Goal: Task Accomplishment & Management: Manage account settings

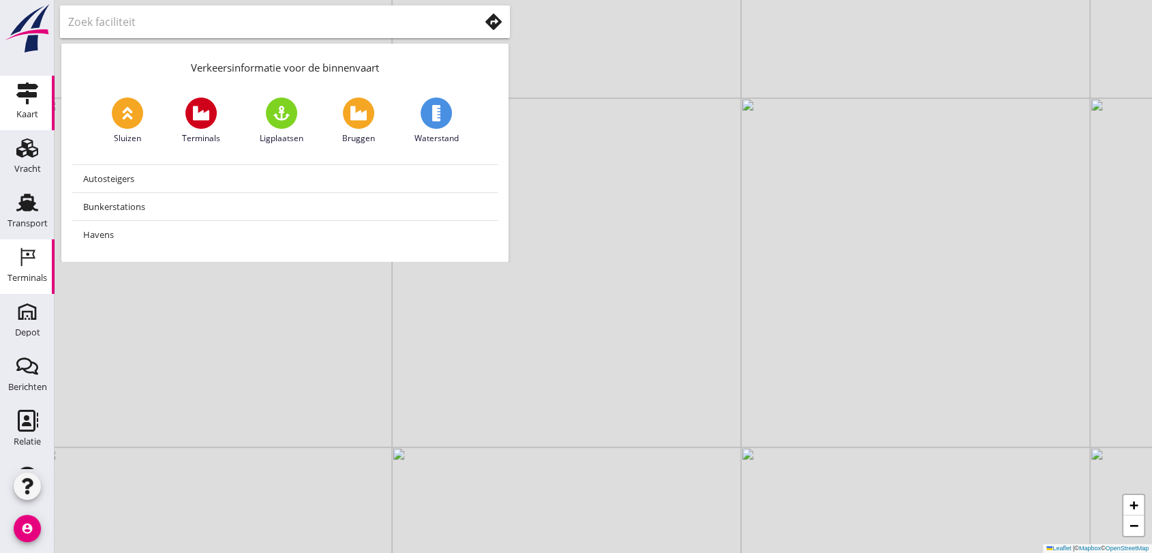
click at [29, 248] on icon "Terminals" at bounding box center [27, 257] width 22 height 22
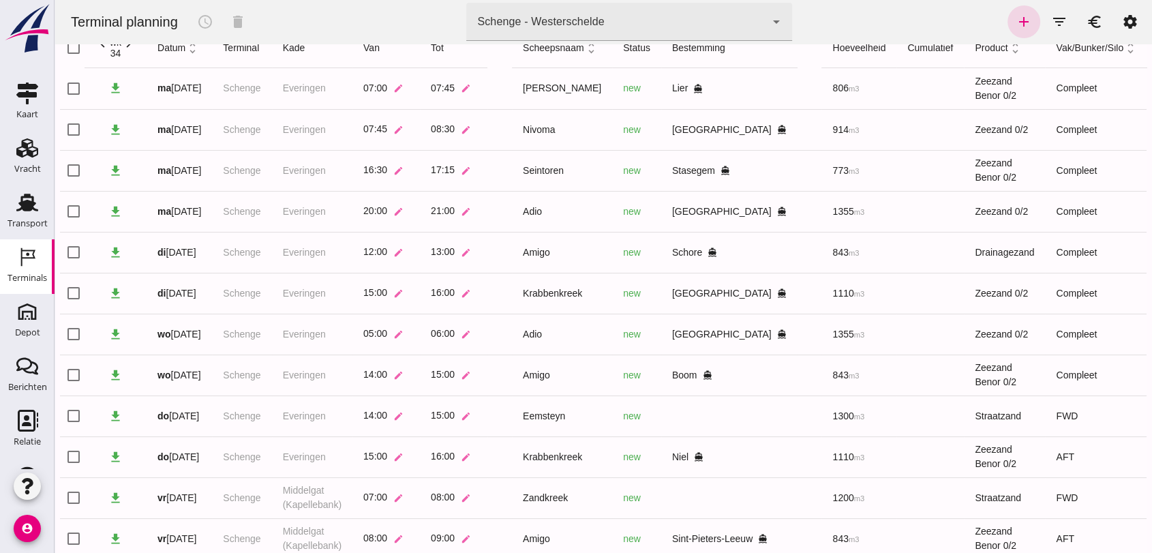
scroll to position [103, 0]
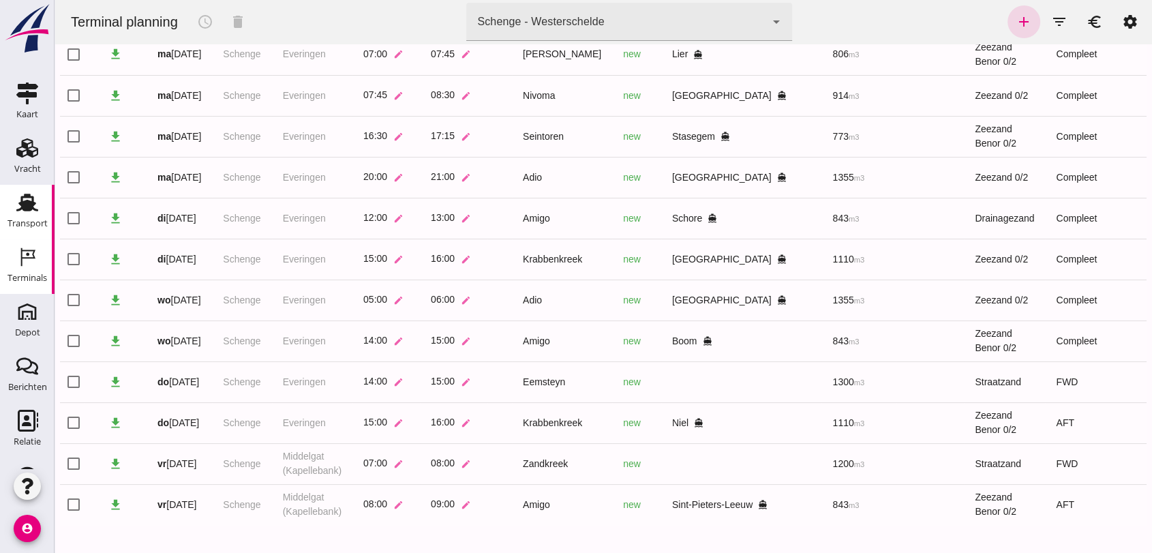
click at [18, 211] on icon "Transport" at bounding box center [27, 203] width 22 height 22
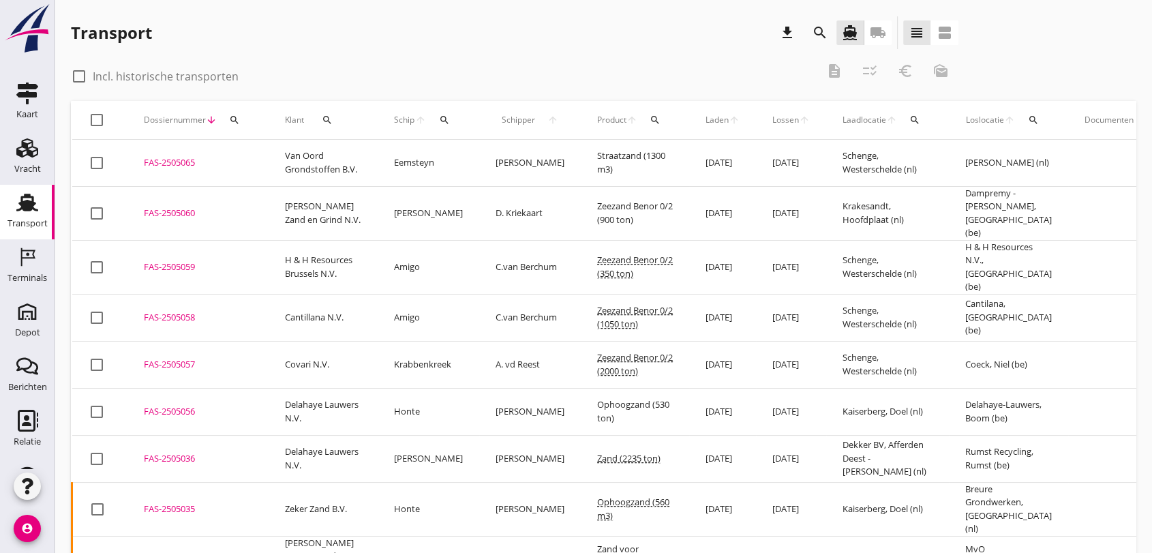
click at [180, 311] on div "FAS-2505058" at bounding box center [198, 318] width 108 height 14
click at [181, 260] on div "FAS-2505059" at bounding box center [198, 267] width 108 height 14
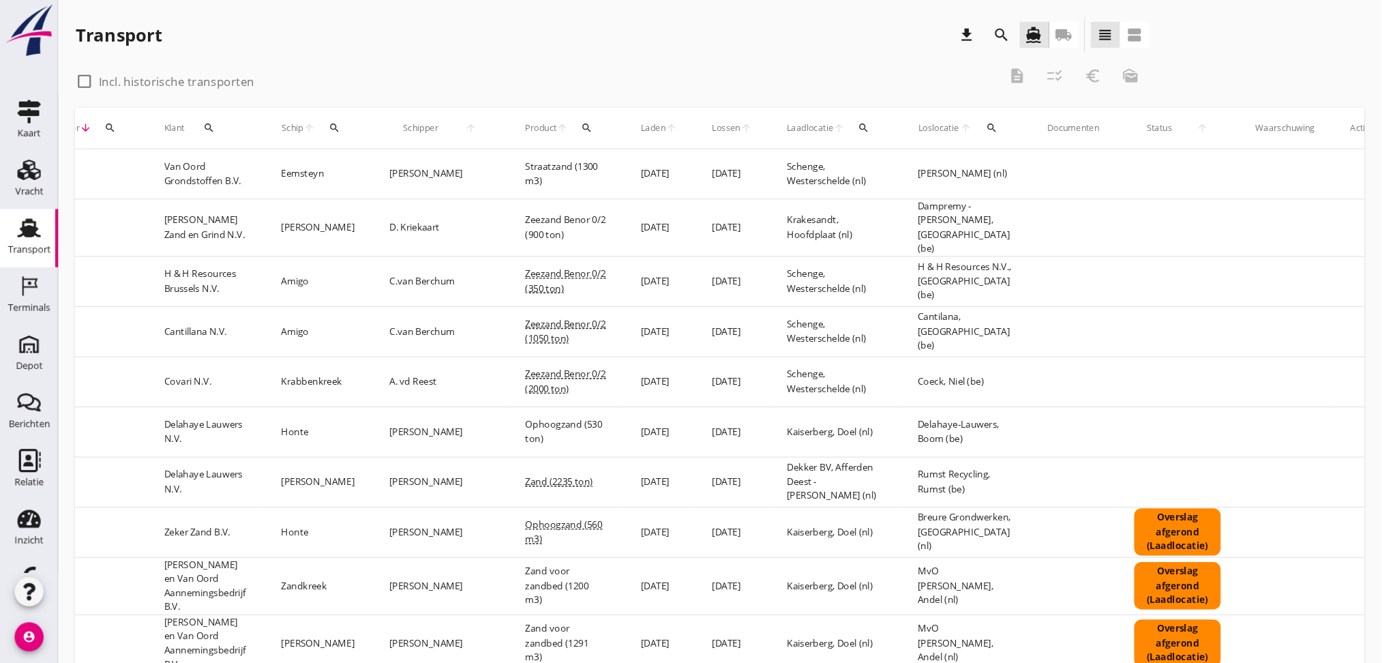
scroll to position [0, 44]
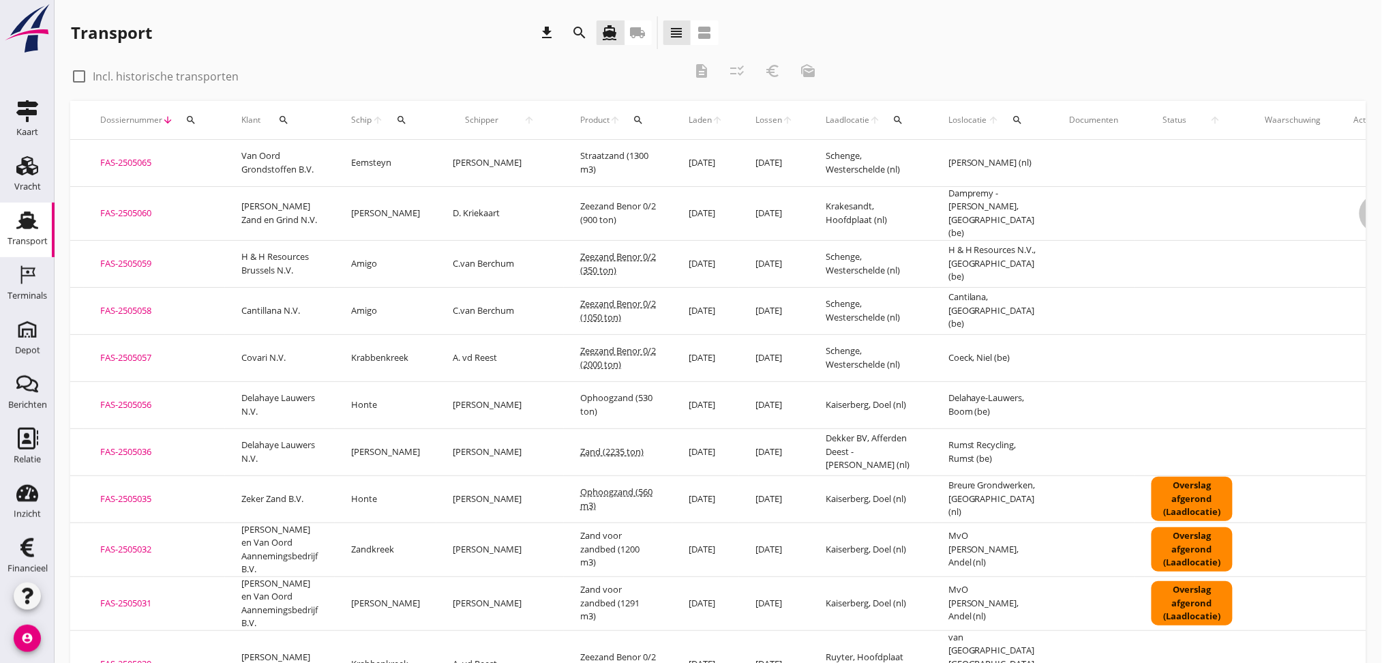
click at [1151, 201] on icon "more_horiz" at bounding box center [1378, 213] width 38 height 38
click at [1151, 320] on div "Vracht aanpassen" at bounding box center [1315, 316] width 97 height 16
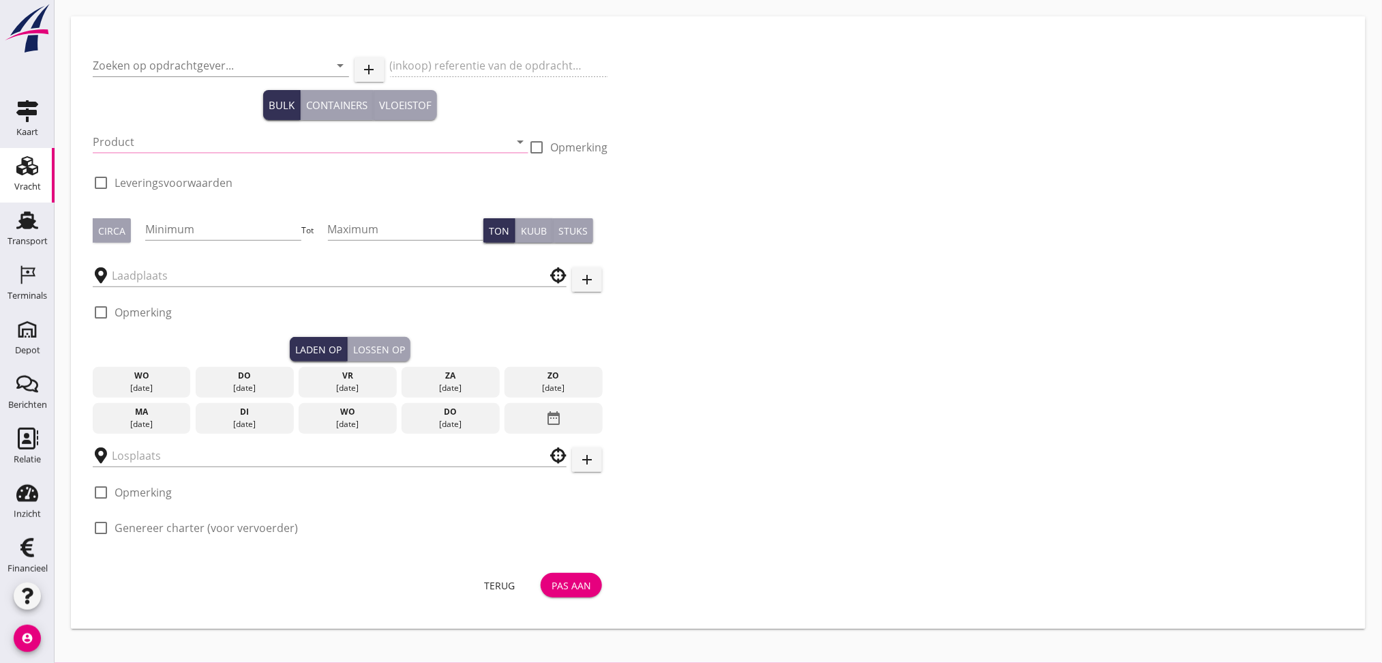
type input "[PERSON_NAME] Zand en Grind N.V."
type input "Vracht Zeezand - Holcim - Dampremy"
type input "Zeezand Benor 0/2 (6120)"
type input "900"
checkbox input "true"
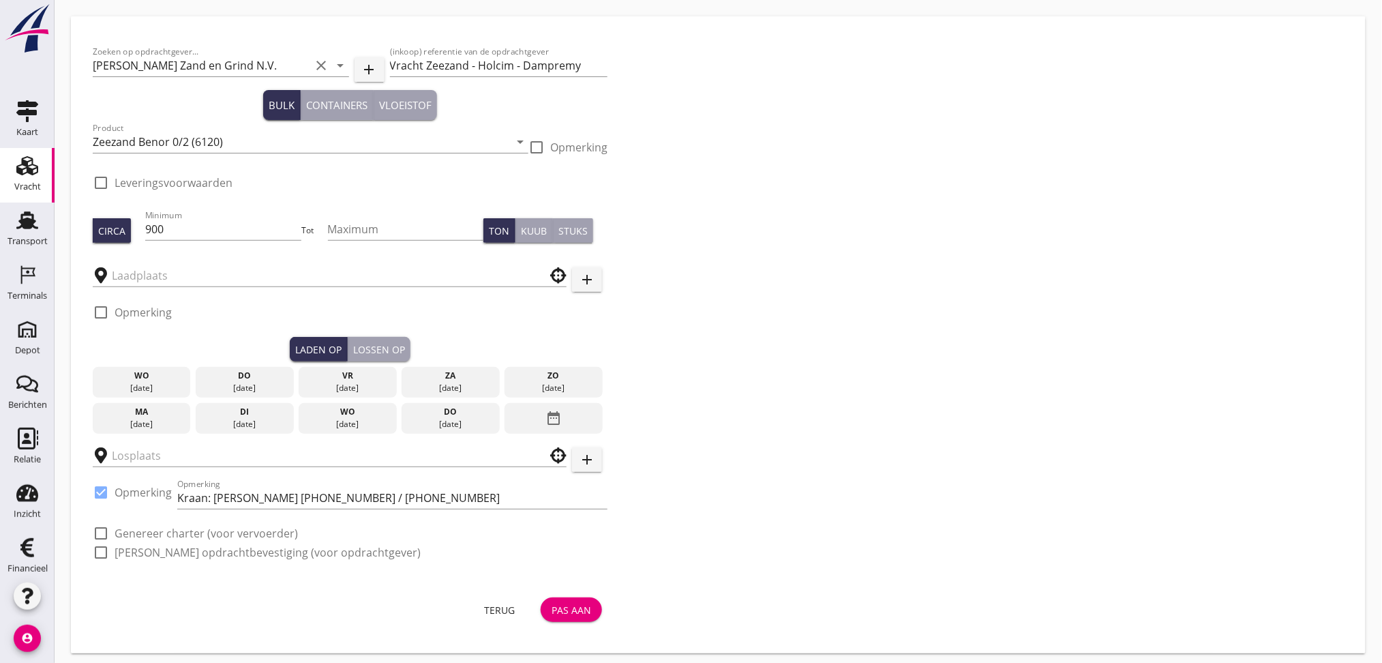
type input "Krakesandt"
type input "Dampremy - [PERSON_NAME]"
checkbox input "true"
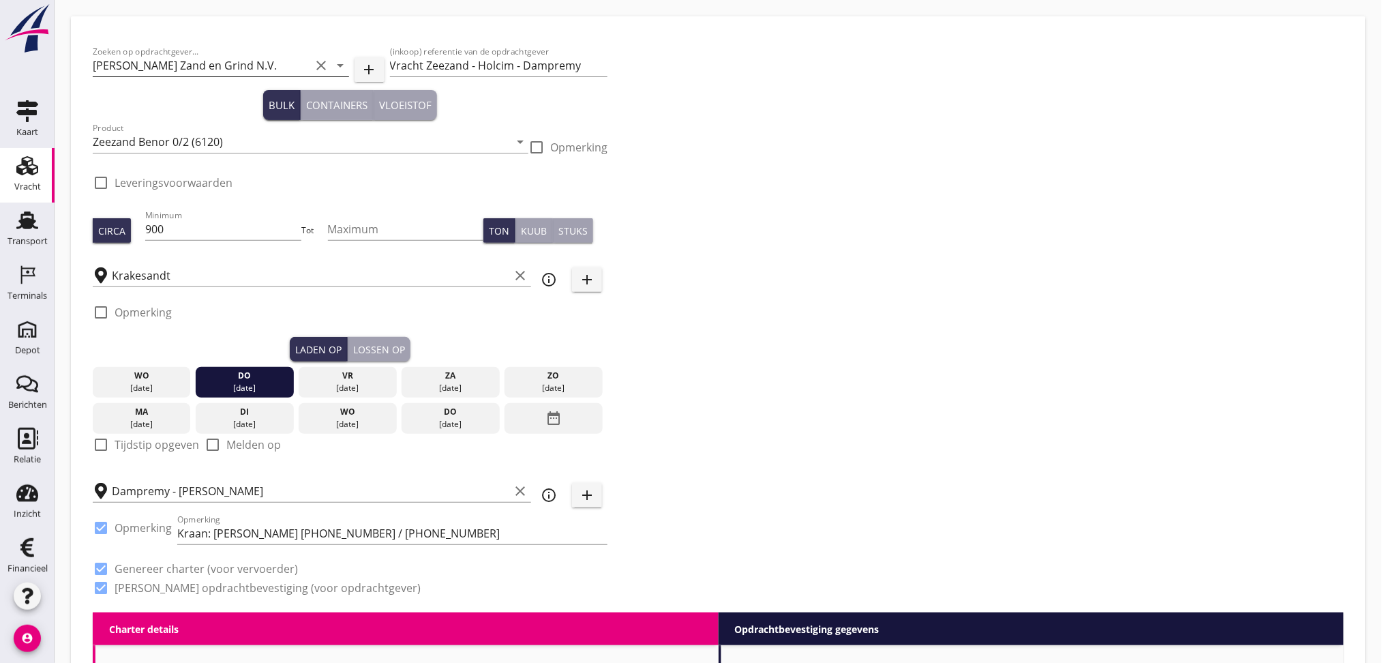
type input "7.57"
checkbox input "false"
radio input "false"
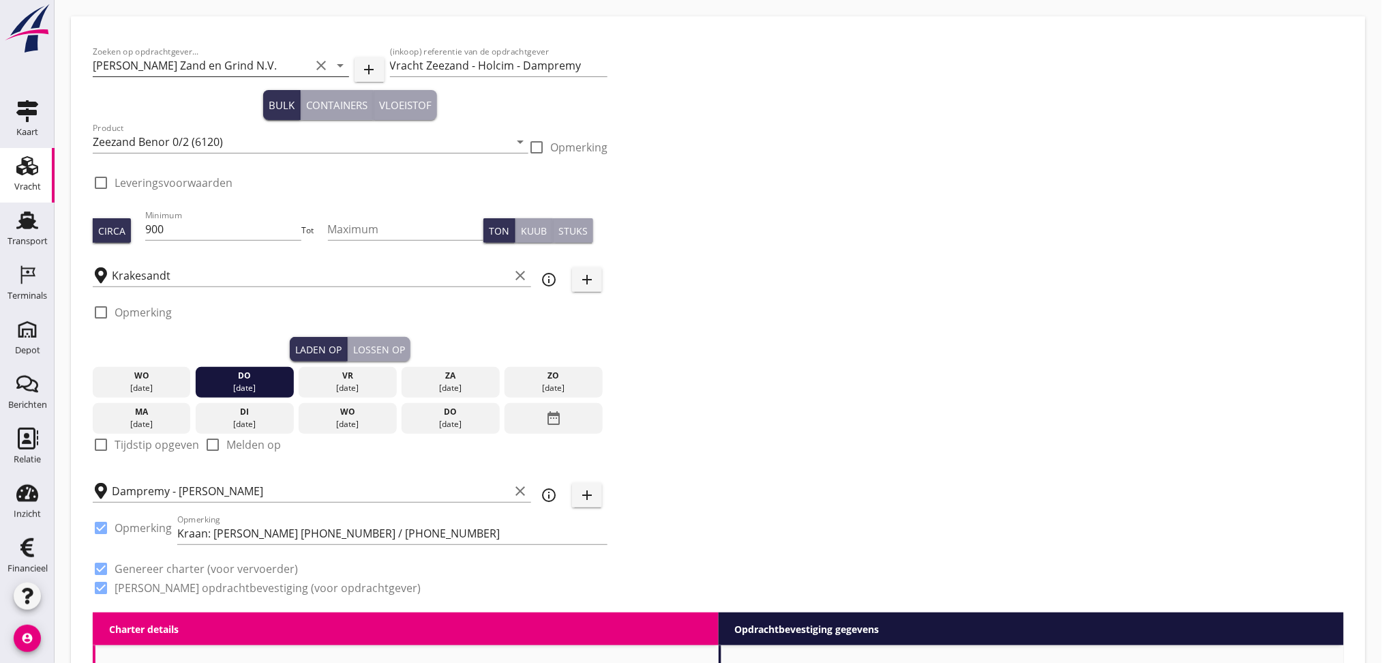
checkbox input "true"
type input "1"
type input "8.07"
checkbox input "false"
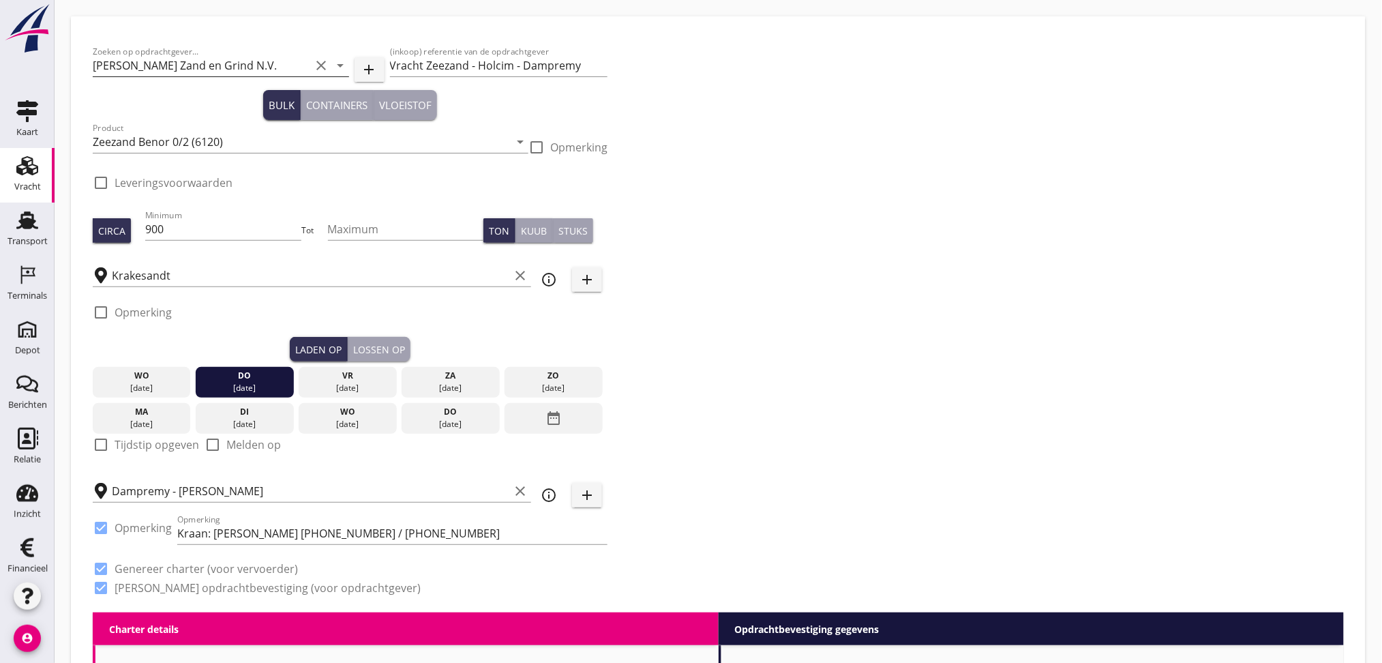
radio input "false"
checkbox input "true"
type input "1"
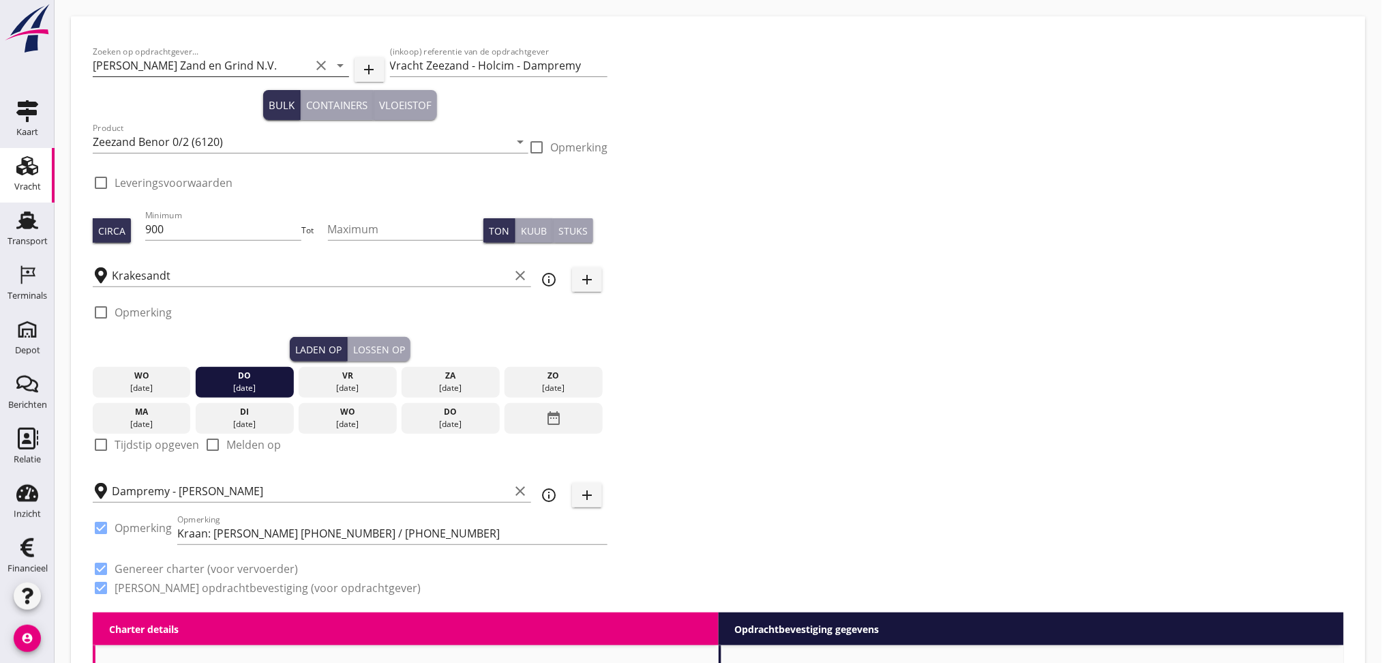
type input "1"
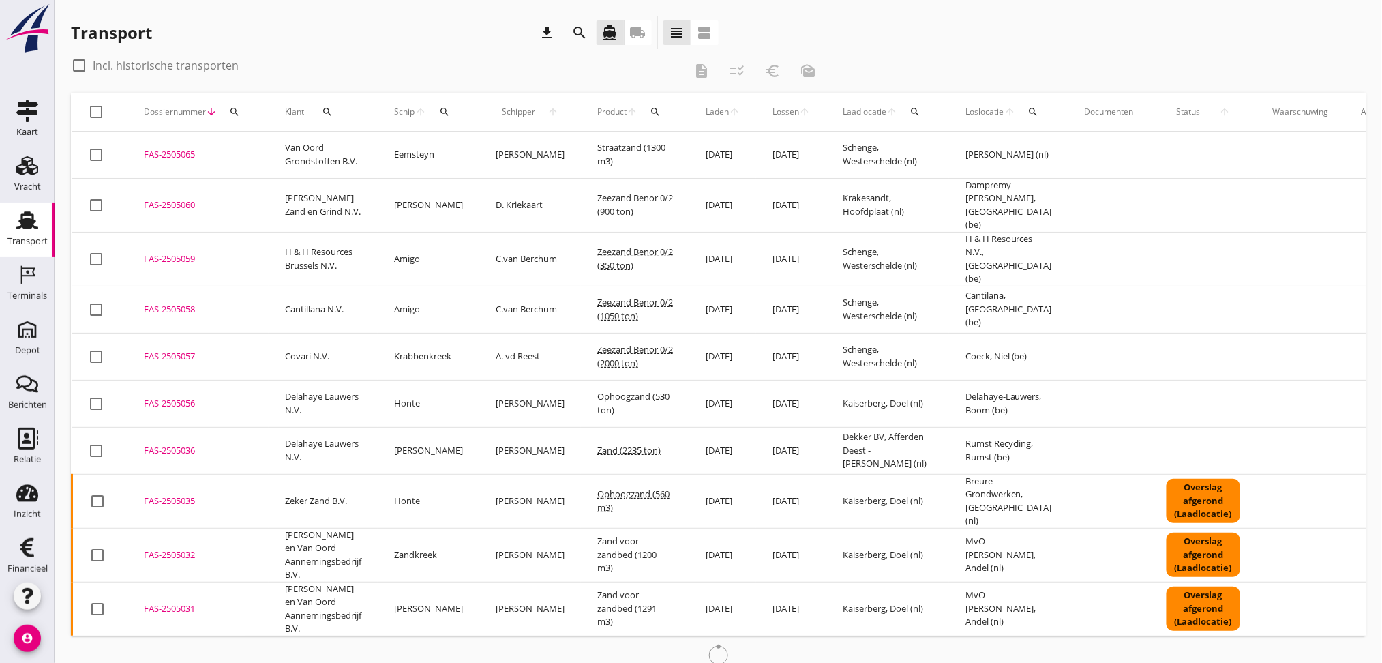
click at [175, 198] on div "FAS-2505060" at bounding box center [198, 205] width 108 height 14
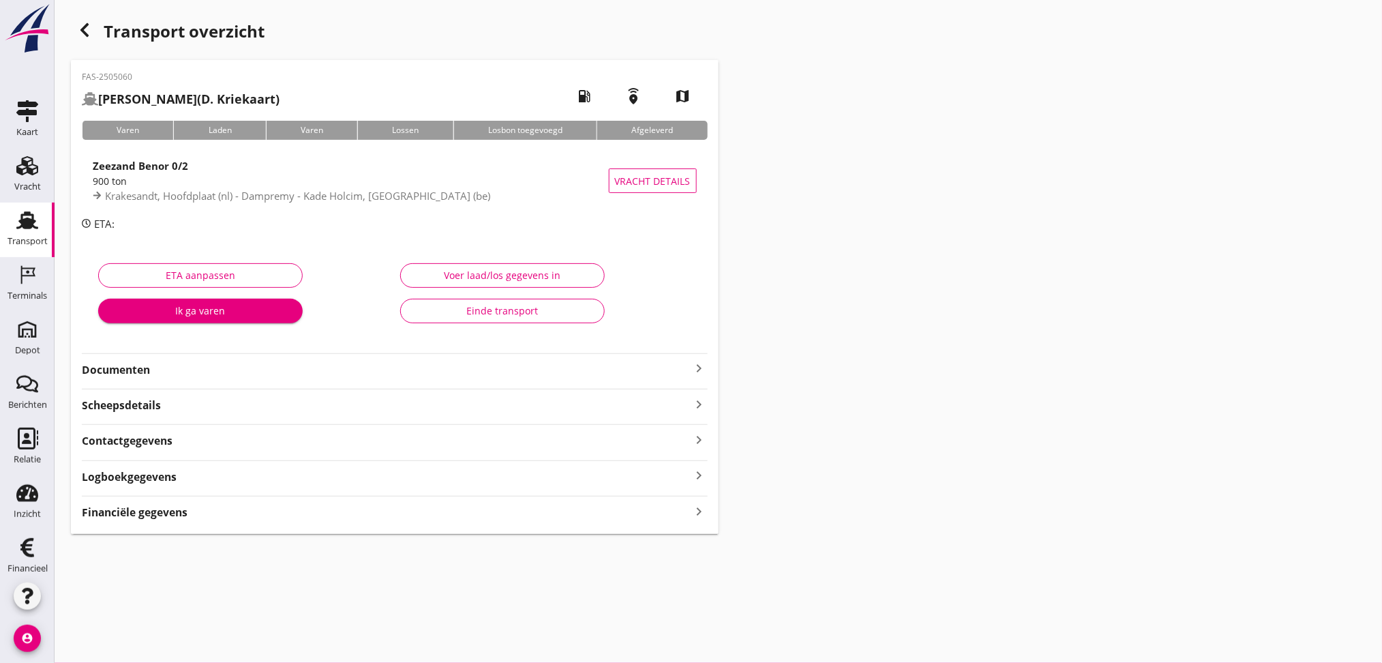
click at [138, 365] on strong "Documenten" at bounding box center [386, 370] width 609 height 16
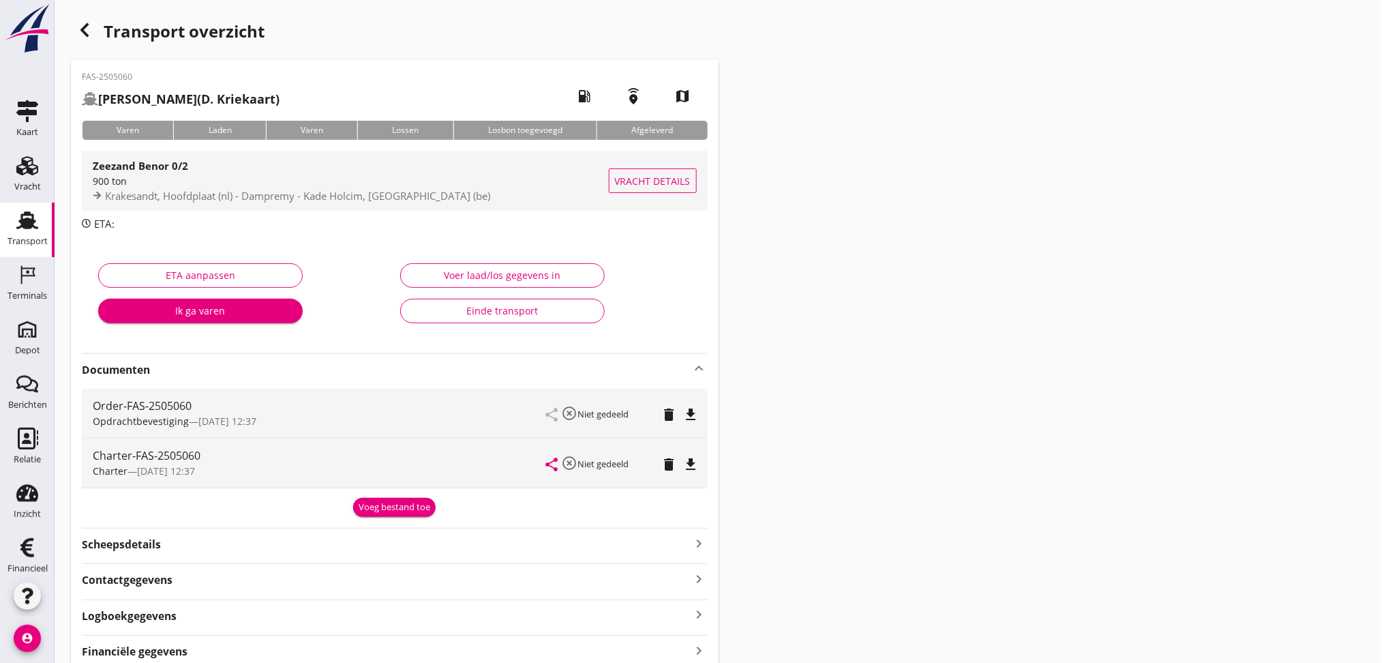
click at [301, 198] on span "Krakesandt, Hoofdplaat (nl) - Dampremy - Kade Holcim, [GEOGRAPHIC_DATA] (be)" at bounding box center [297, 196] width 385 height 14
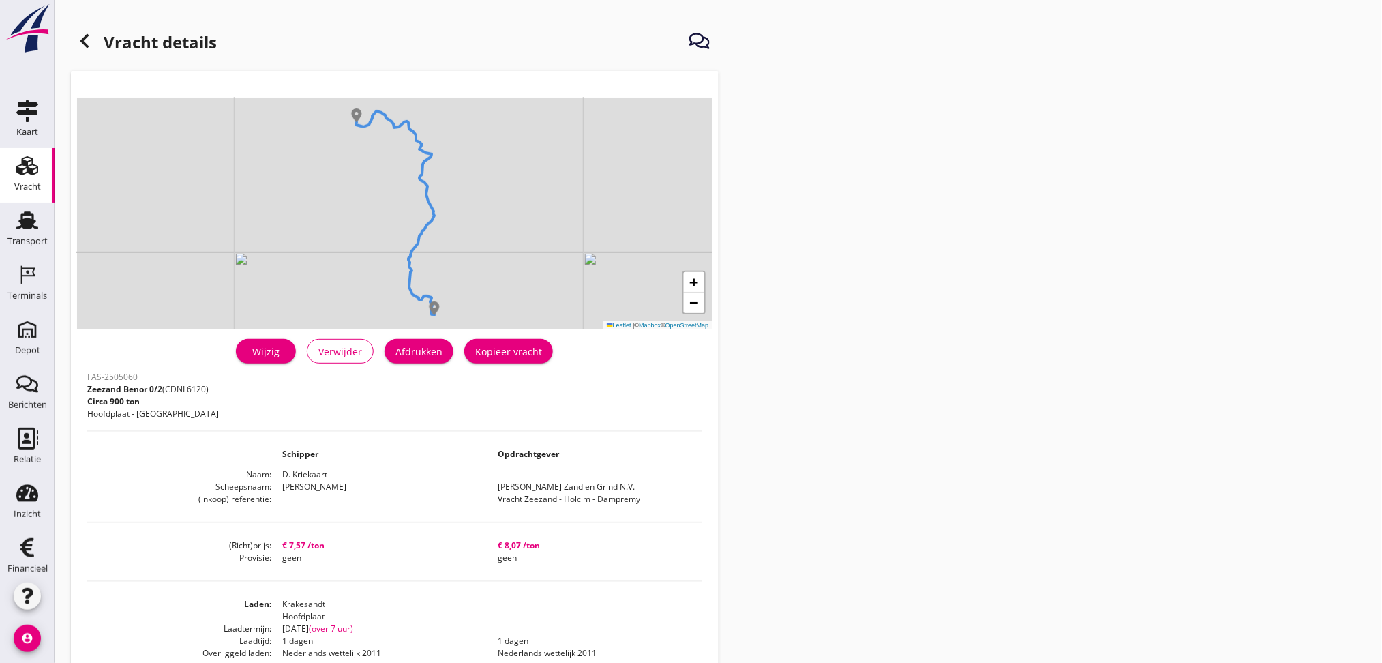
click at [266, 355] on div "Wijzig" at bounding box center [266, 351] width 38 height 14
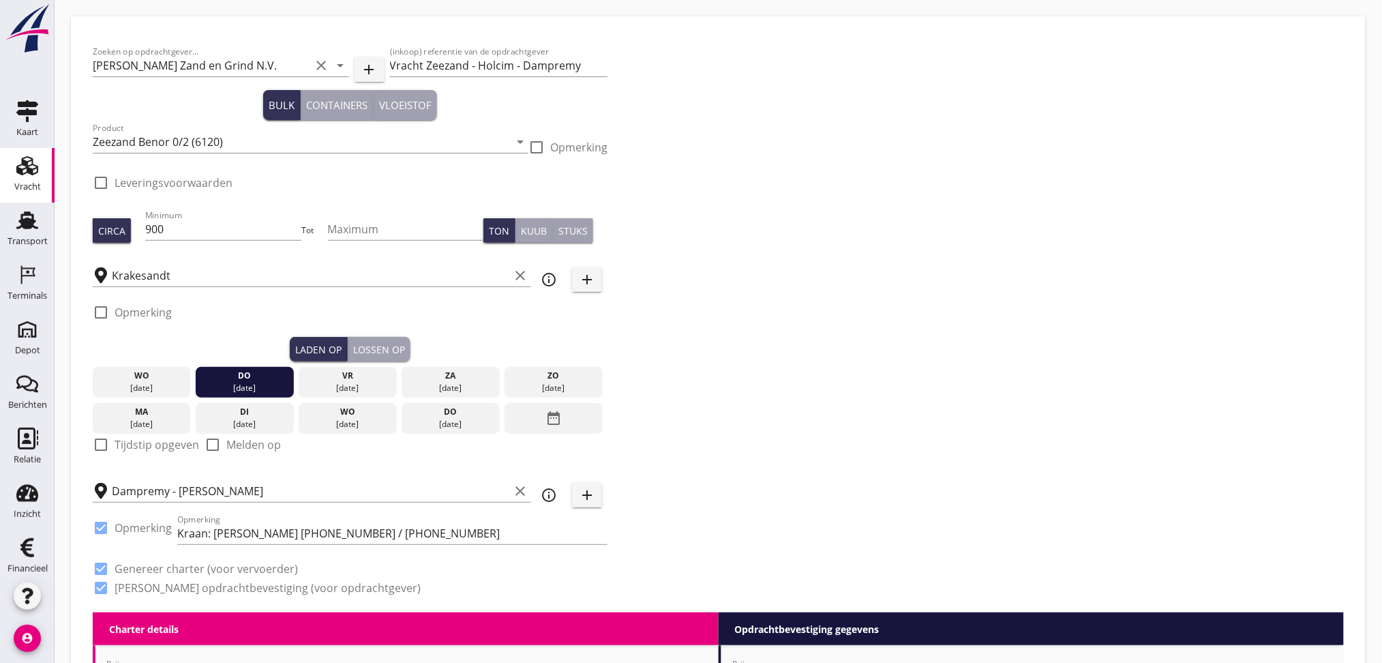
click at [249, 379] on div "do" at bounding box center [244, 375] width 91 height 12
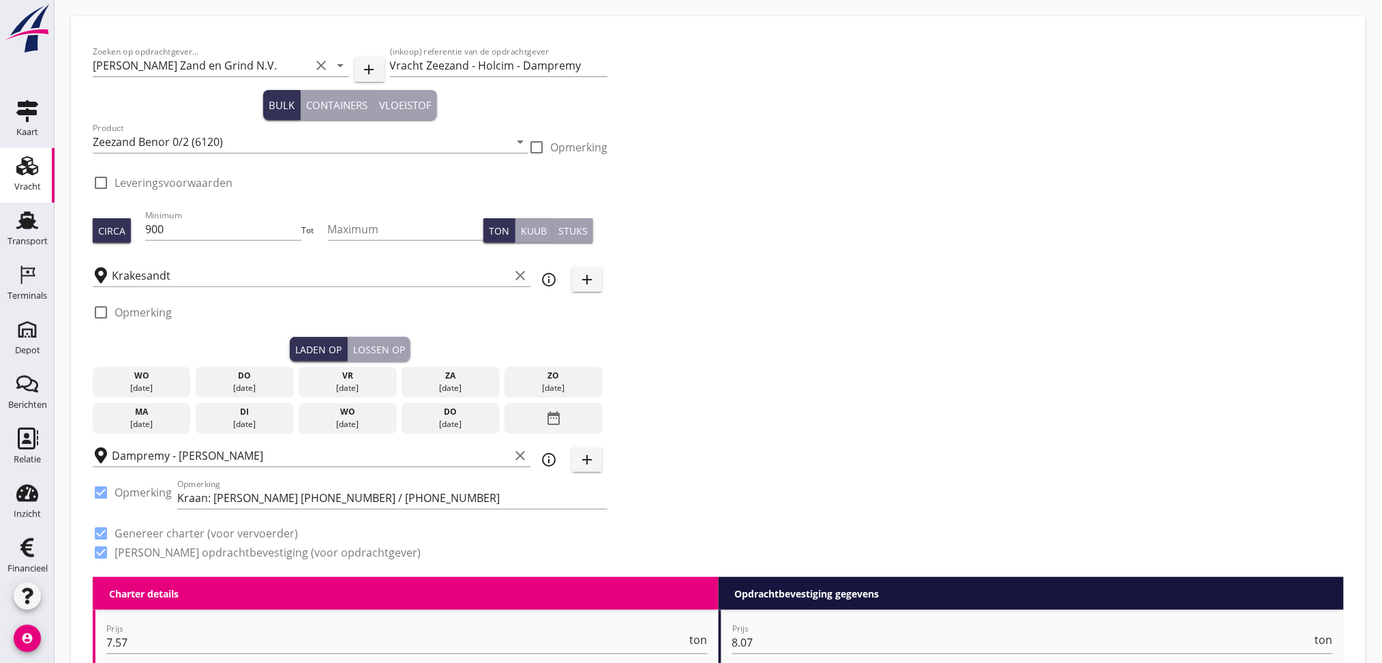
click at [453, 385] on div "[DATE]" at bounding box center [450, 388] width 91 height 12
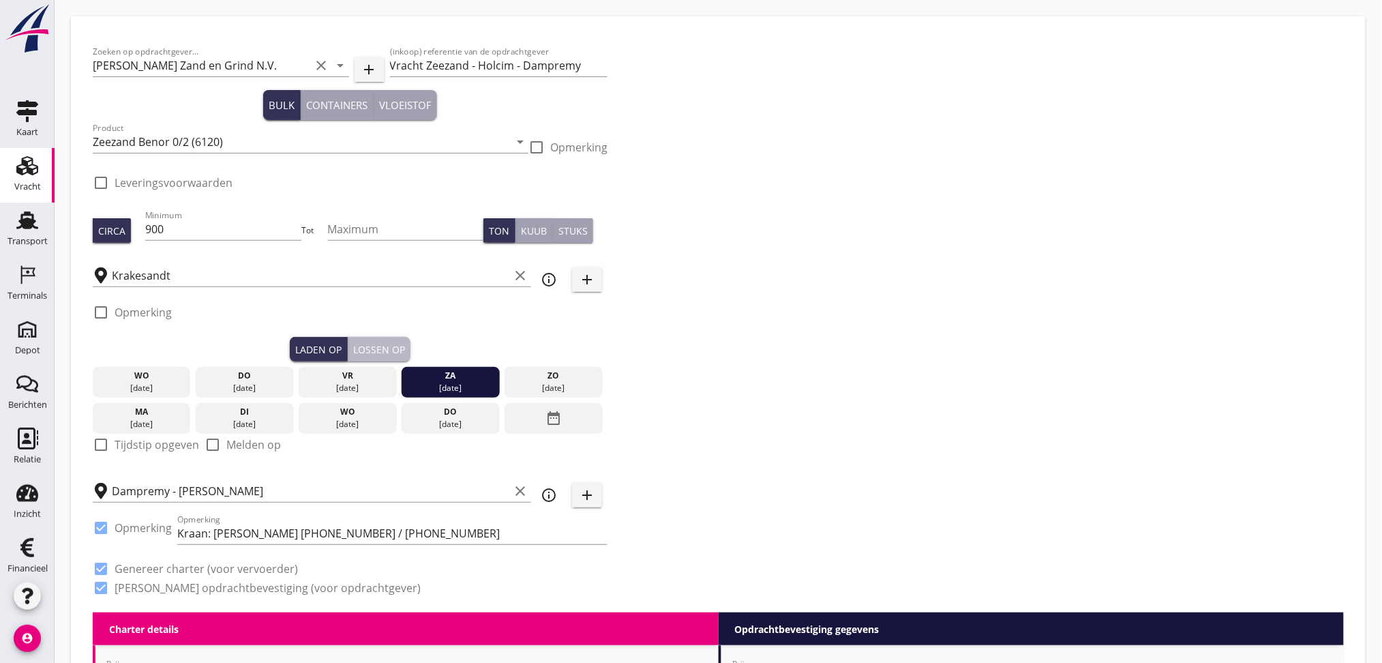
click at [366, 343] on div "Lossen op" at bounding box center [379, 349] width 52 height 14
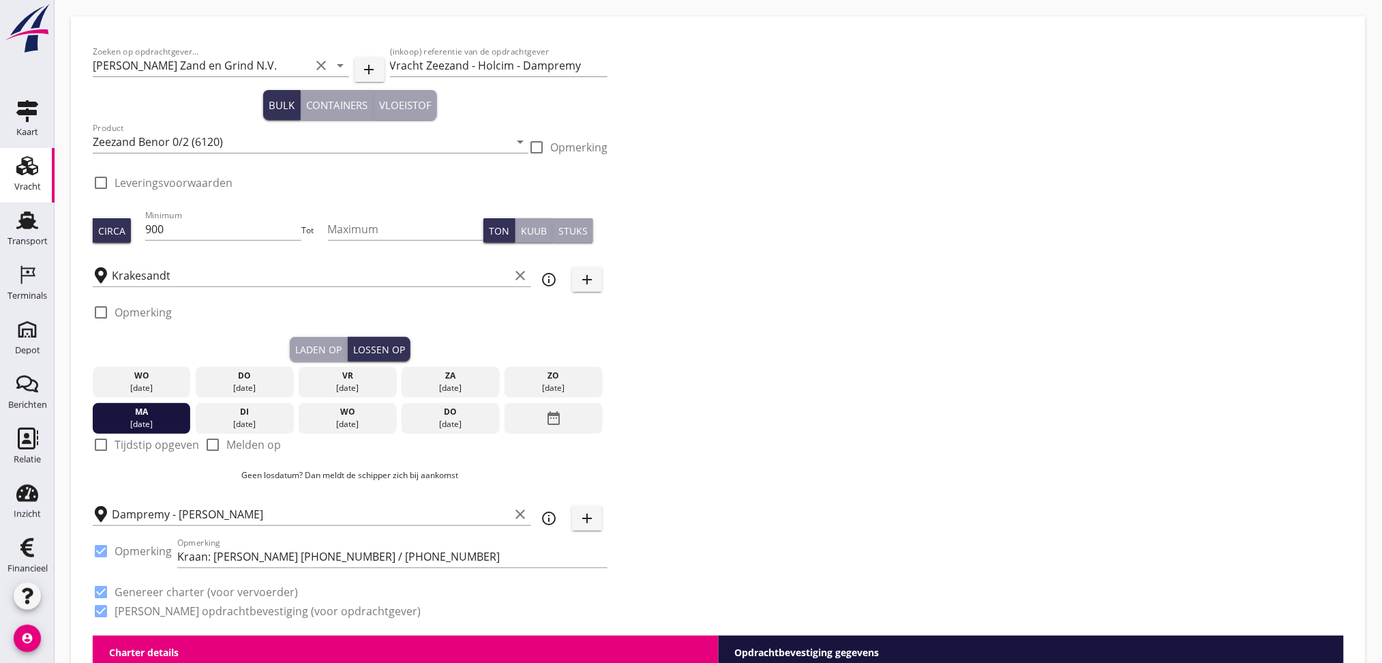
click at [820, 322] on div "Zoeken op opdrachtgever... Van Nieuwpoort Zand en Grind N.V. clear arrow_drop_d…" at bounding box center [718, 336] width 1262 height 597
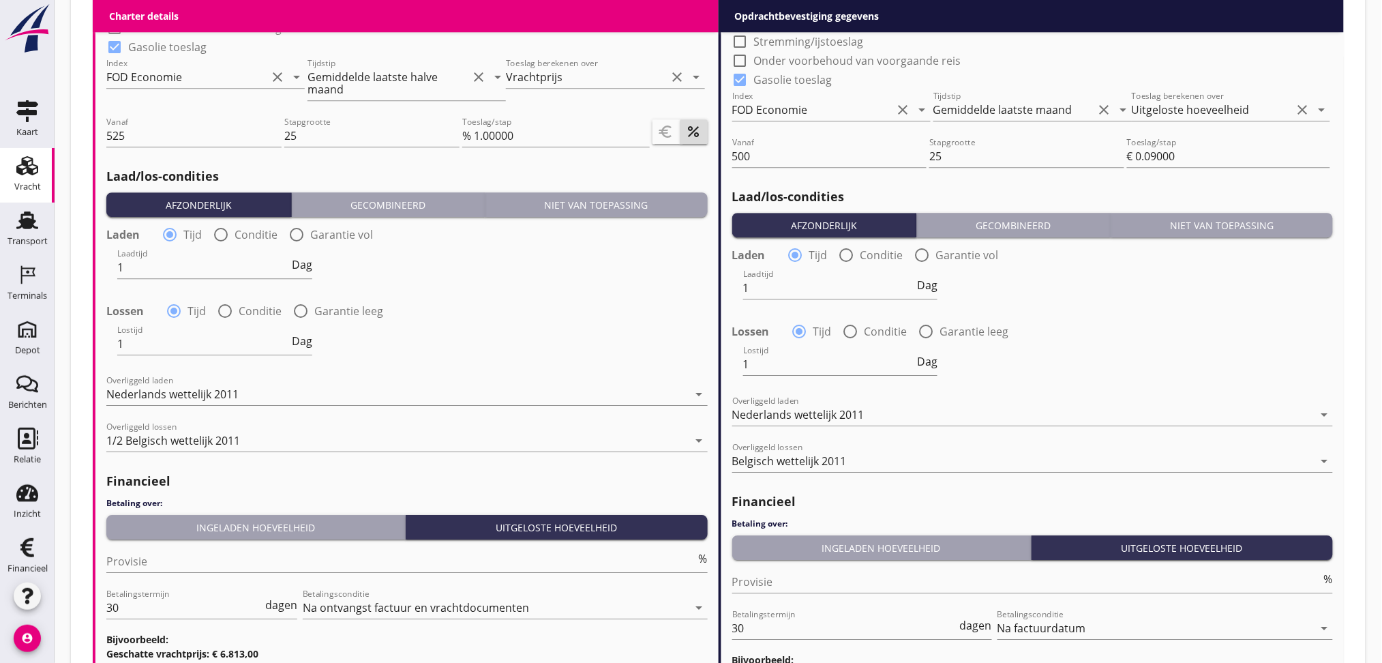
scroll to position [1455, 0]
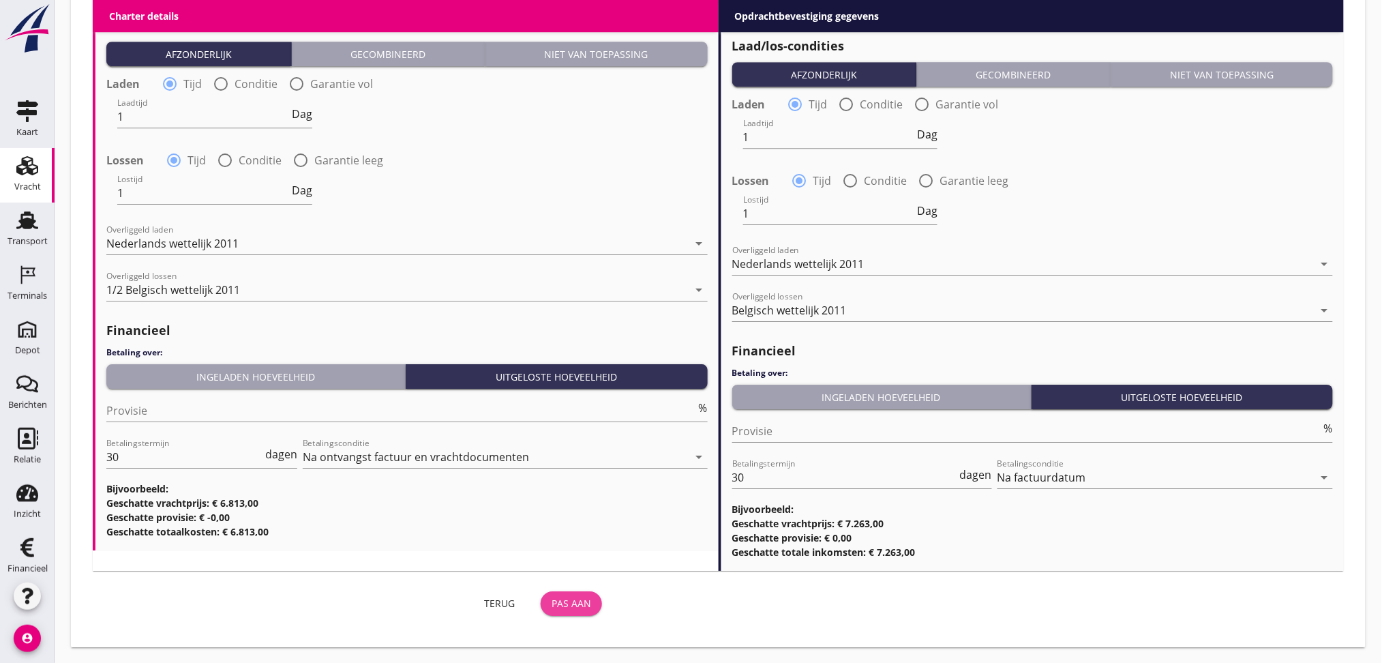
click at [575, 552] on div "Pas aan" at bounding box center [571, 603] width 40 height 14
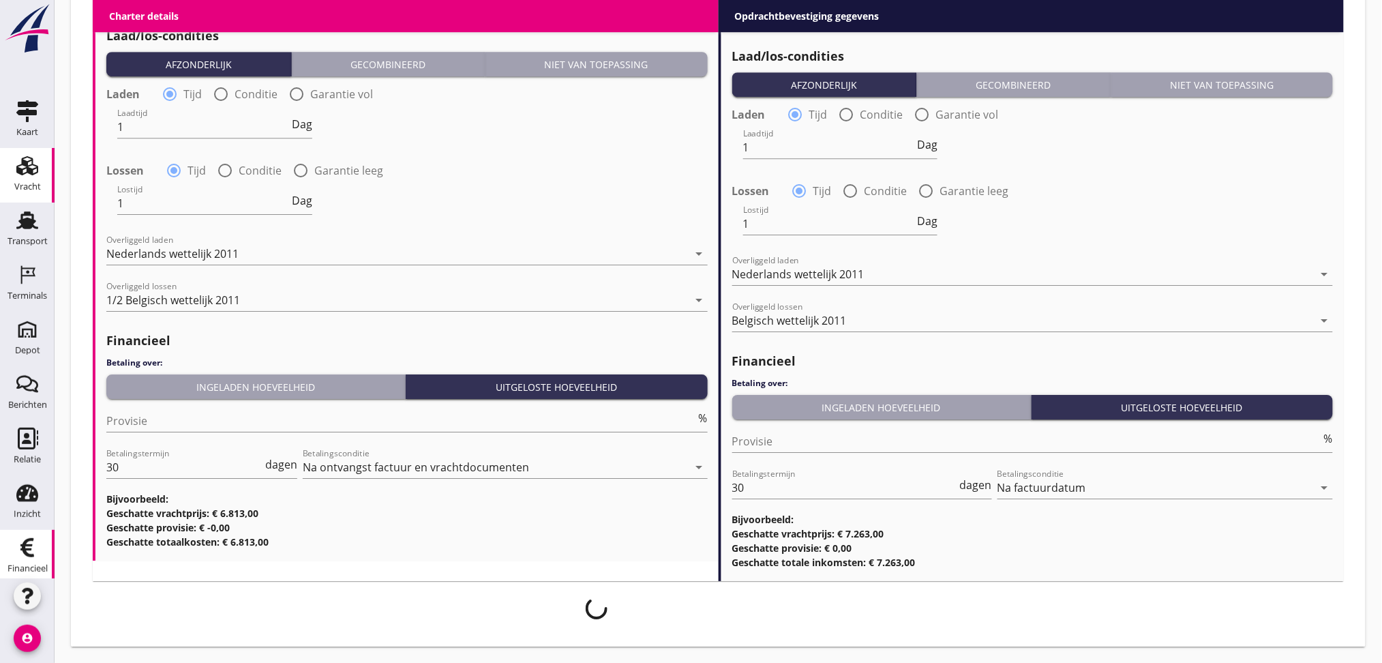
scroll to position [1444, 0]
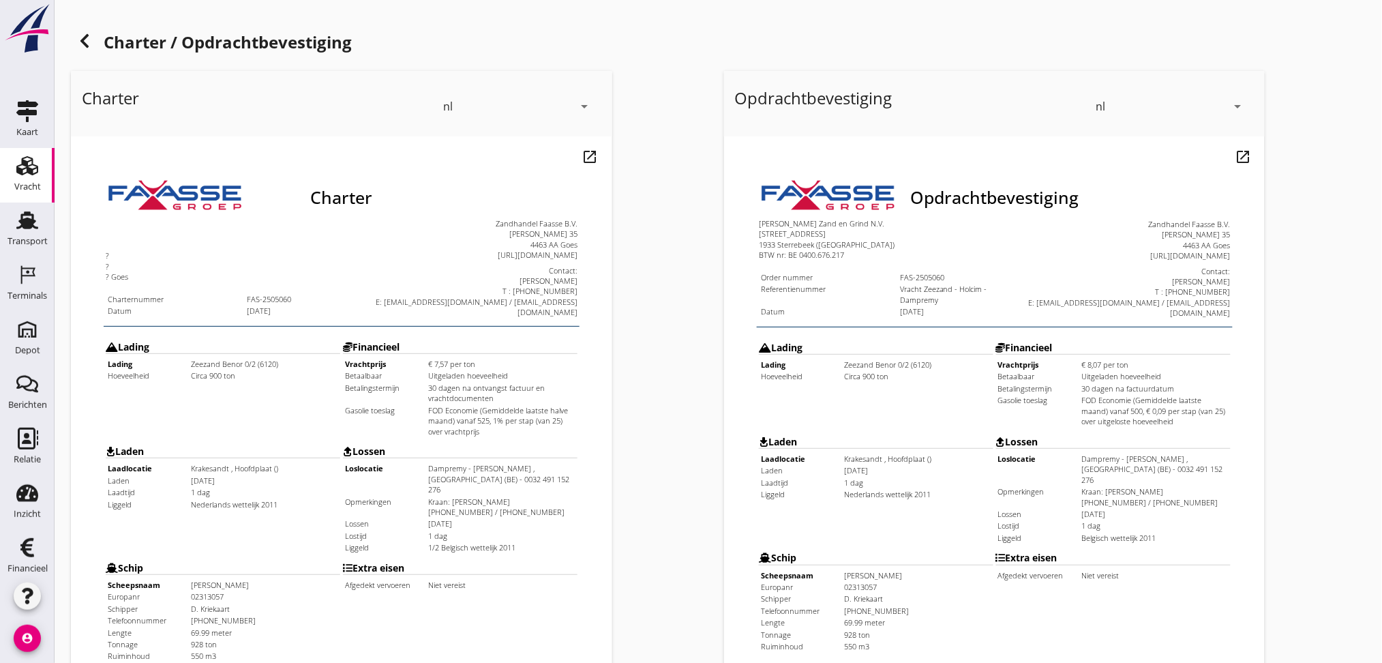
scroll to position [346, 0]
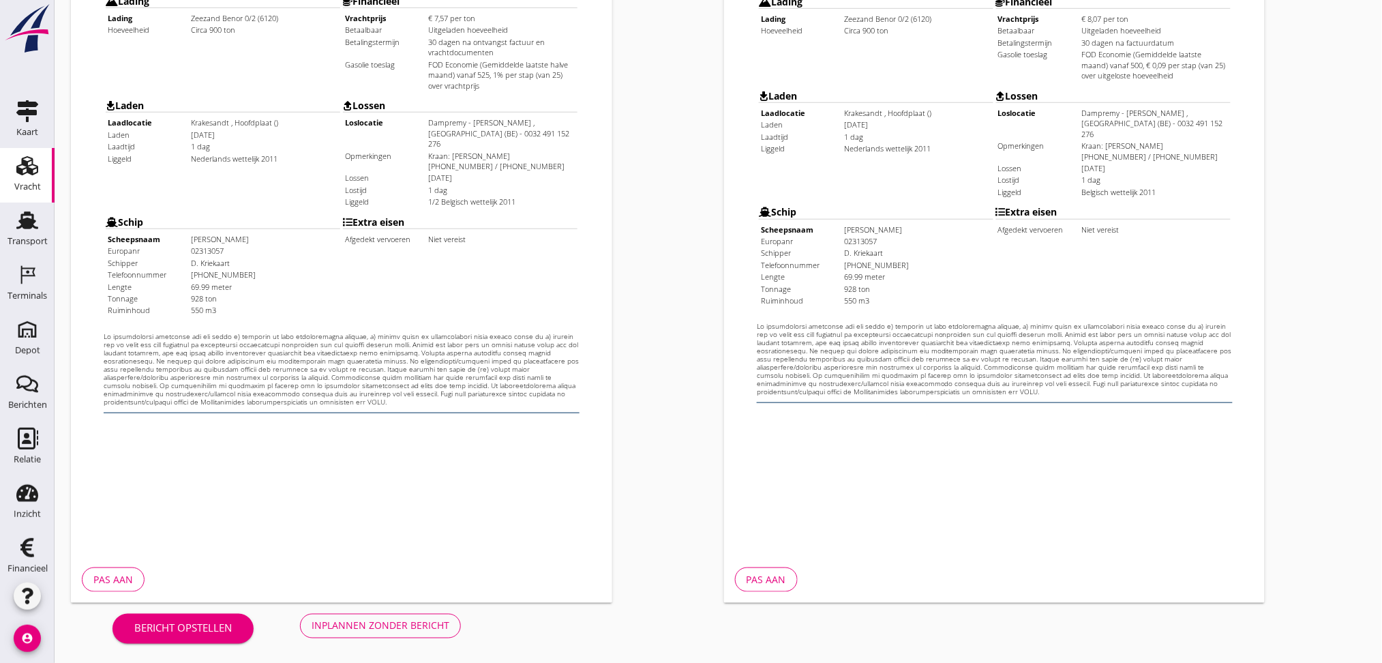
click at [407, 552] on div "Inplannen zonder bericht" at bounding box center [381, 625] width 138 height 14
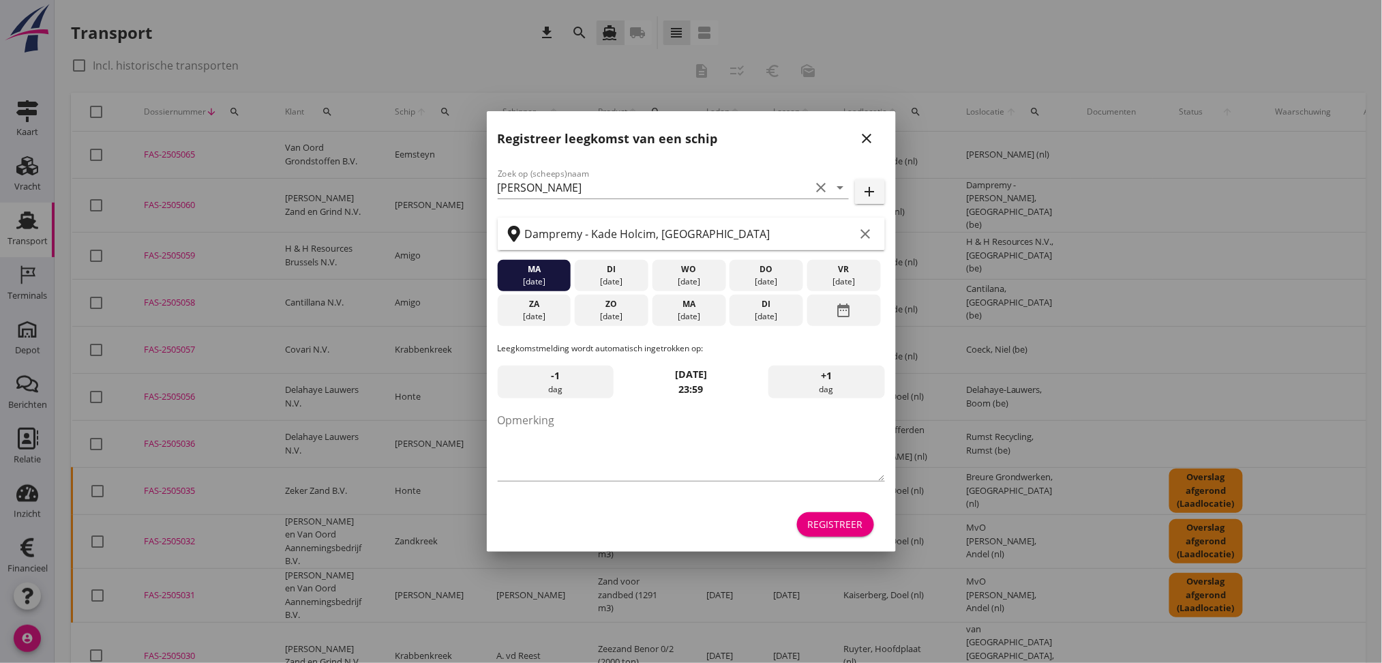
click at [870, 138] on icon "close" at bounding box center [867, 138] width 16 height 16
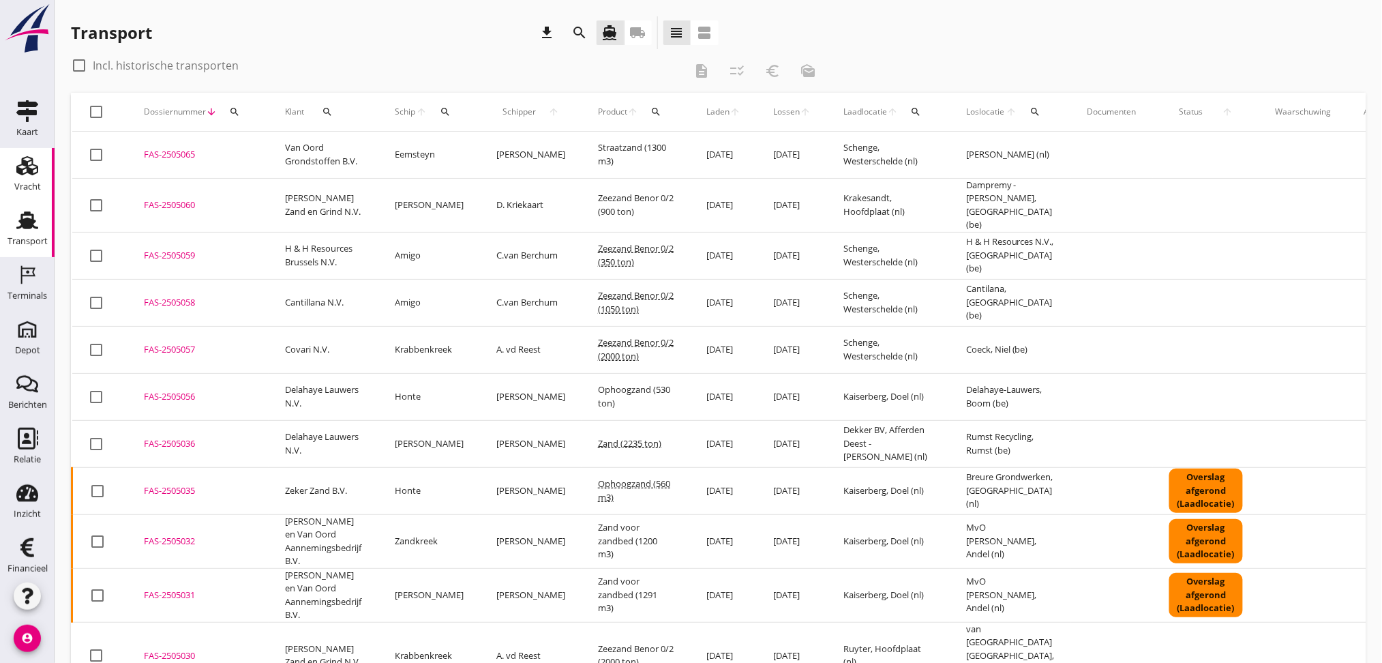
click at [17, 174] on use at bounding box center [27, 165] width 22 height 19
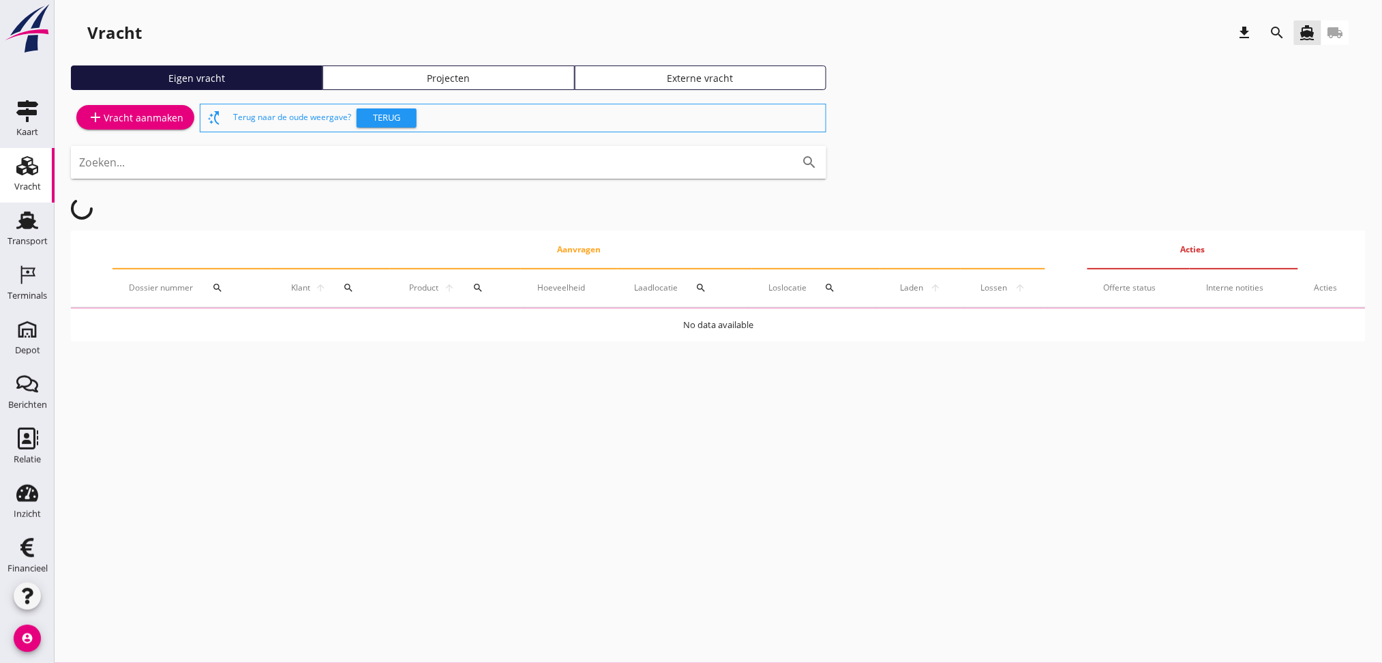
click at [423, 80] on div "Projecten" at bounding box center [448, 78] width 239 height 14
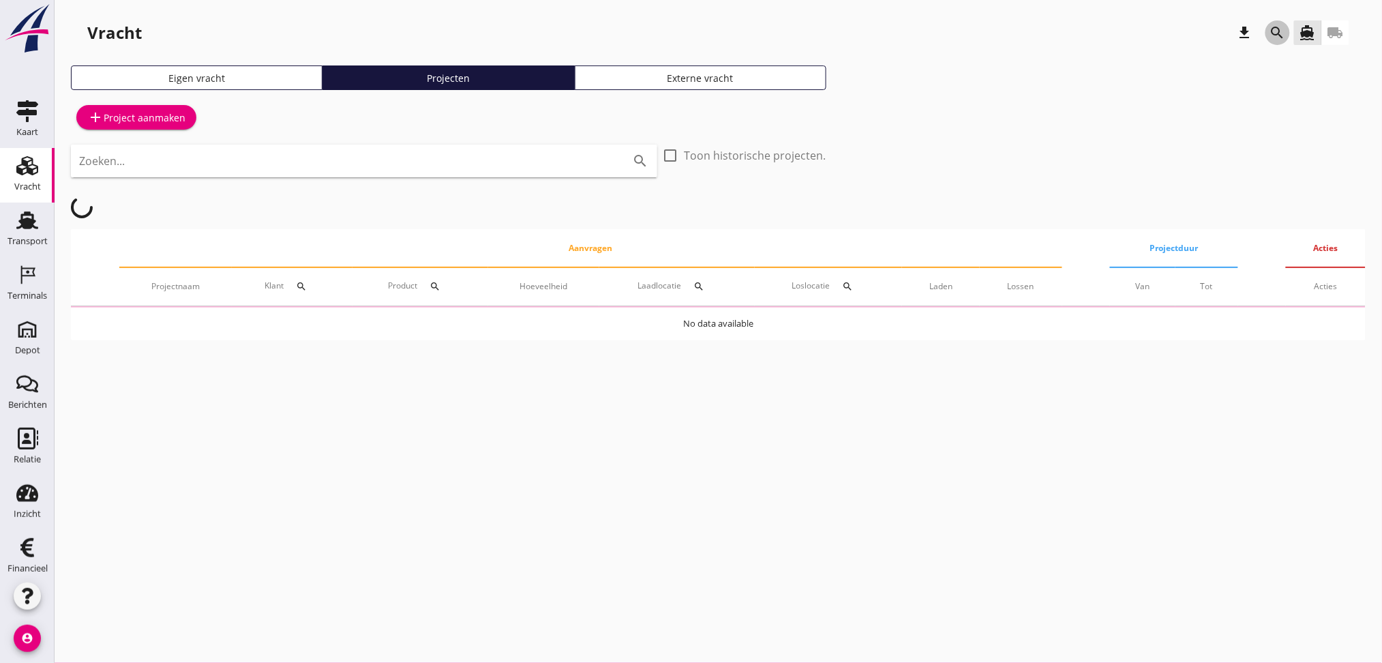
click at [1151, 27] on icon "search" at bounding box center [1277, 33] width 16 height 16
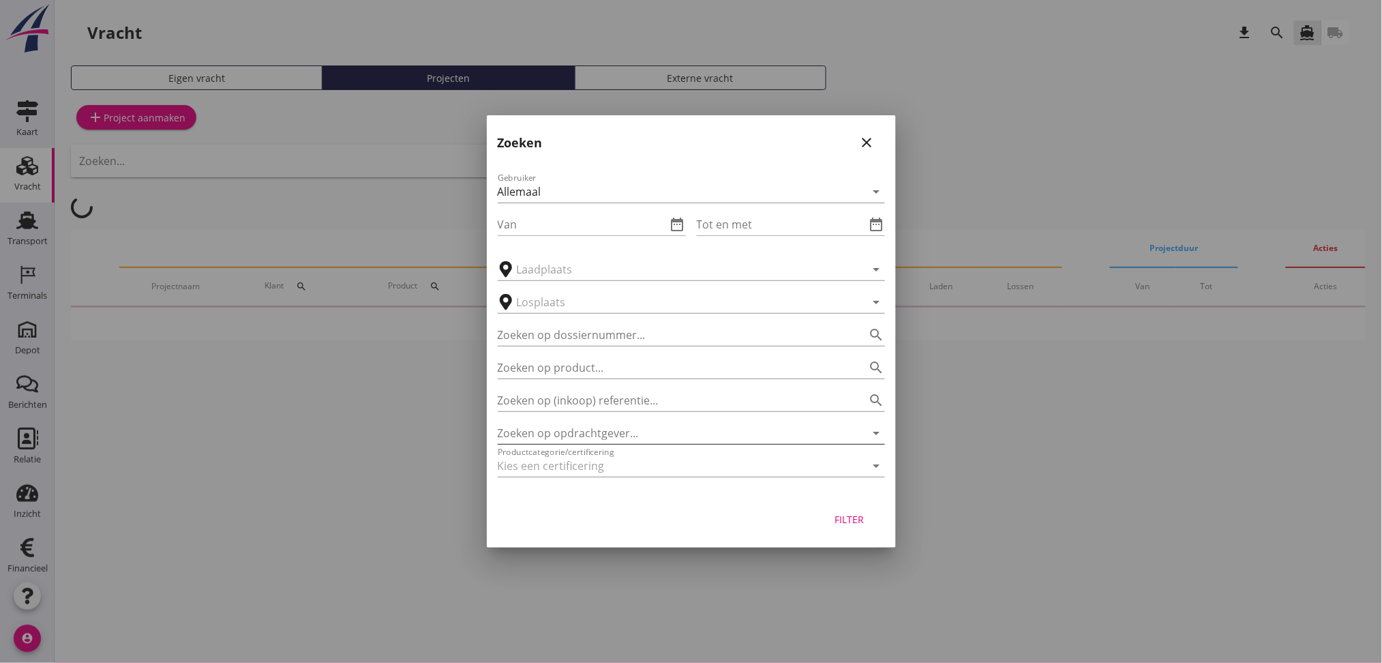
click at [596, 434] on input "Zoeken op opdrachtgever..." at bounding box center [672, 433] width 349 height 22
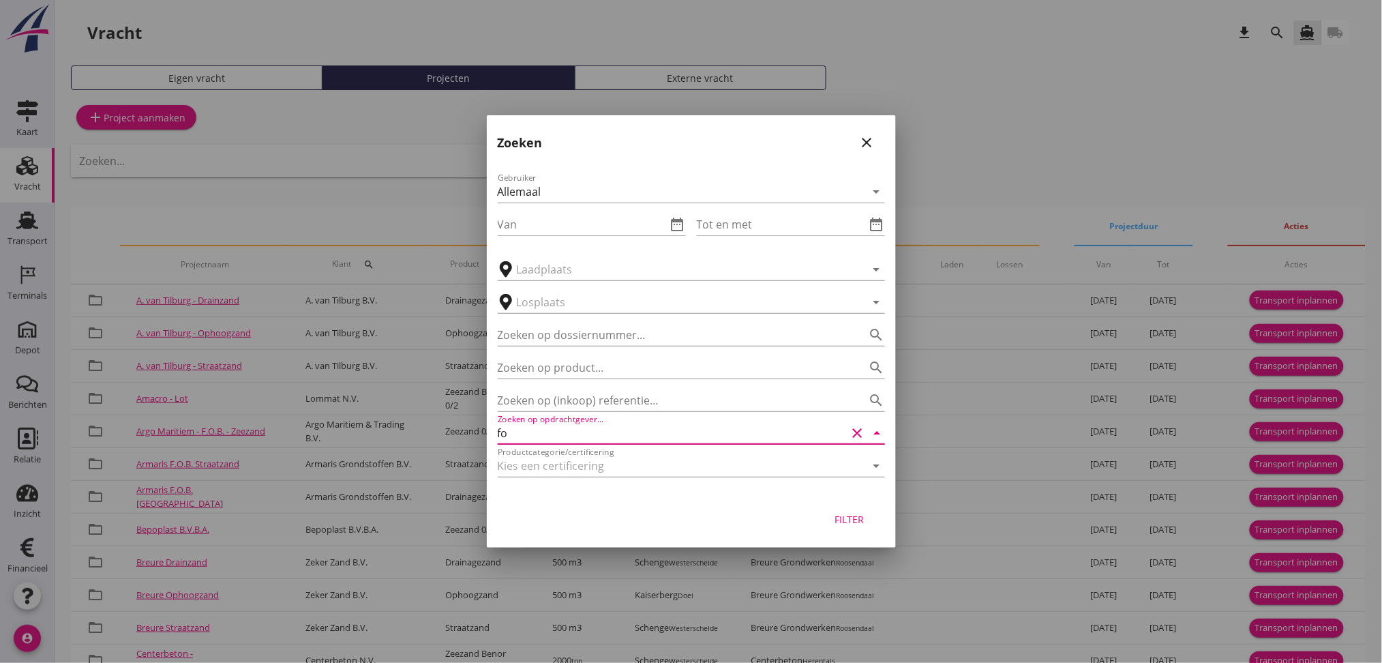
type input "f"
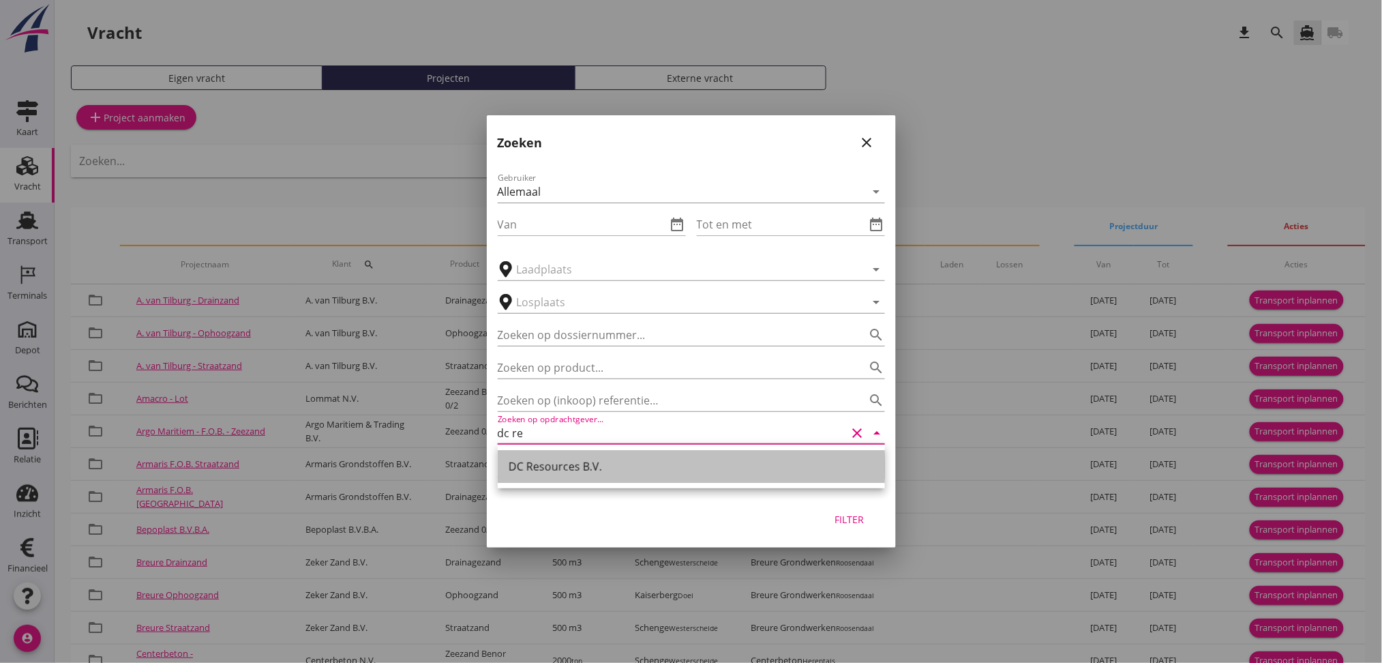
click at [580, 465] on div "DC Resources B.V." at bounding box center [690, 466] width 365 height 16
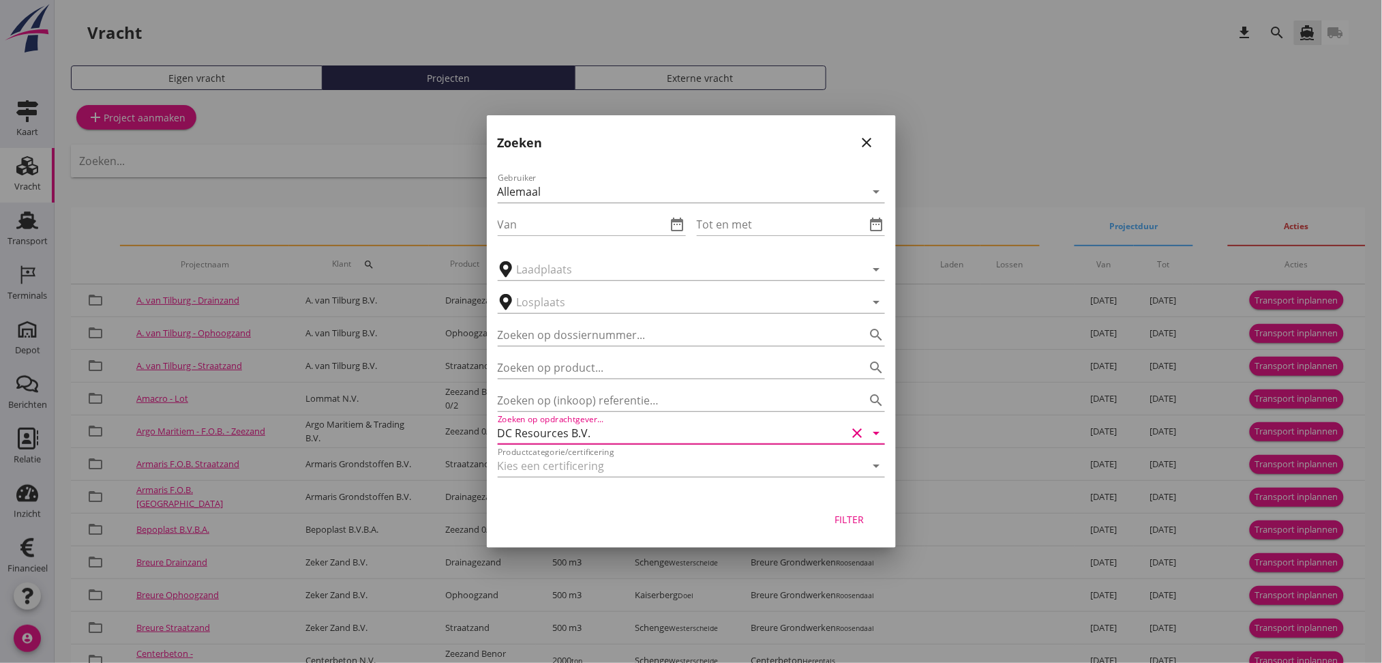
type input "DC Resources B.V."
click at [834, 518] on div "Filter" at bounding box center [849, 519] width 38 height 14
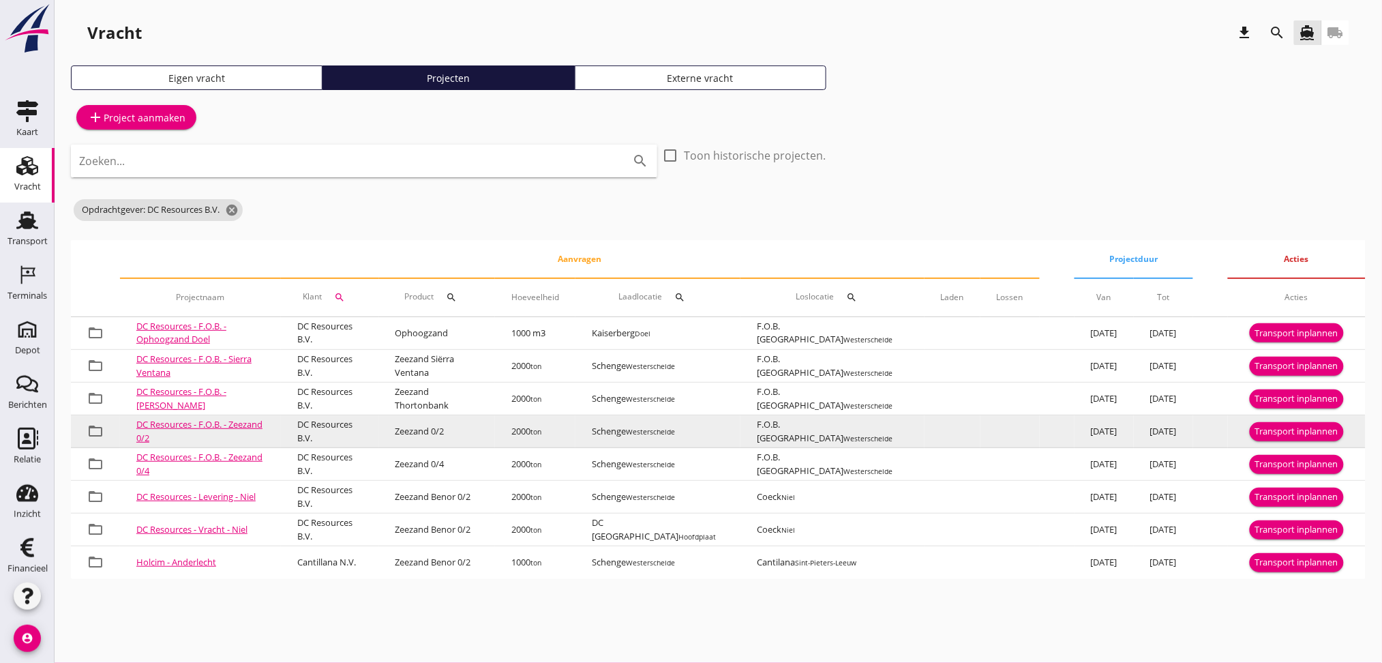
click at [1151, 436] on div "Transport inplannen" at bounding box center [1296, 432] width 83 height 14
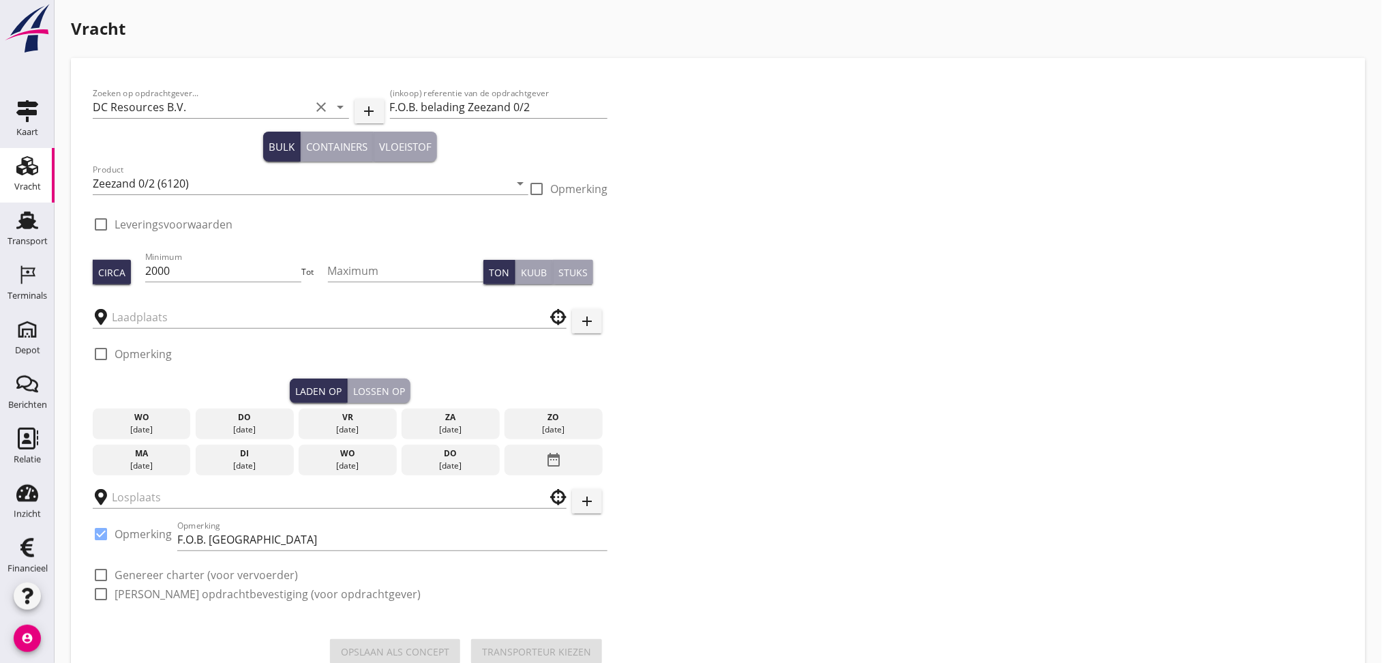
type input "Schenge"
checkbox input "true"
type input "F.O.B. [GEOGRAPHIC_DATA]"
checkbox input "true"
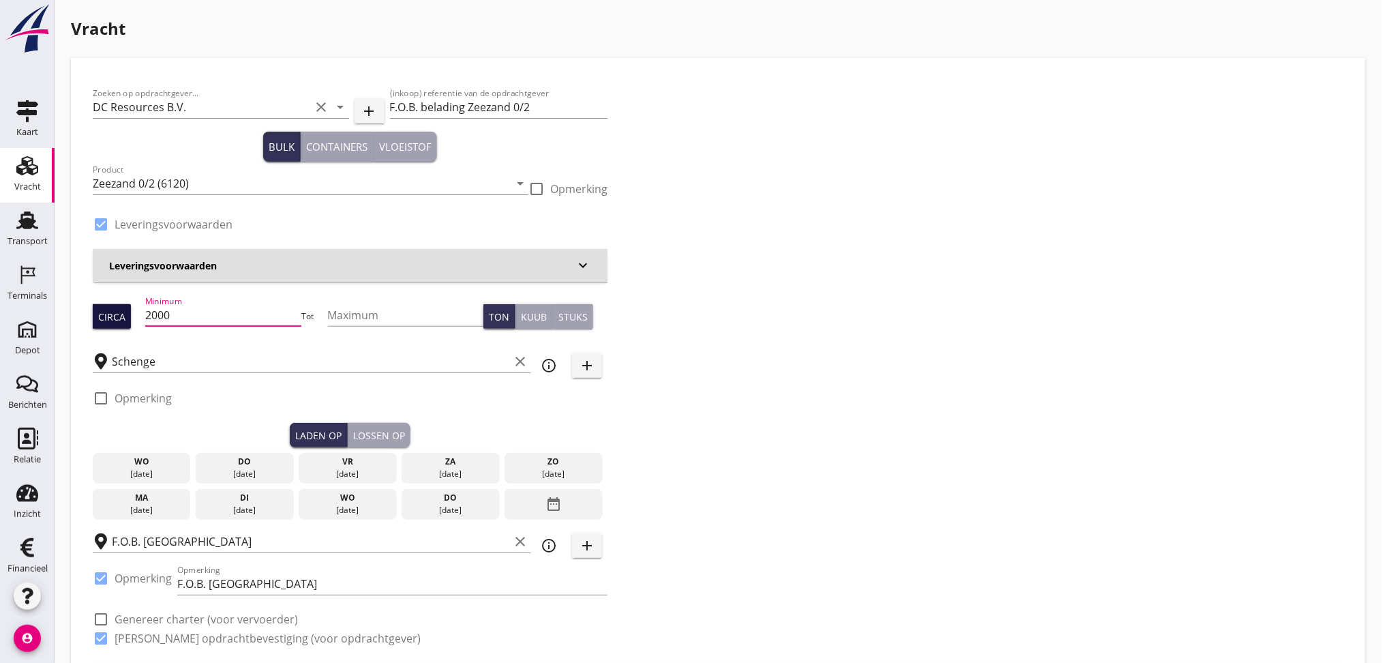
drag, startPoint x: 181, startPoint y: 316, endPoint x: 105, endPoint y: 316, distance: 75.7
click at [105, 316] on div "Circa Minimum 2000 Tot Maximum Ton Kuub Stuks" at bounding box center [350, 316] width 515 height 46
type input "8"
type input "900"
click at [231, 359] on input "Schenge" at bounding box center [310, 361] width 397 height 22
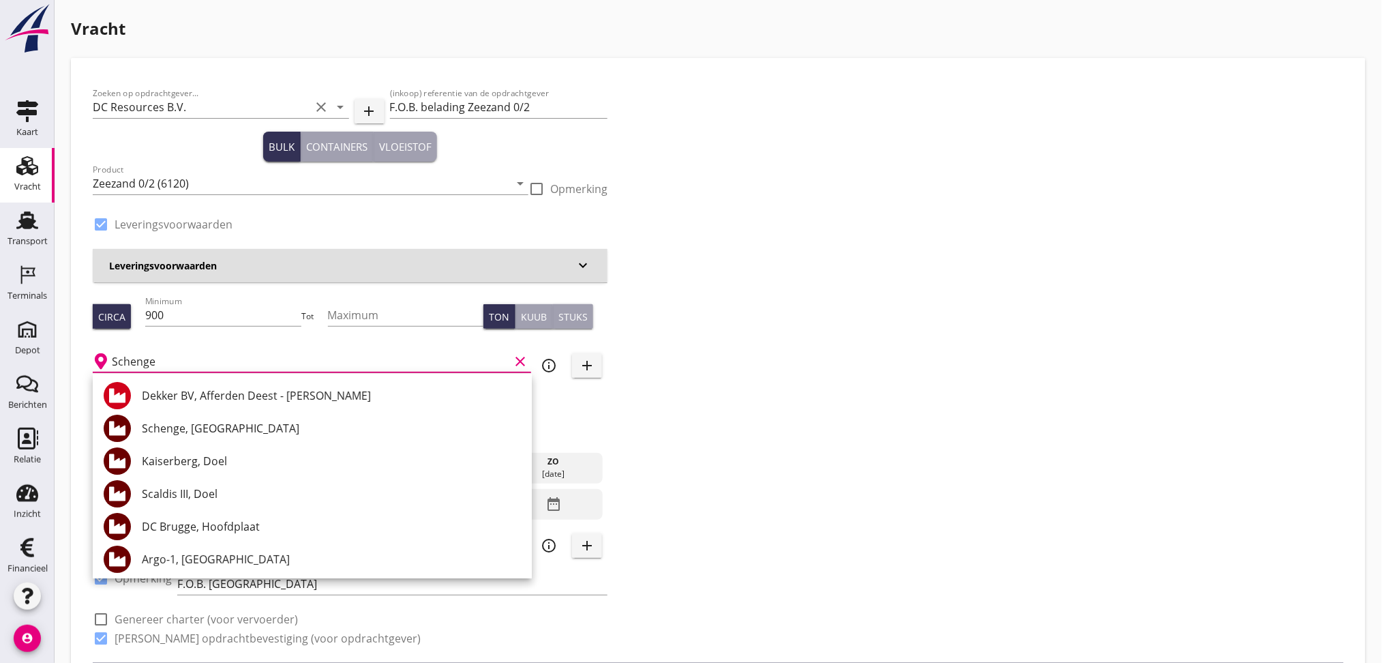
click at [1093, 408] on div "Zoeken op opdrachtgever... DC Resources B.V. clear arrow_drop_down add (inkoop)…" at bounding box center [718, 371] width 1262 height 583
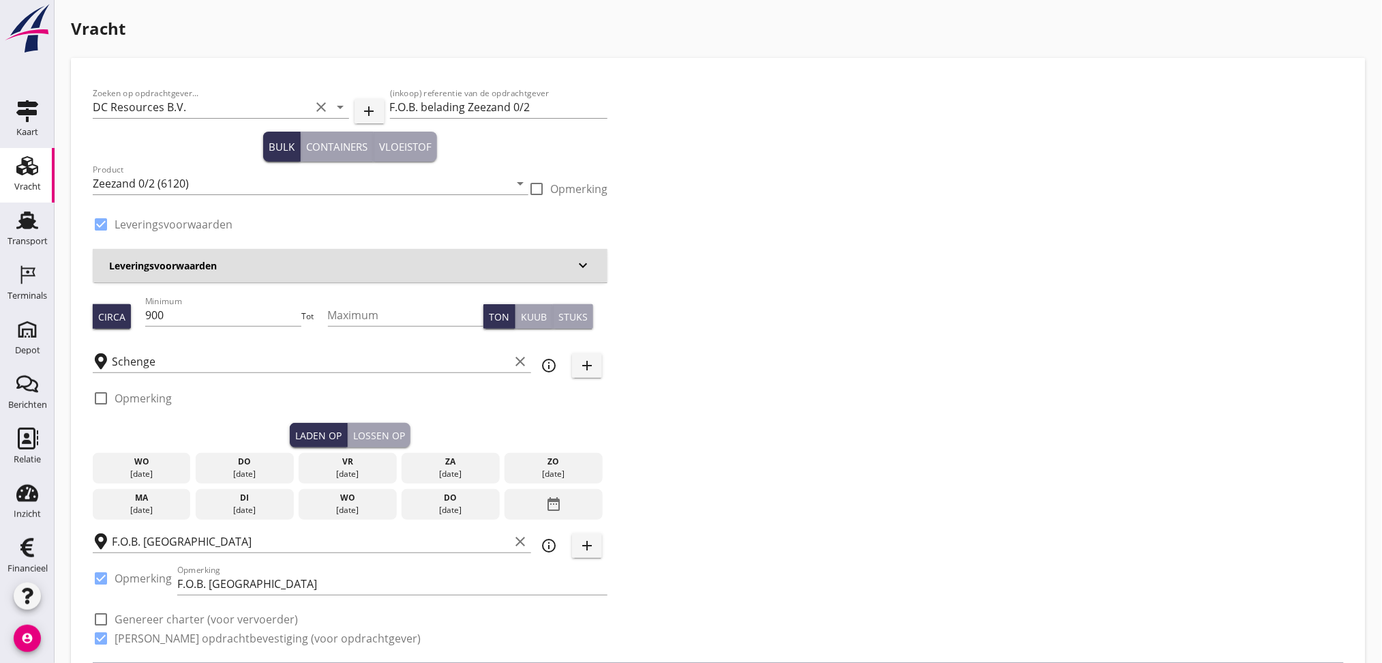
drag, startPoint x: 251, startPoint y: 469, endPoint x: 319, endPoint y: 445, distance: 72.2
click at [254, 468] on div "[DATE]" at bounding box center [244, 474] width 91 height 12
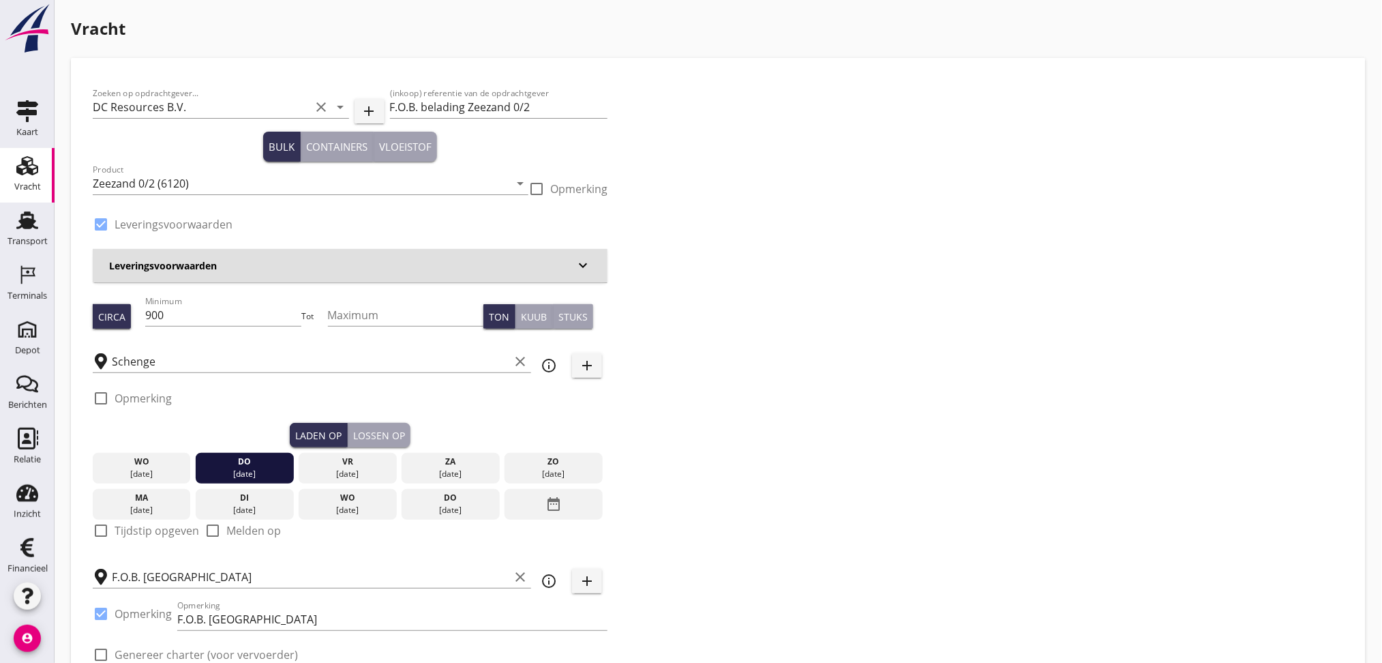
drag, startPoint x: 383, startPoint y: 438, endPoint x: 360, endPoint y: 438, distance: 23.2
click at [382, 438] on div "Lossen op" at bounding box center [379, 435] width 52 height 14
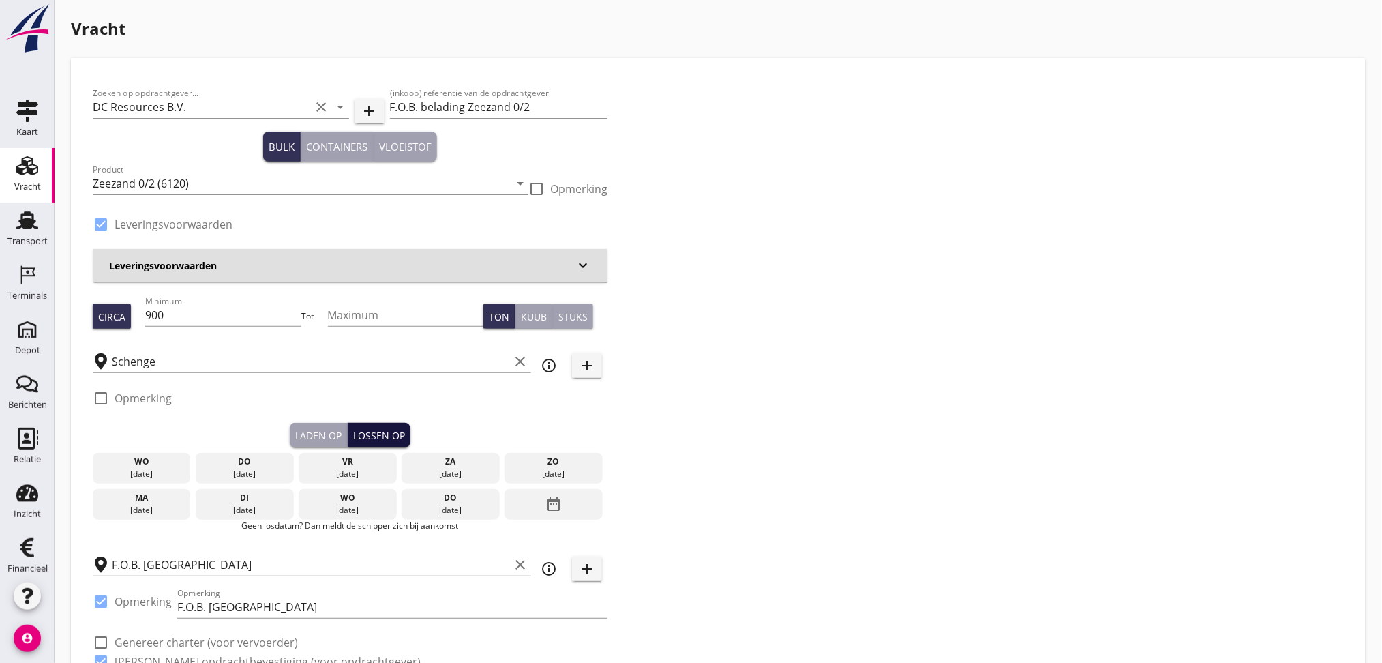
drag, startPoint x: 320, startPoint y: 468, endPoint x: 389, endPoint y: 444, distance: 73.3
click at [322, 467] on div "vr" at bounding box center [347, 461] width 91 height 12
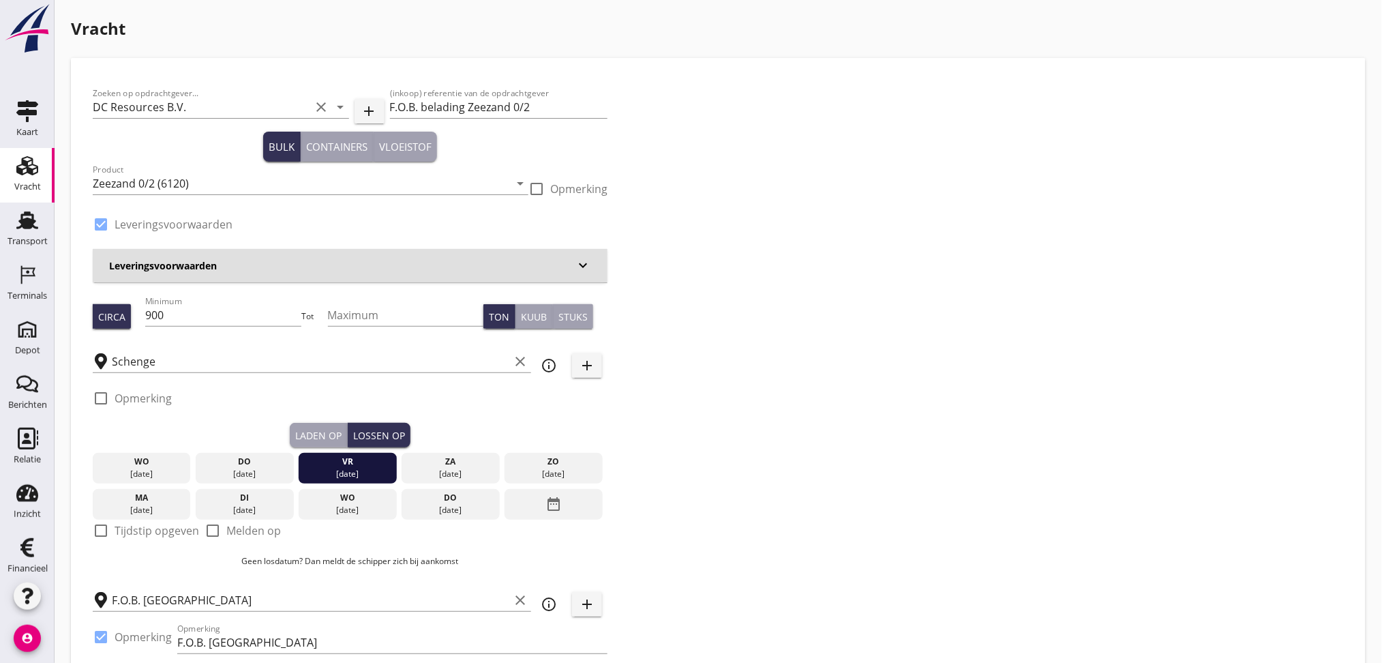
click at [975, 404] on div "Zoeken op opdrachtgever... DC Resources B.V. clear arrow_drop_down add (inkoop)…" at bounding box center [718, 400] width 1262 height 641
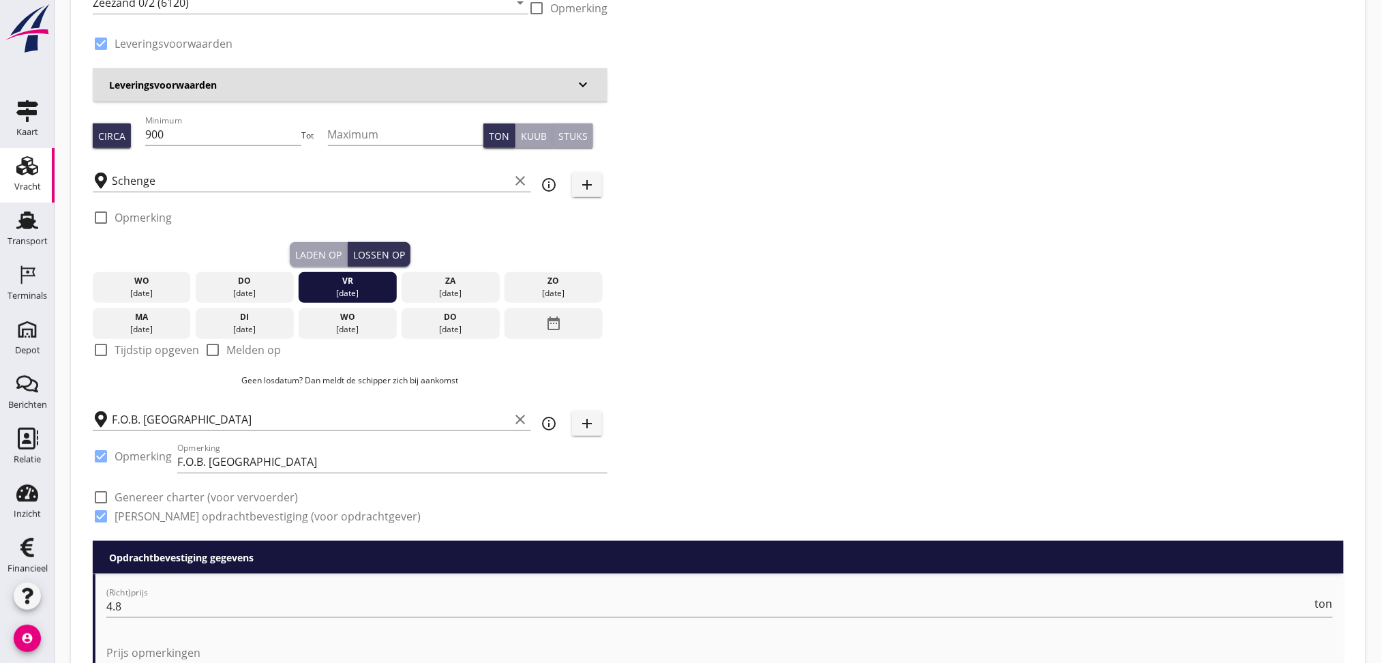
scroll to position [181, 0]
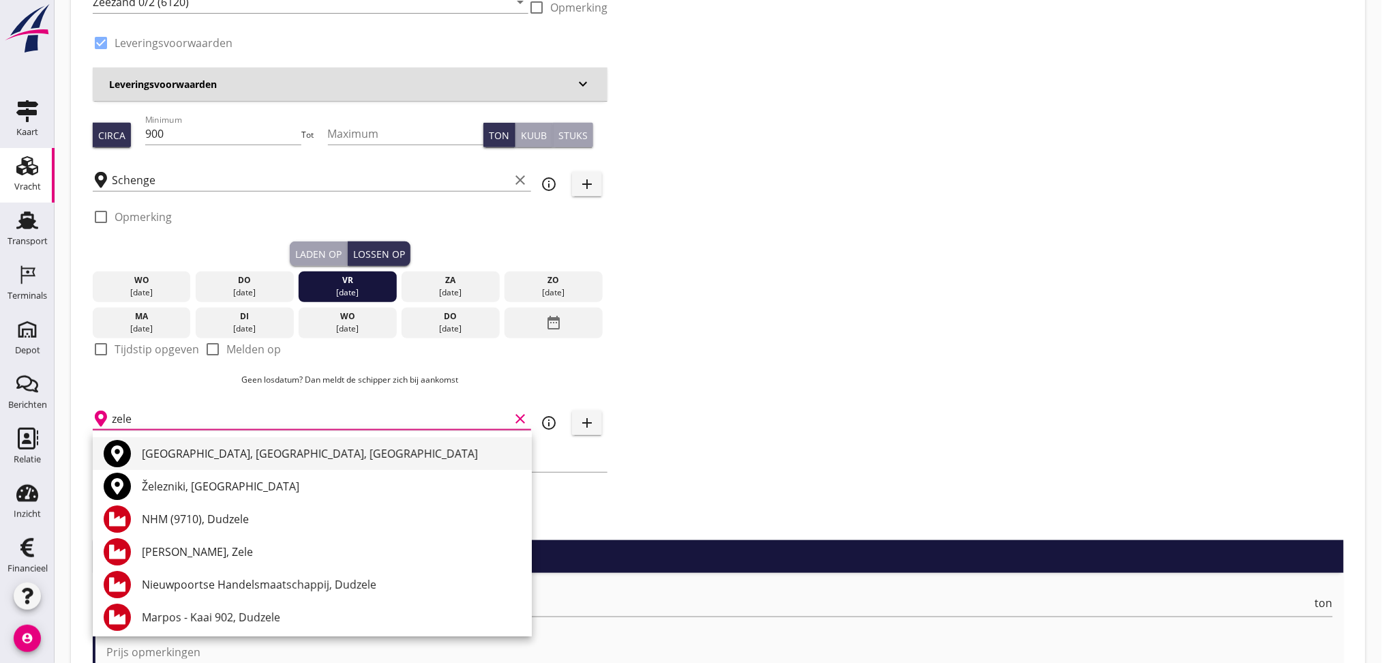
click at [308, 460] on div "[GEOGRAPHIC_DATA], [GEOGRAPHIC_DATA], [GEOGRAPHIC_DATA]" at bounding box center [331, 453] width 379 height 16
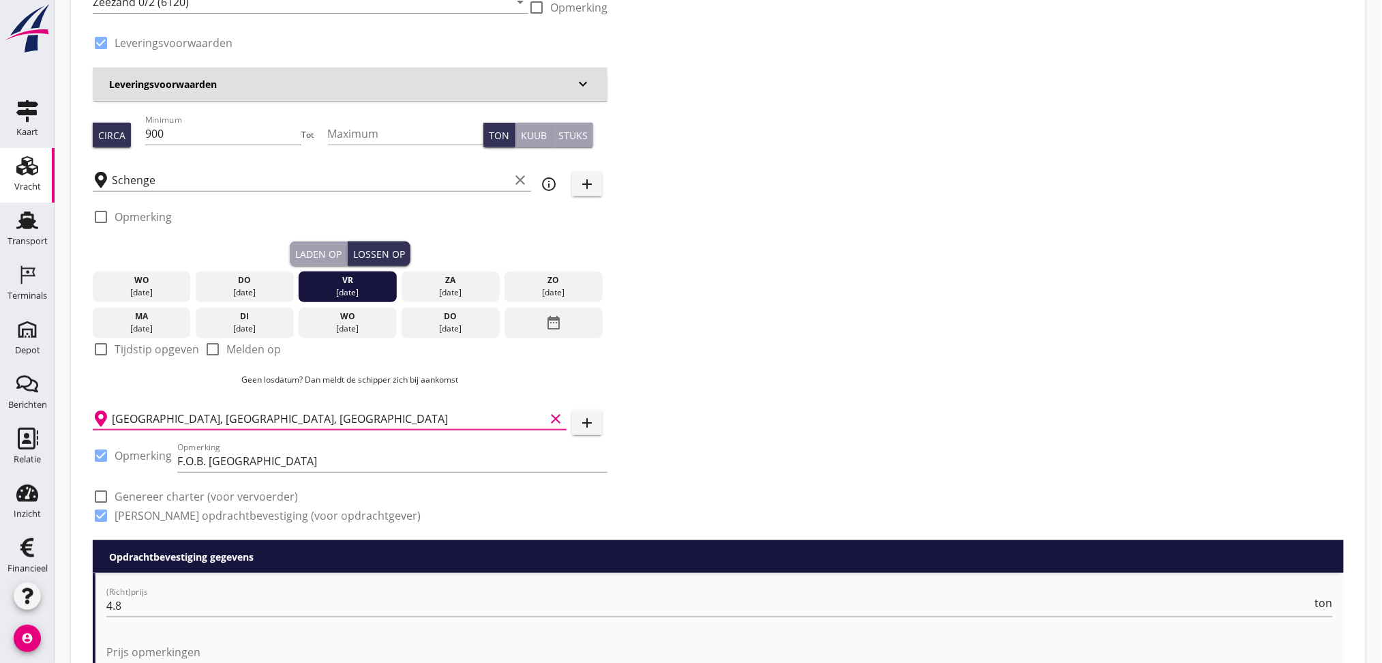
type input "[GEOGRAPHIC_DATA], [GEOGRAPHIC_DATA], [GEOGRAPHIC_DATA]"
click at [873, 251] on div "Zoeken op opdrachtgever... DC Resources B.V. clear arrow_drop_down add (inkoop)…" at bounding box center [718, 218] width 1262 height 641
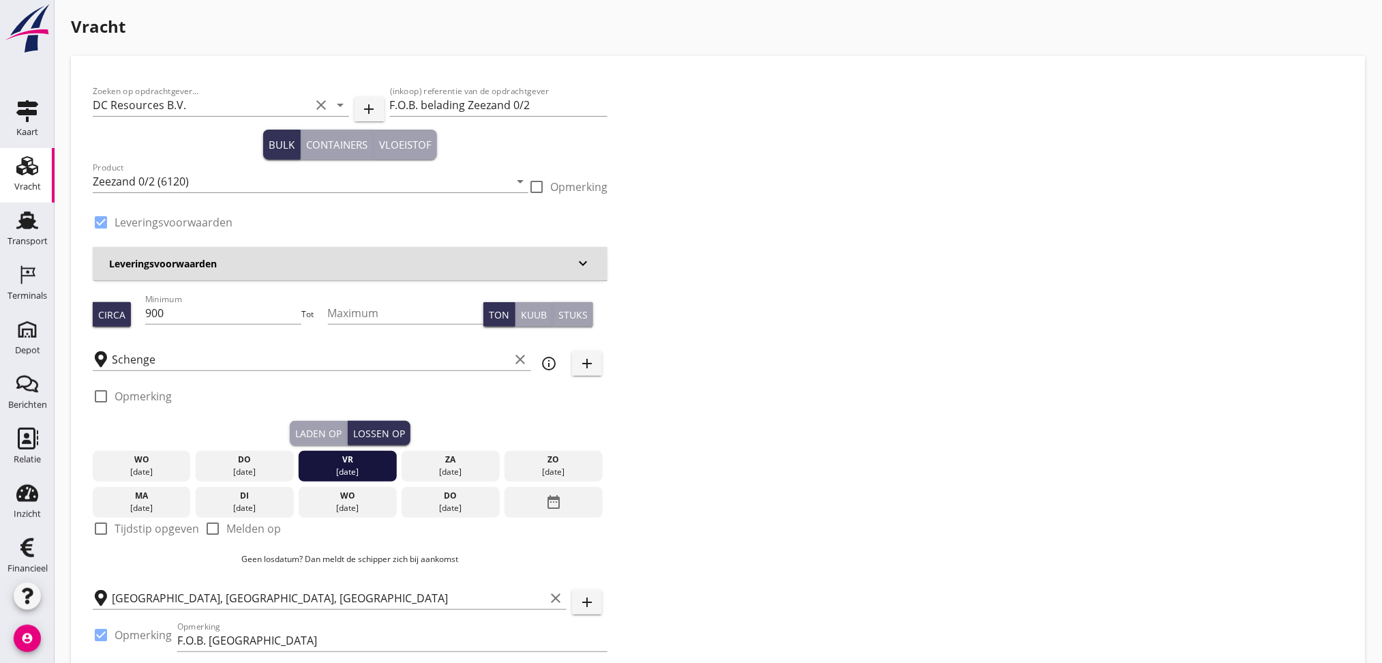
scroll to position [0, 0]
click at [396, 263] on h3 "Leveringsvoorwaarden" at bounding box center [342, 265] width 466 height 14
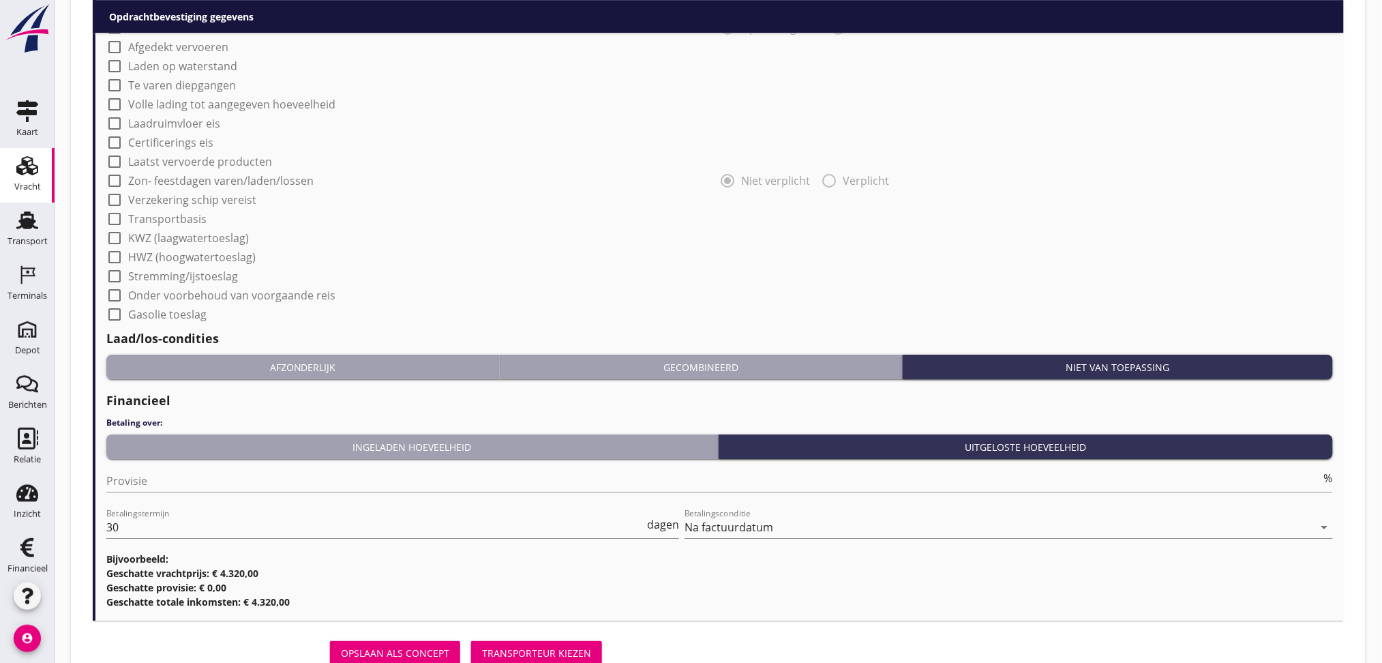
scroll to position [1611, 0]
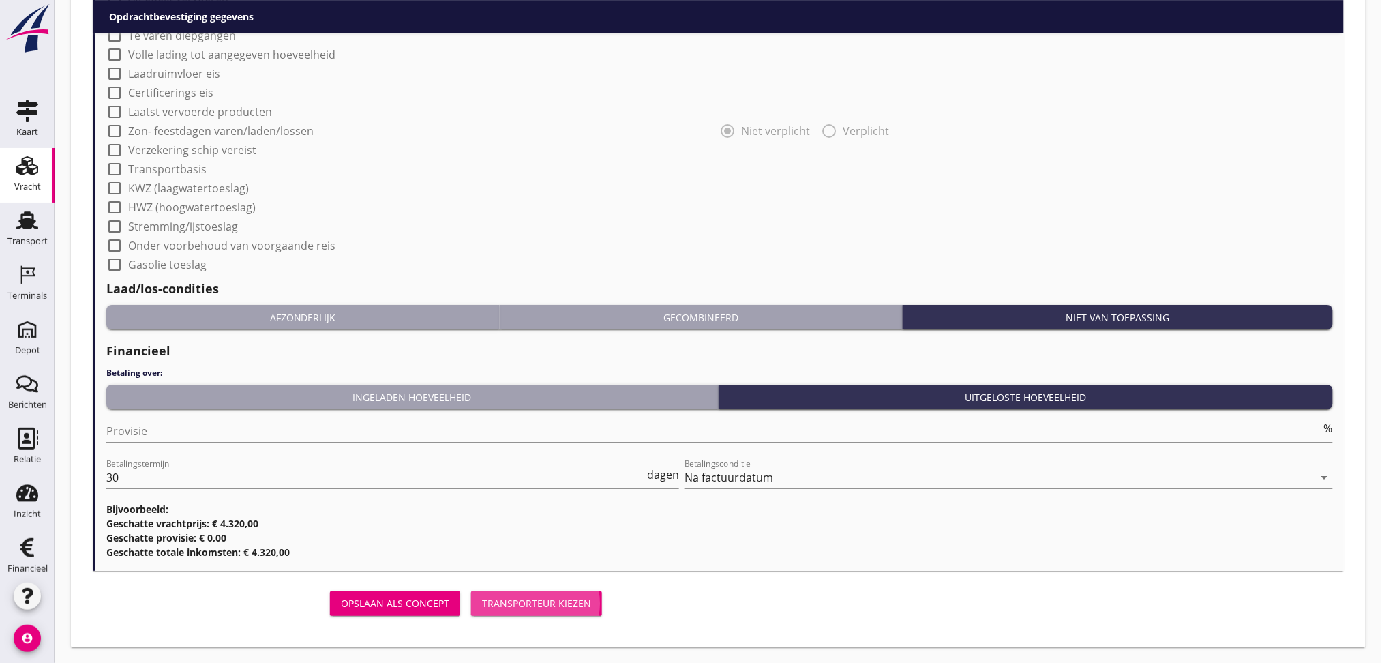
click at [543, 552] on div "Transporteur kiezen" at bounding box center [536, 603] width 109 height 14
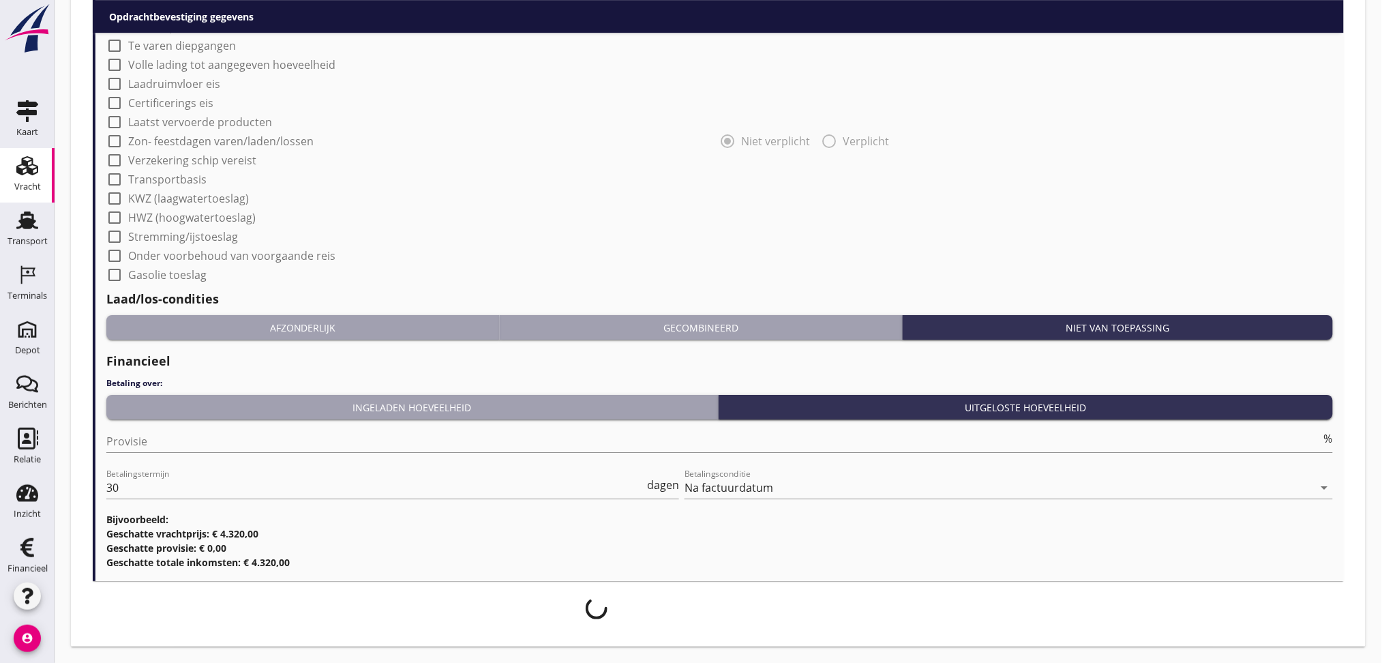
scroll to position [1600, 0]
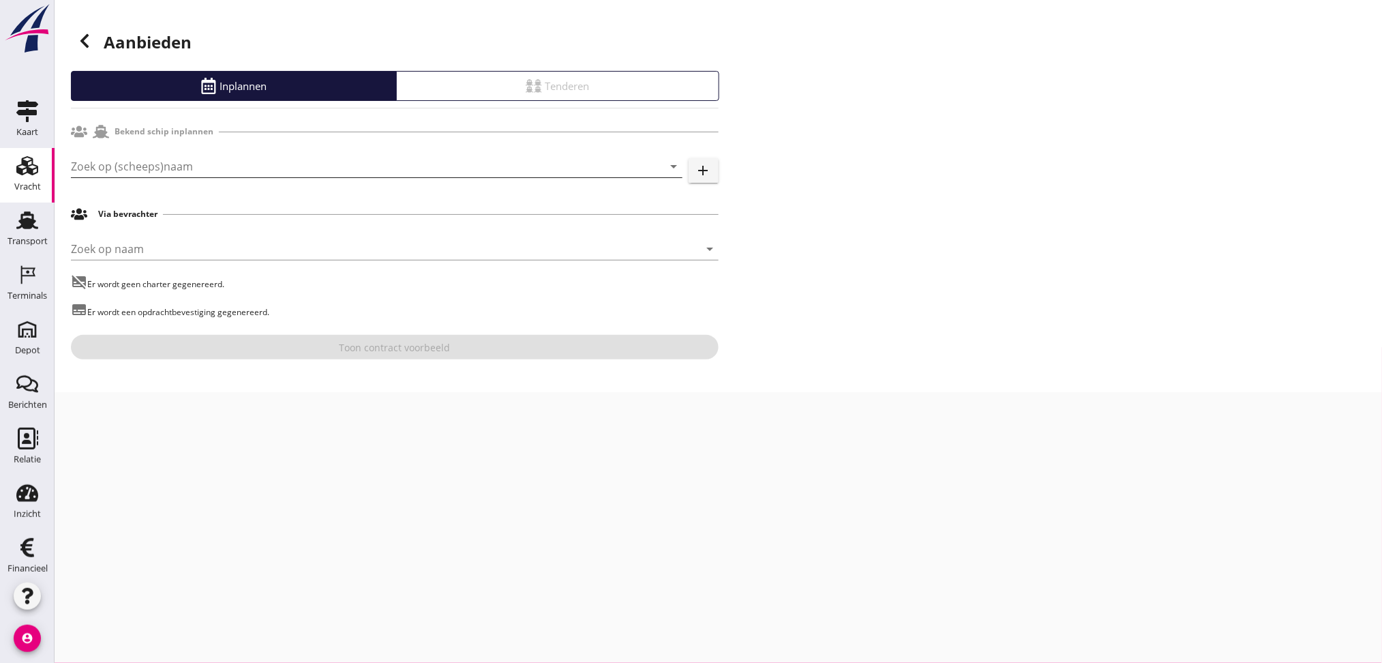
click at [247, 156] on input "Zoek op (scheeps)naam" at bounding box center [357, 166] width 573 height 22
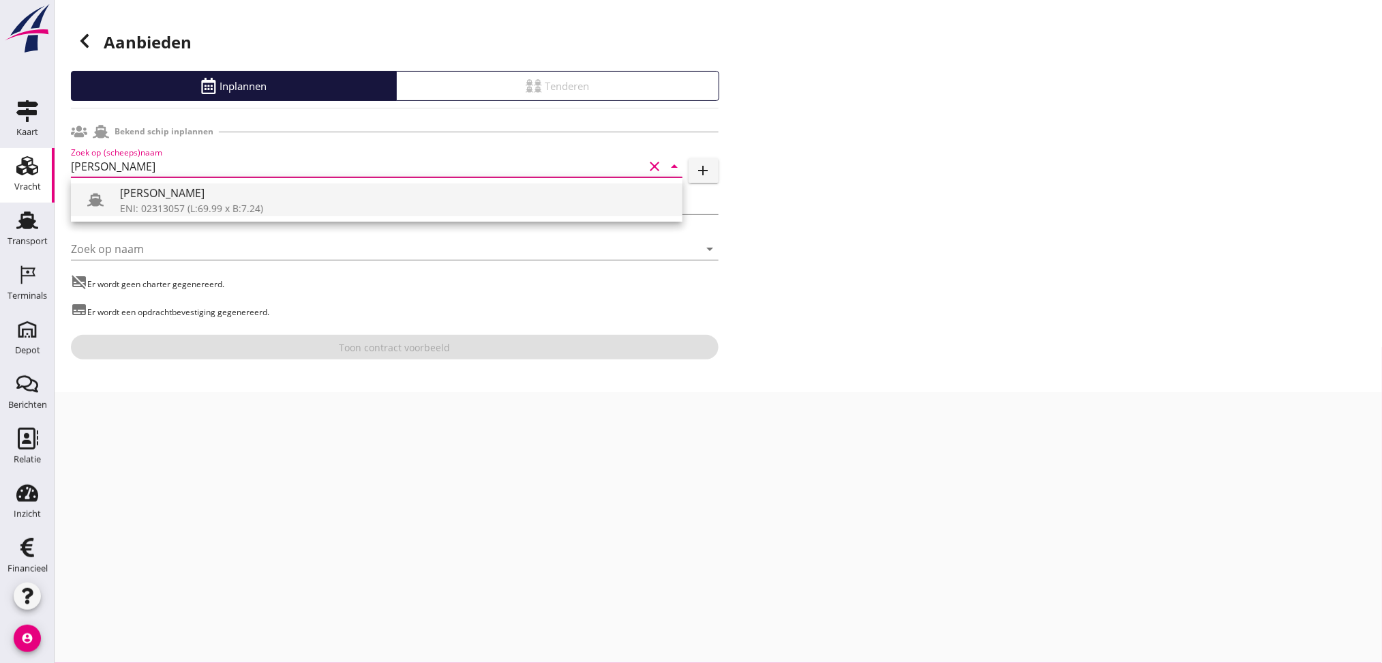
click at [258, 215] on div "[PERSON_NAME]: 02313057 (L:69.99 x B:7.24)" at bounding box center [395, 199] width 551 height 33
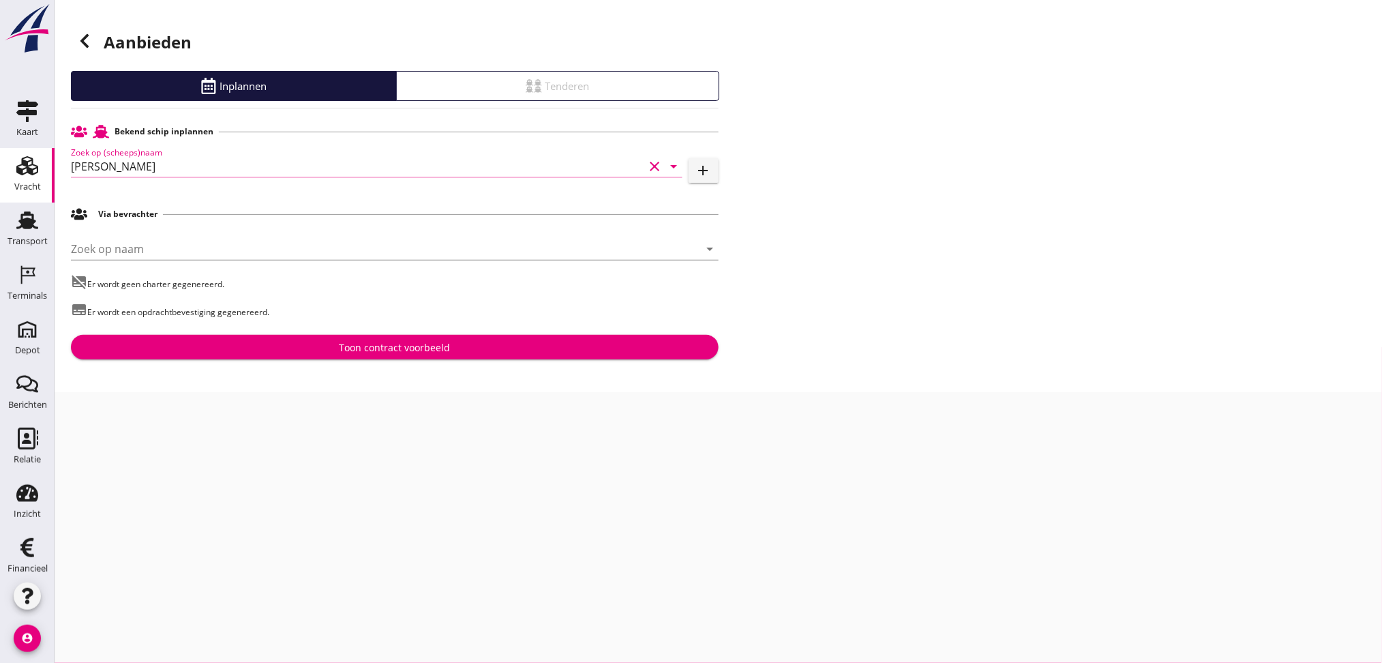
type input "[PERSON_NAME]"
click at [382, 348] on div "Toon contract voorbeeld" at bounding box center [394, 347] width 111 height 14
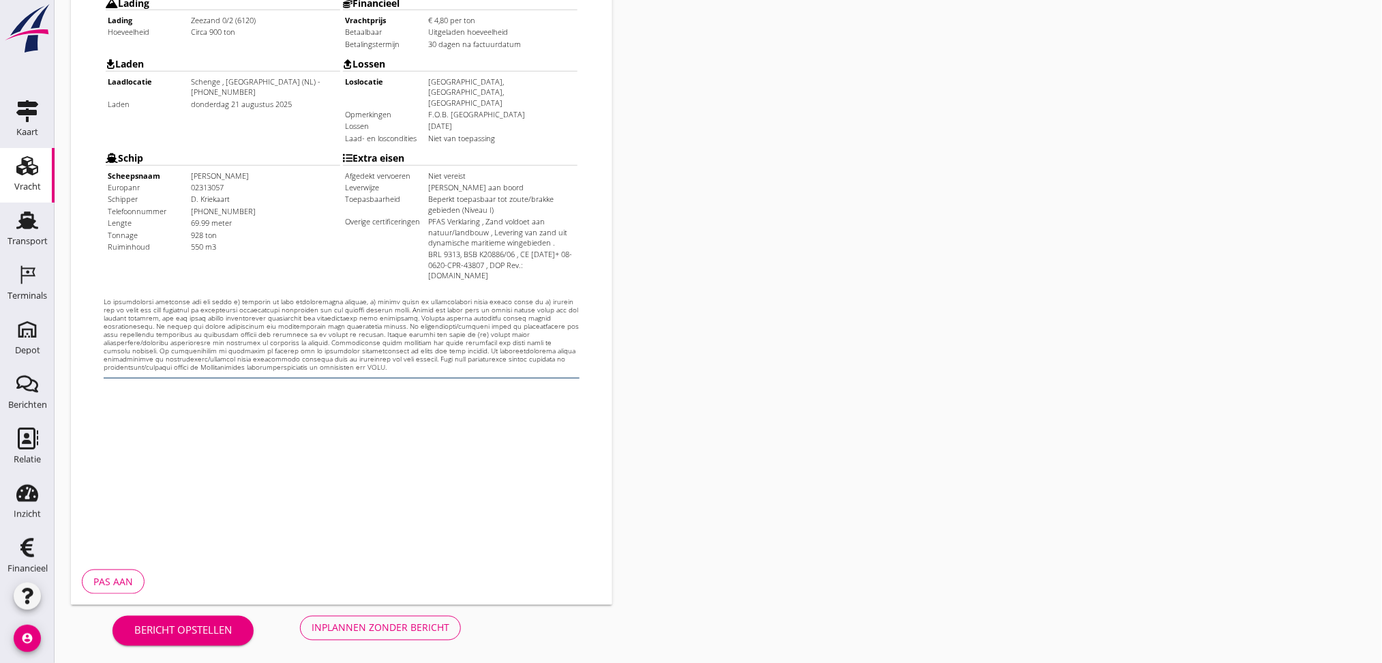
scroll to position [346, 0]
click at [378, 552] on div "Inplannen zonder bericht" at bounding box center [381, 625] width 138 height 14
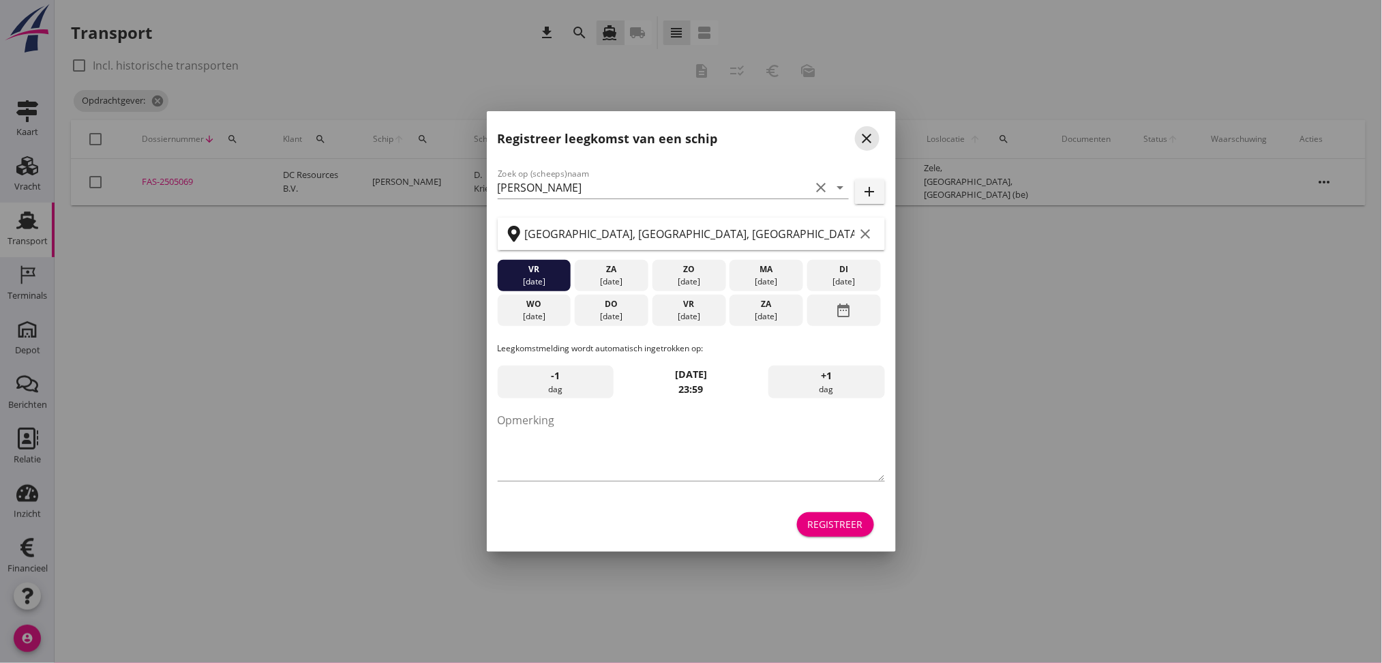
drag, startPoint x: 859, startPoint y: 136, endPoint x: 786, endPoint y: 131, distance: 73.1
click at [860, 136] on icon "close" at bounding box center [867, 138] width 16 height 16
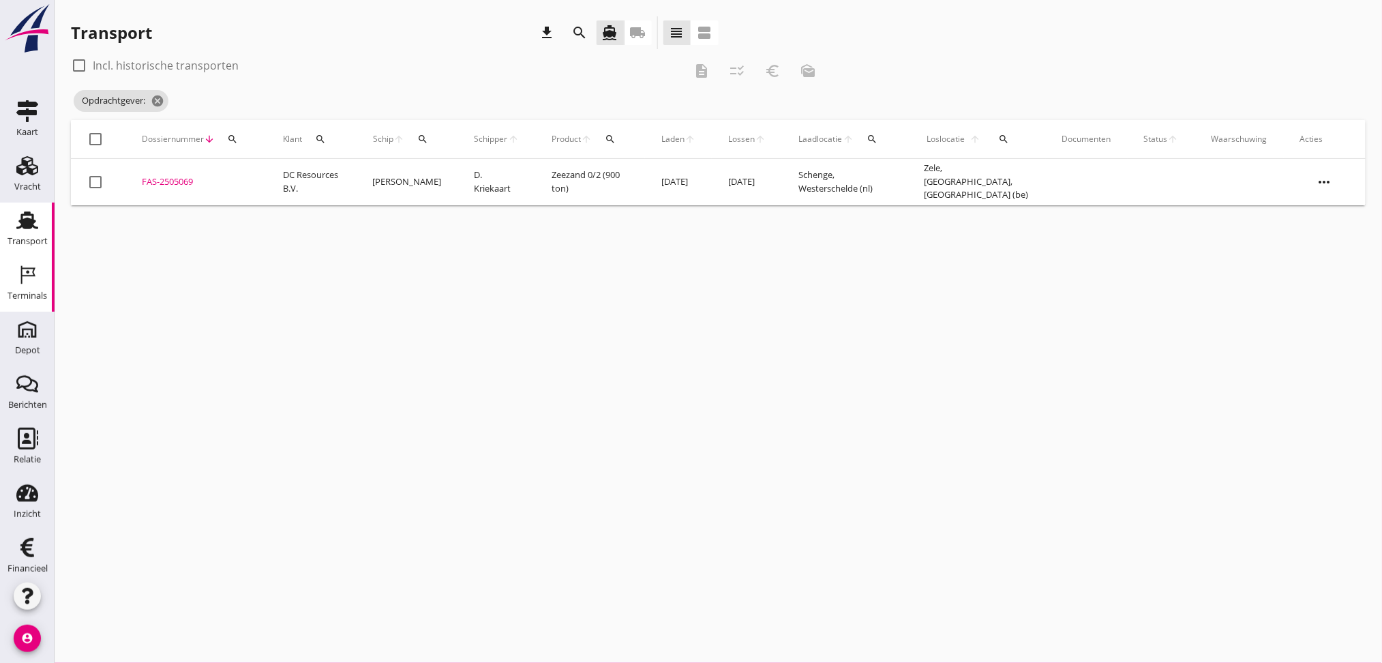
click at [20, 282] on icon "Terminals" at bounding box center [27, 275] width 22 height 22
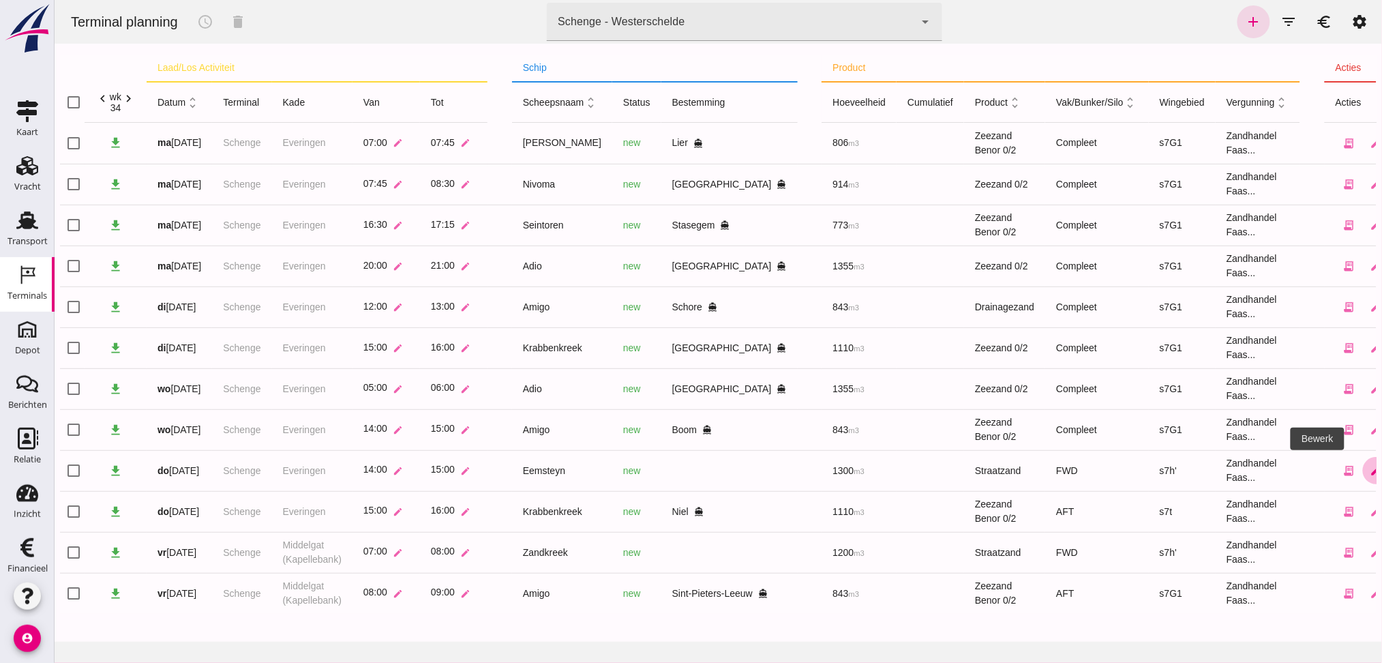
click at [1151, 465] on icon "edit" at bounding box center [1375, 470] width 12 height 12
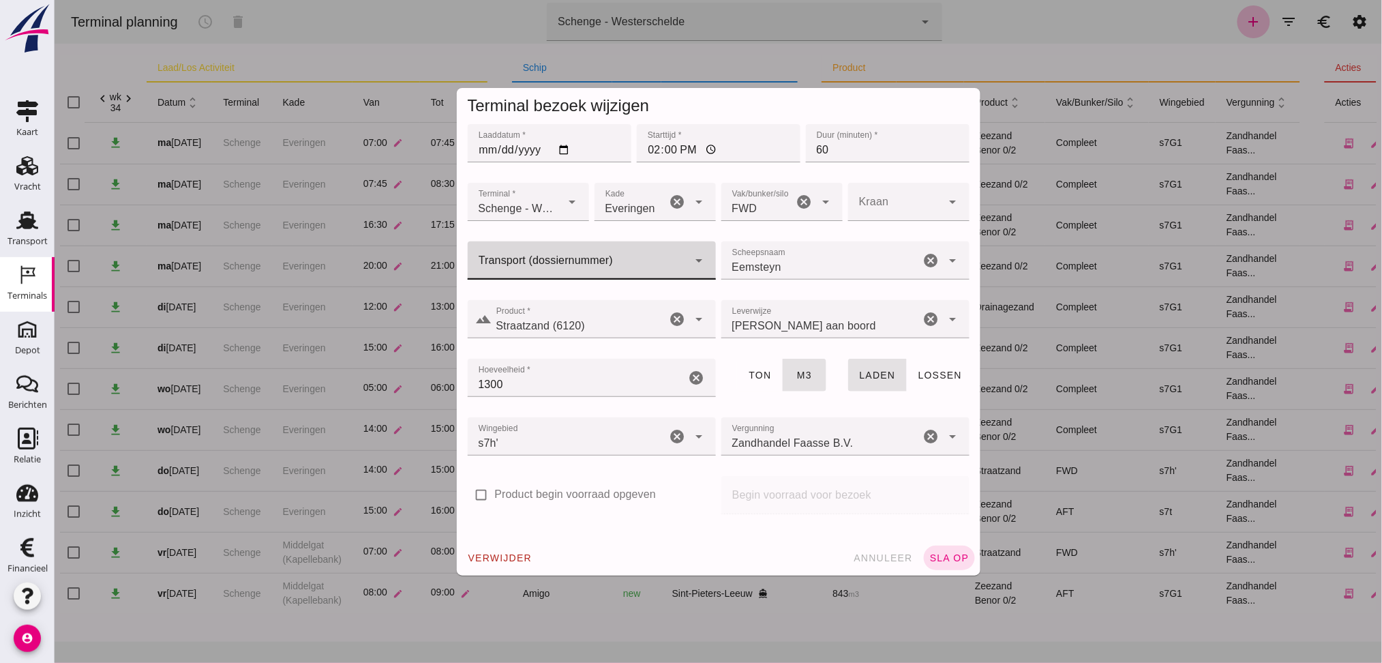
click div
type input "0"
click at [549, 297] on div "FAS-250 5065" at bounding box center [584, 301] width 226 height 16
type input "FAS-2505065"
click span "sla op"
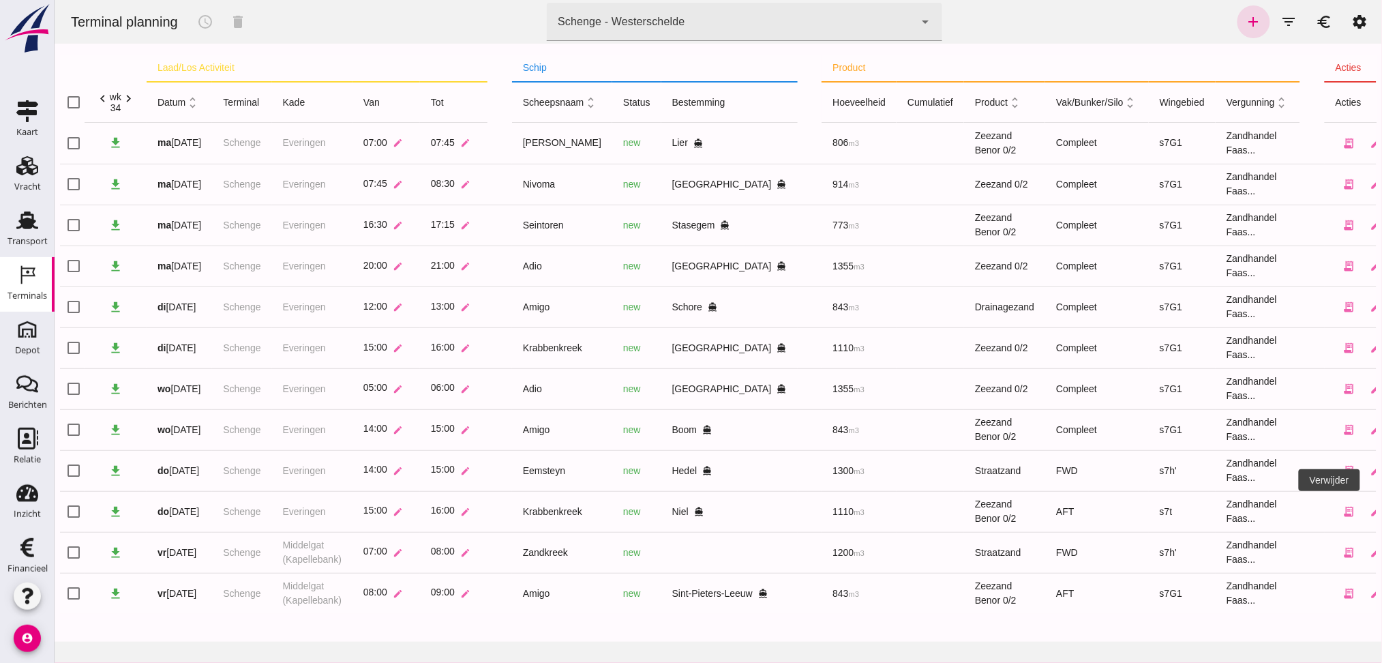
click at [1151, 508] on icon "delete" at bounding box center [1403, 511] width 12 height 12
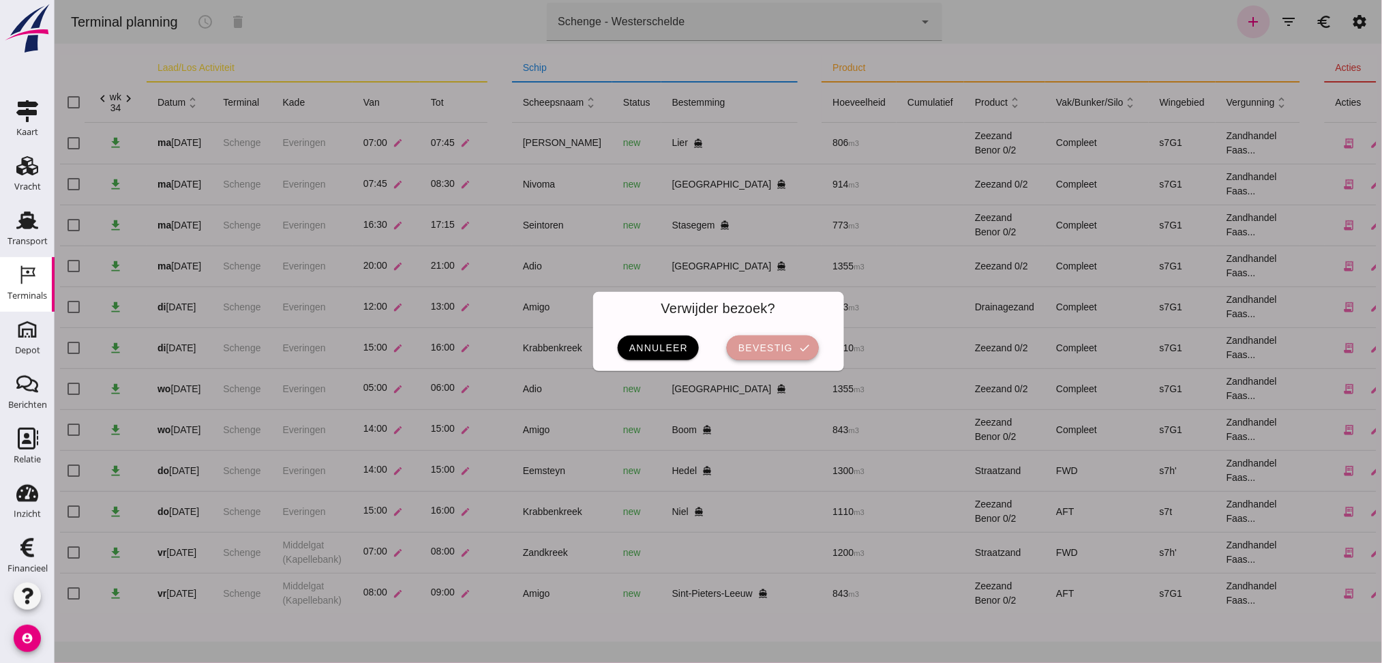
click span "bevestig"
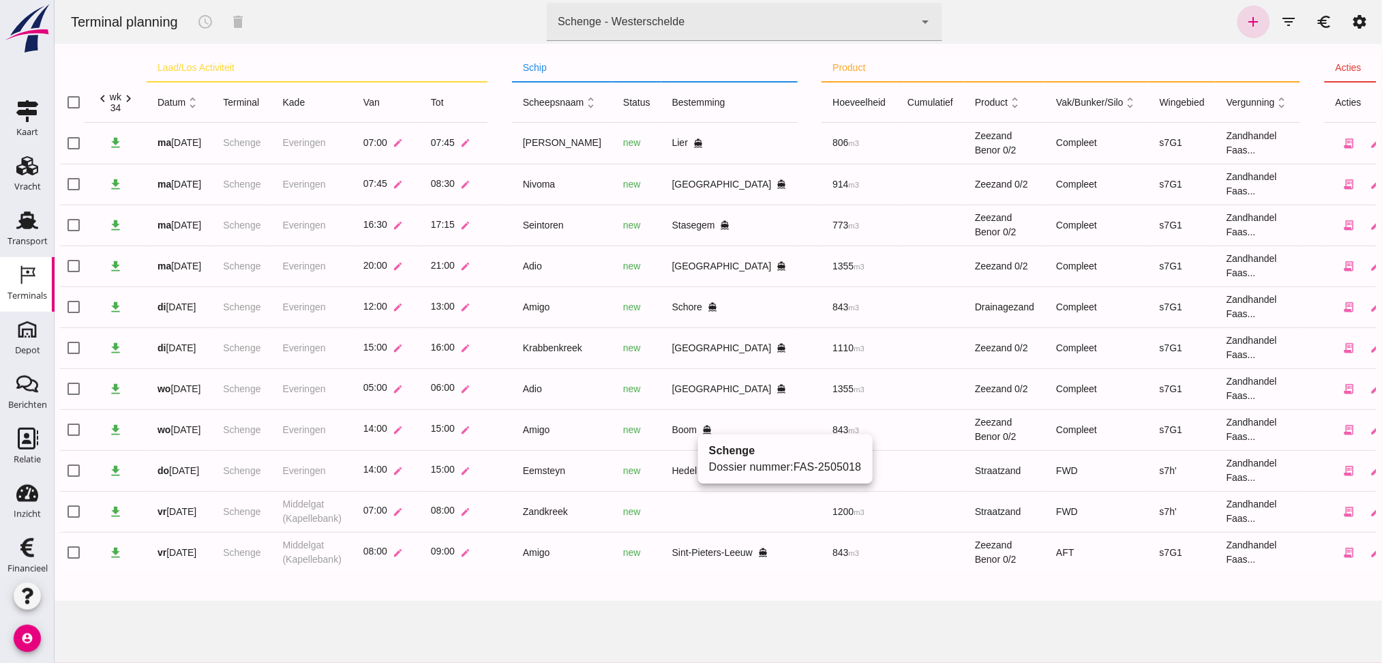
click at [701, 429] on icon "directions_boat" at bounding box center [706, 430] width 10 height 10
click link "FAS-2505018"
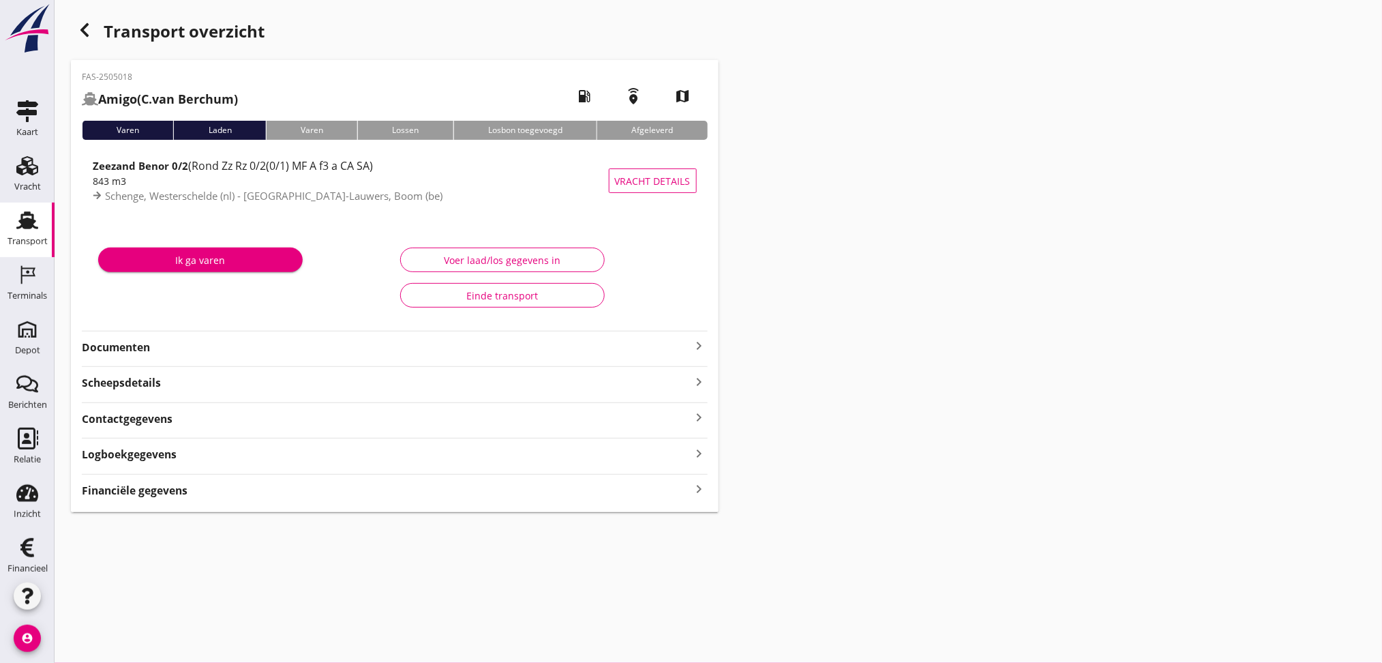
click at [140, 348] on strong "Documenten" at bounding box center [386, 347] width 609 height 16
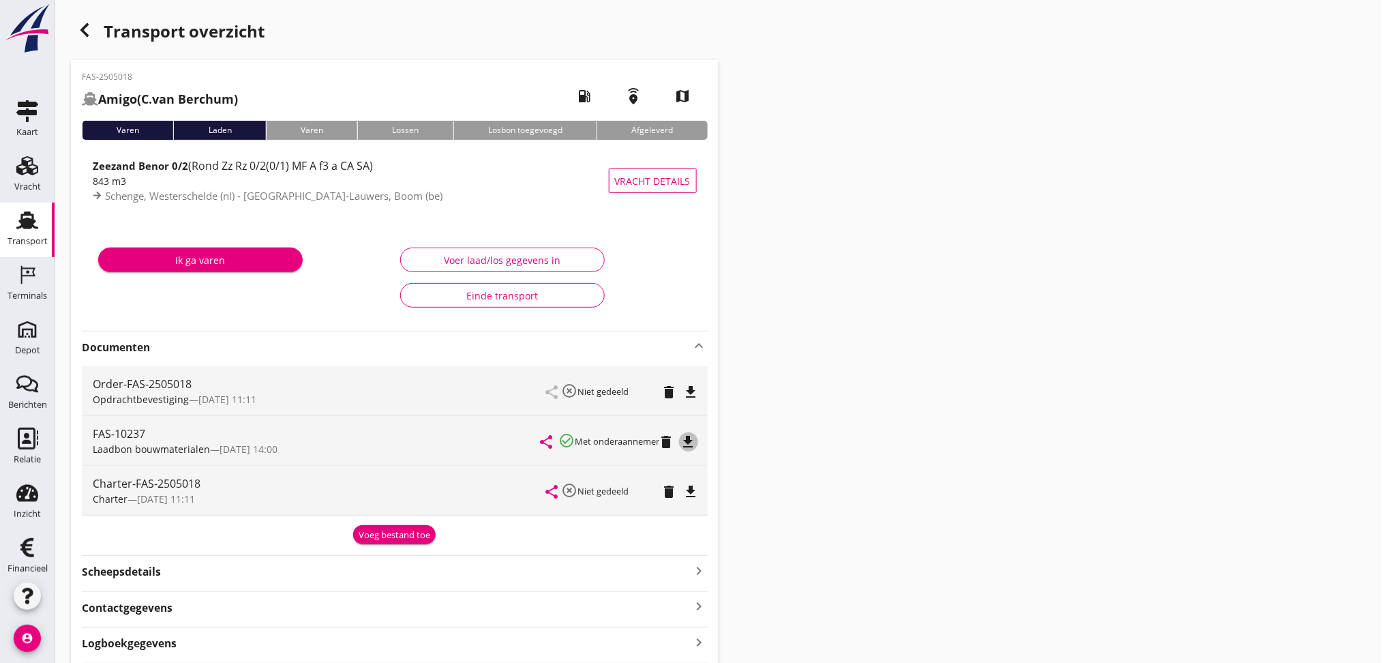
click at [696, 438] on icon "file_download" at bounding box center [688, 442] width 16 height 16
click at [80, 23] on icon "button" at bounding box center [84, 30] width 16 height 16
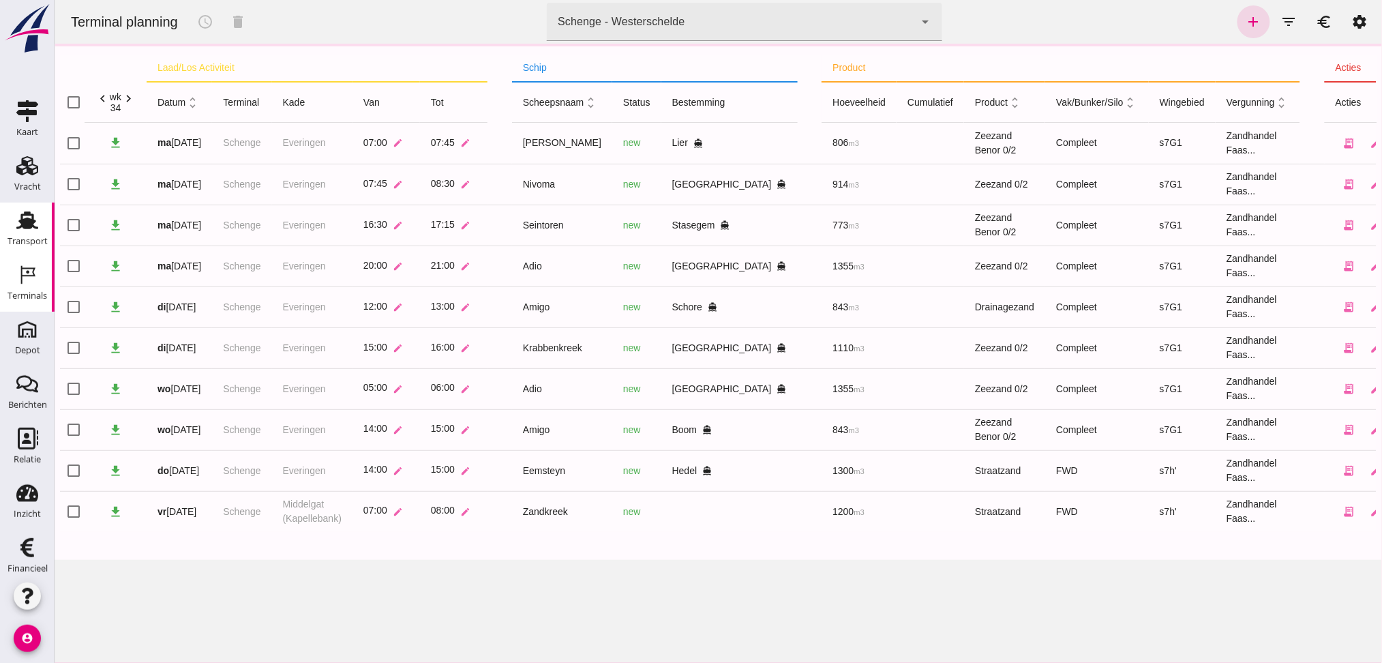
click at [29, 234] on div "Transport" at bounding box center [27, 240] width 40 height 19
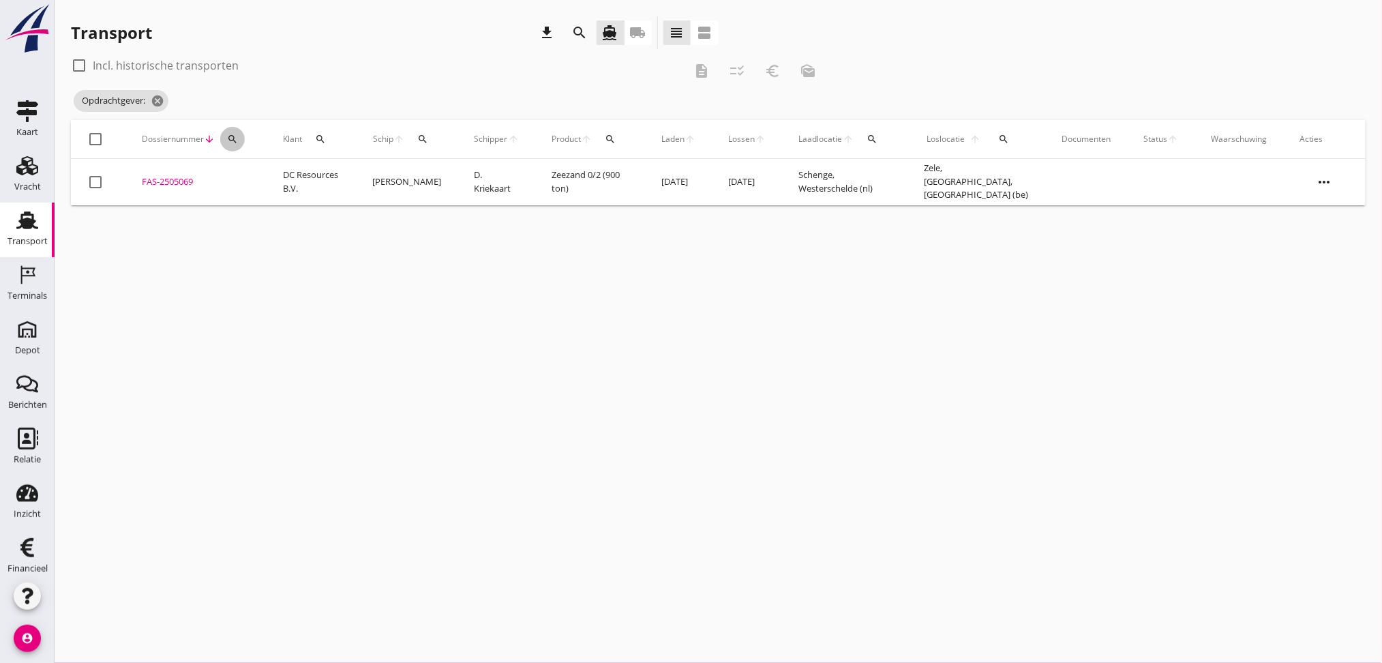
click at [232, 134] on icon "search" at bounding box center [232, 139] width 11 height 11
click at [249, 173] on div "Zoeken op dossiernummer..." at bounding box center [306, 174] width 161 height 30
click at [249, 176] on input "Zoeken op dossiernummer..." at bounding box center [297, 179] width 142 height 22
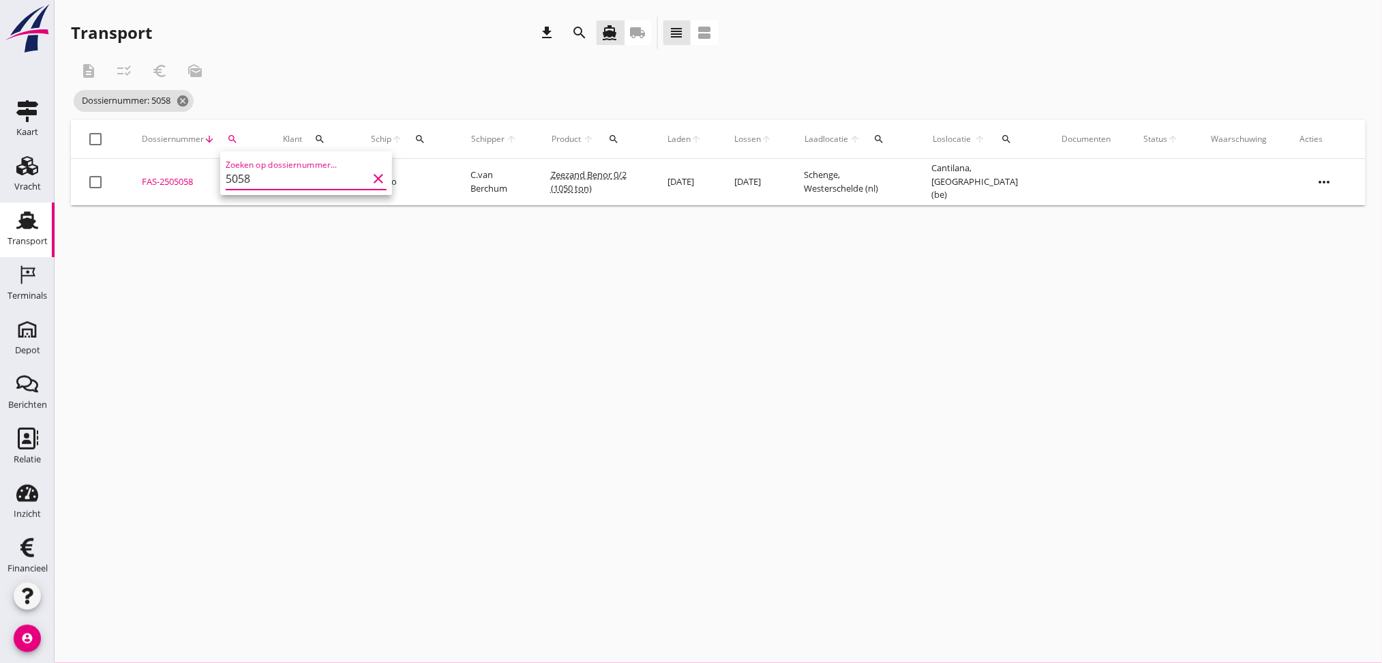
type input "5058"
click at [184, 178] on div "FAS-2505058" at bounding box center [196, 182] width 108 height 14
click at [187, 98] on icon "cancel" at bounding box center [183, 101] width 14 height 14
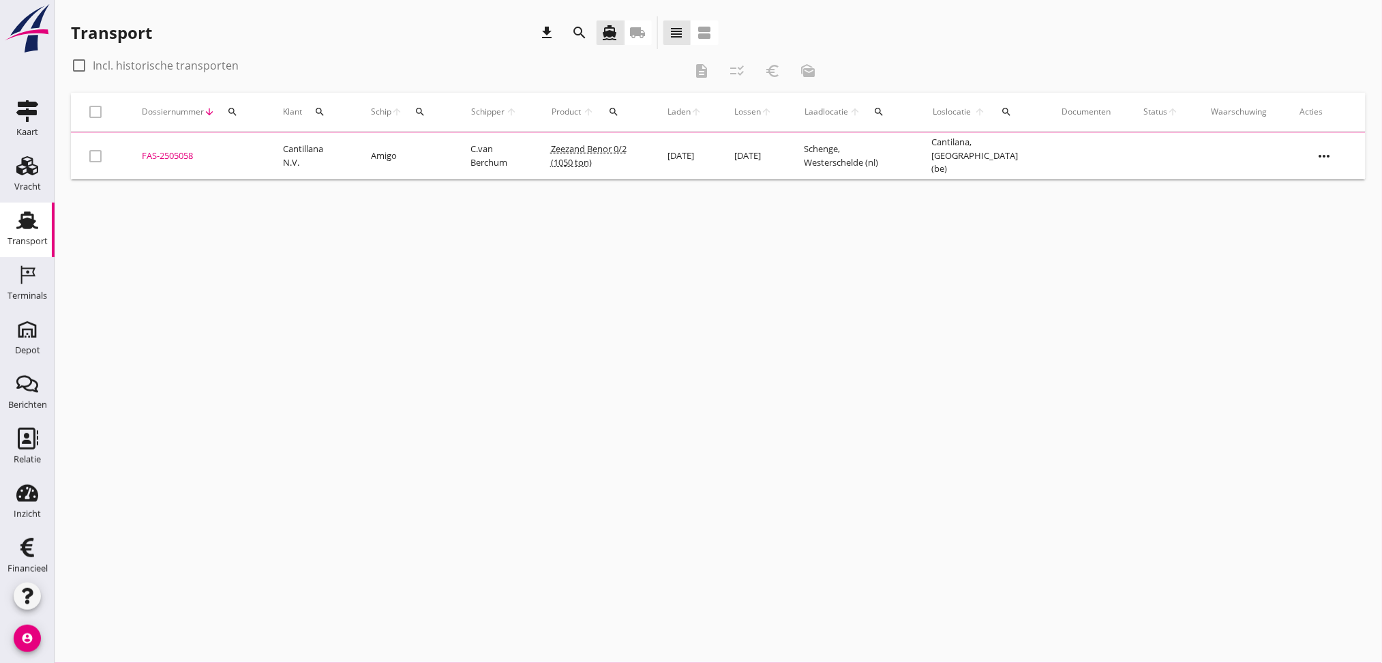
click at [230, 118] on button "search" at bounding box center [232, 112] width 25 height 25
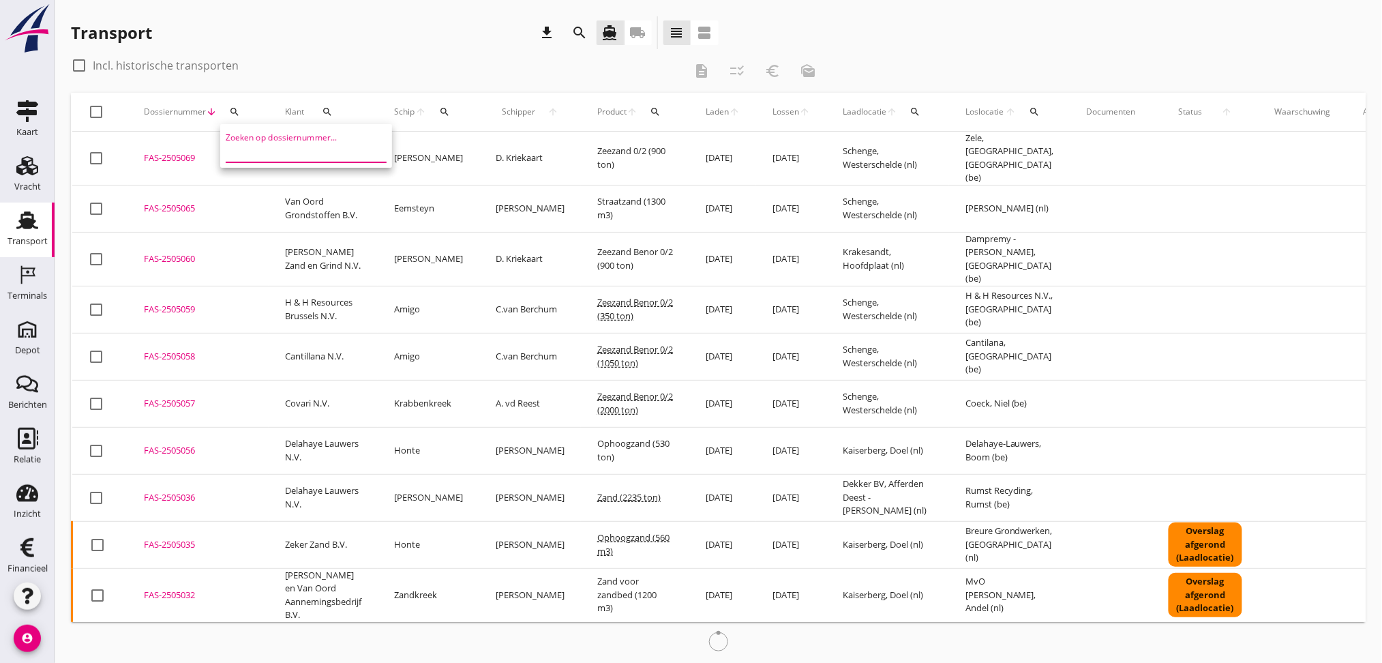
click at [246, 151] on input "Zoeken op dossiernummer..." at bounding box center [297, 151] width 142 height 22
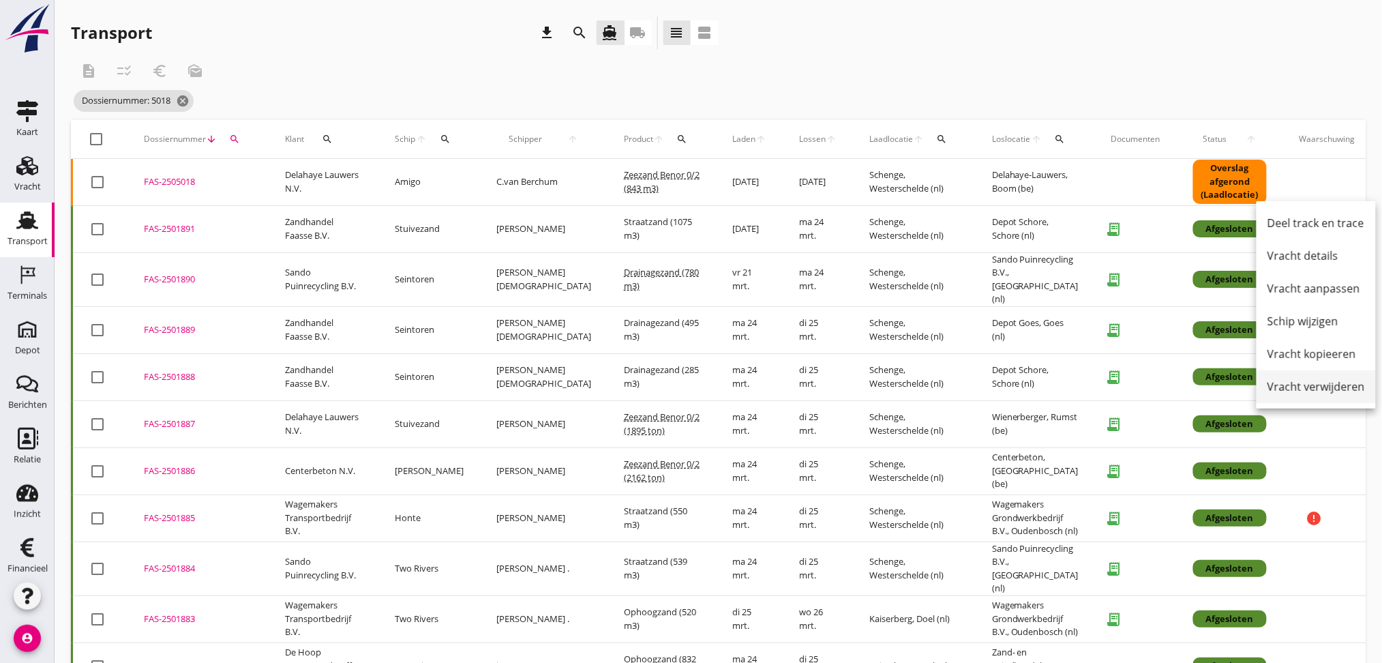
click at [1151, 386] on div "Vracht verwijderen" at bounding box center [1315, 386] width 97 height 16
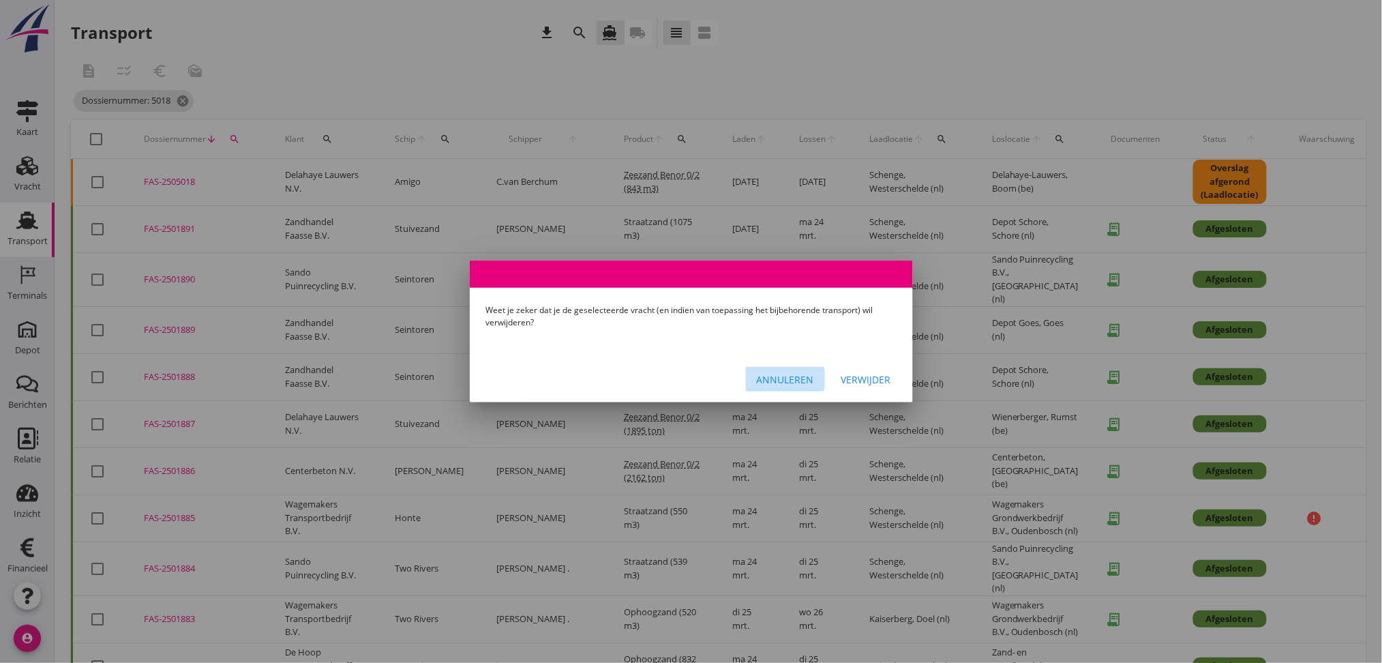
drag, startPoint x: 761, startPoint y: 375, endPoint x: 892, endPoint y: 347, distance: 133.2
click at [762, 374] on div "Annuleren" at bounding box center [785, 379] width 57 height 14
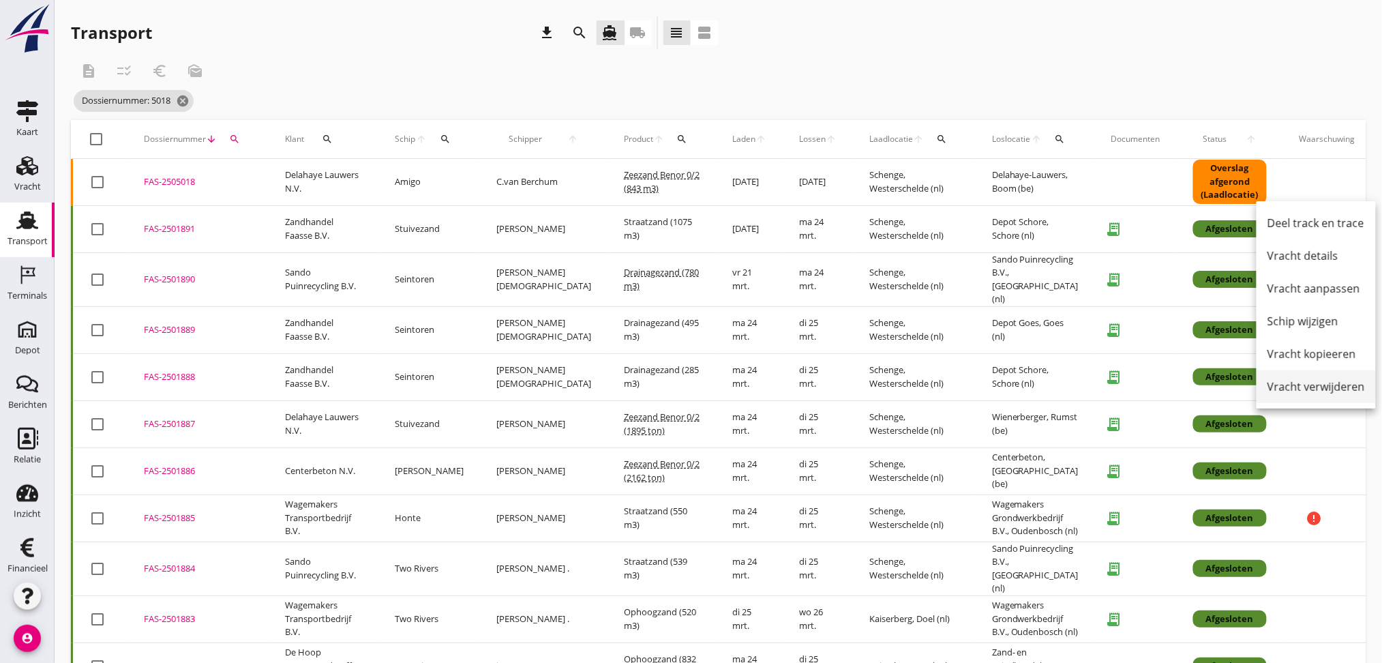
click at [1151, 384] on div "Vracht verwijderen" at bounding box center [1315, 386] width 97 height 16
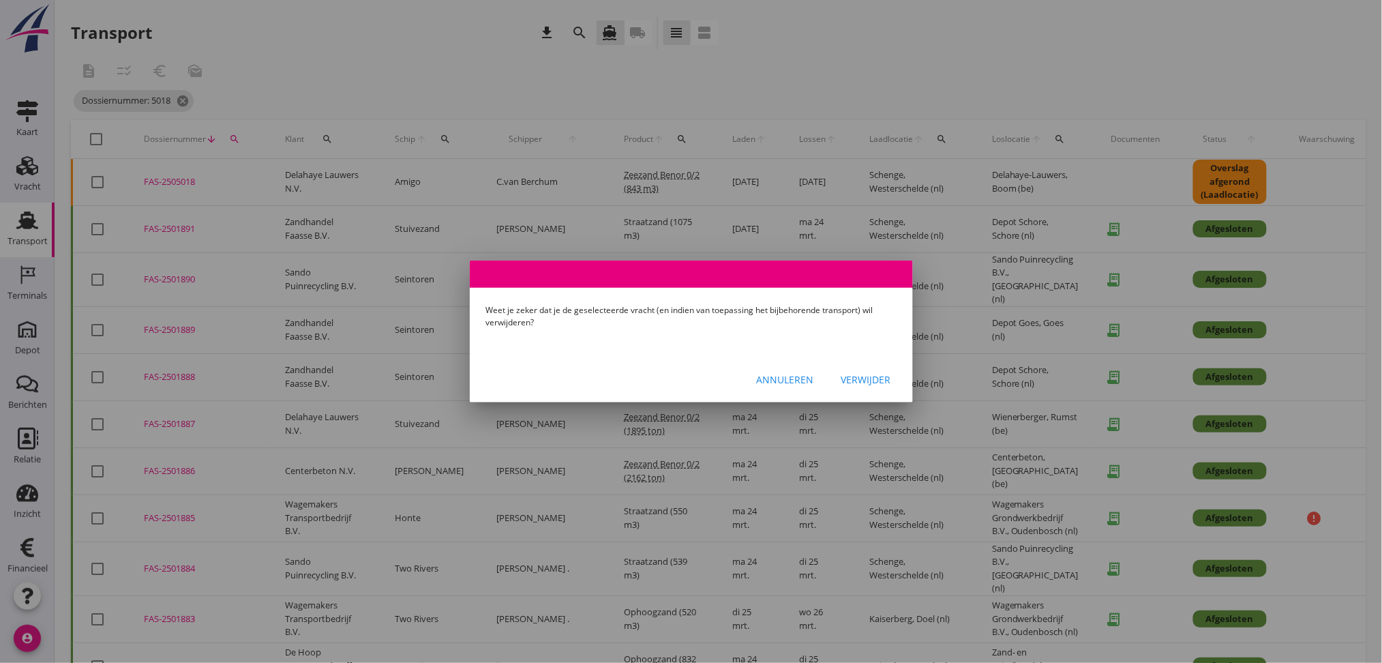
click at [882, 381] on div "Verwijder" at bounding box center [866, 379] width 50 height 14
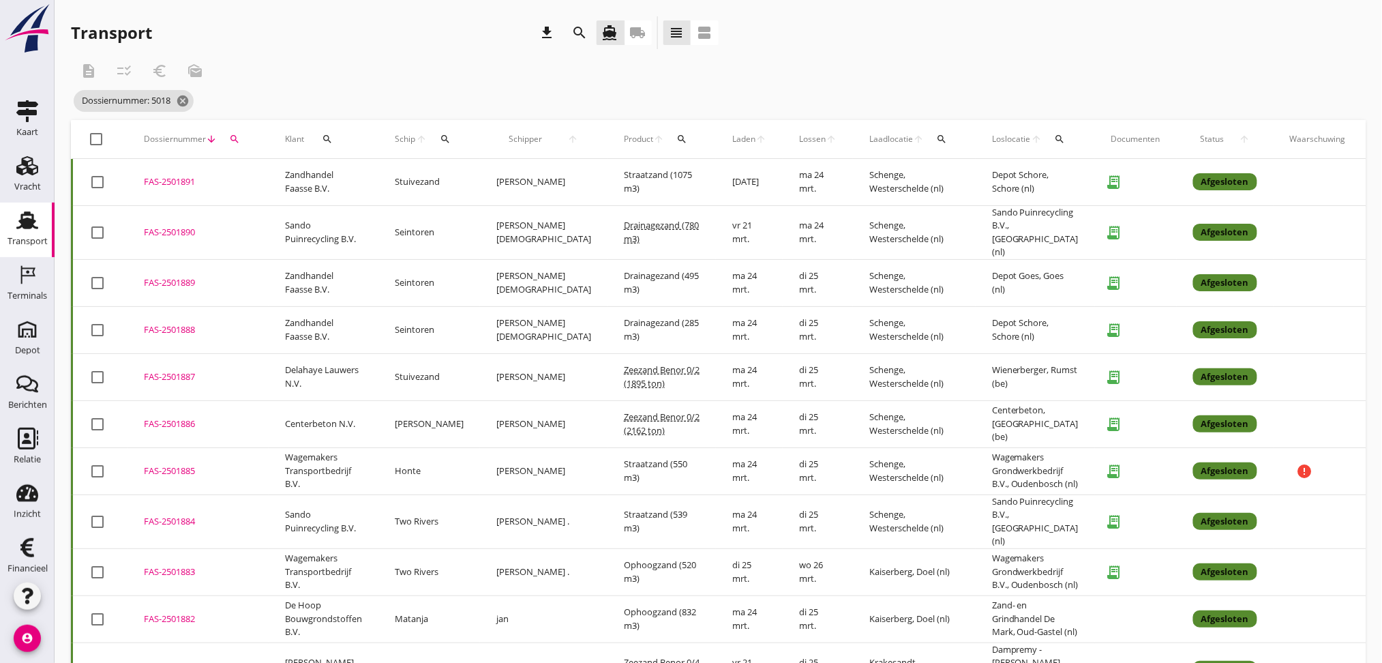
click at [238, 139] on icon "search" at bounding box center [234, 139] width 11 height 11
click at [275, 177] on input "5018" at bounding box center [298, 179] width 142 height 22
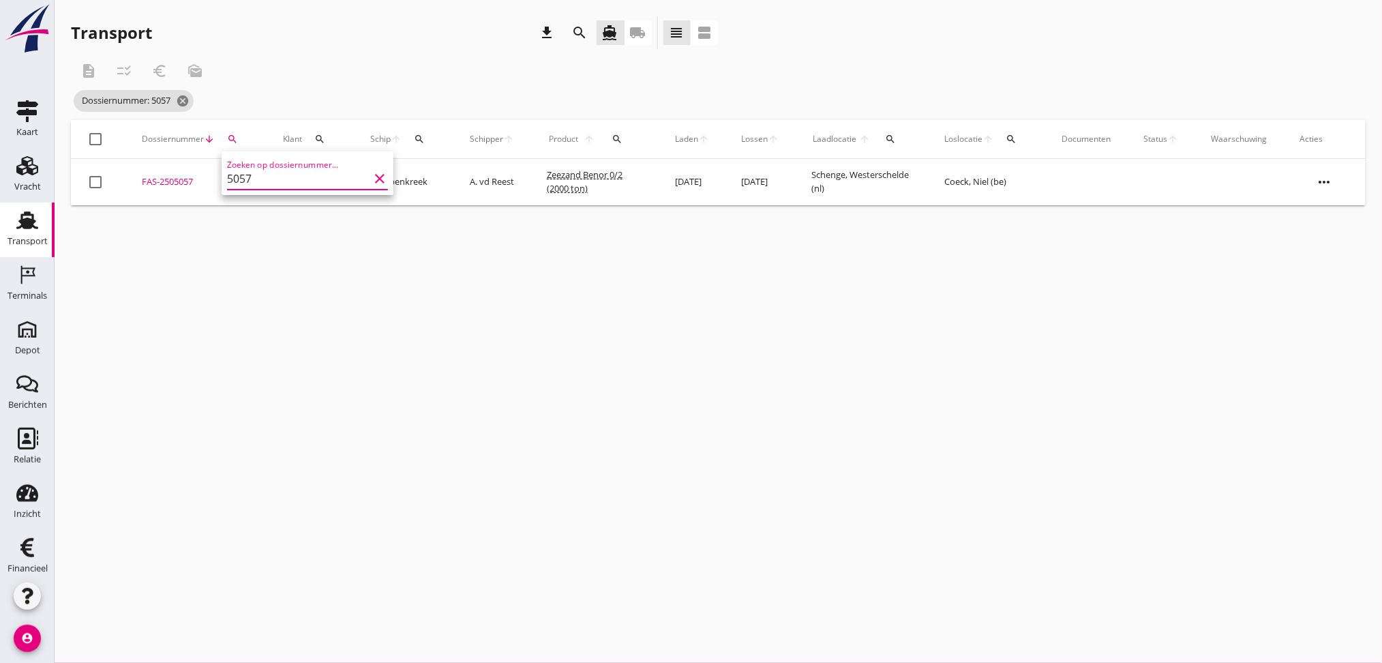
type input "5057"
click at [1151, 179] on icon "more_horiz" at bounding box center [1324, 182] width 38 height 38
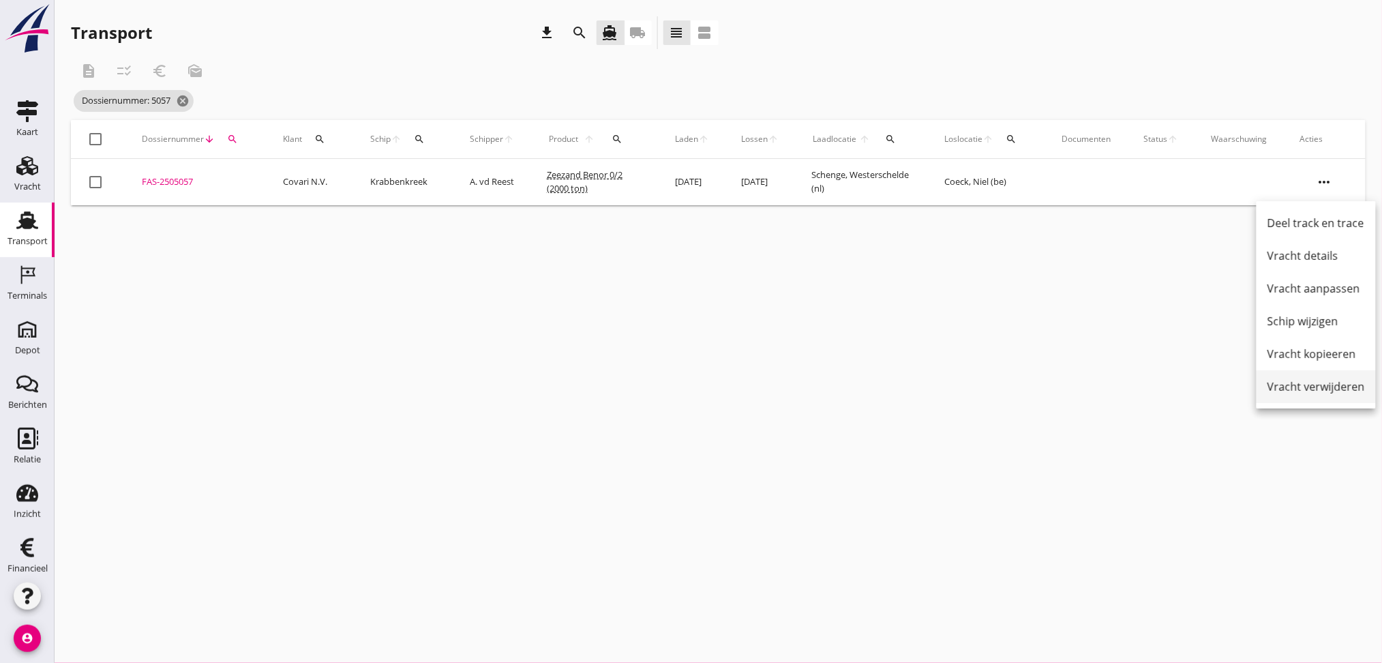
click at [1151, 389] on div "Vracht verwijderen" at bounding box center [1315, 386] width 97 height 16
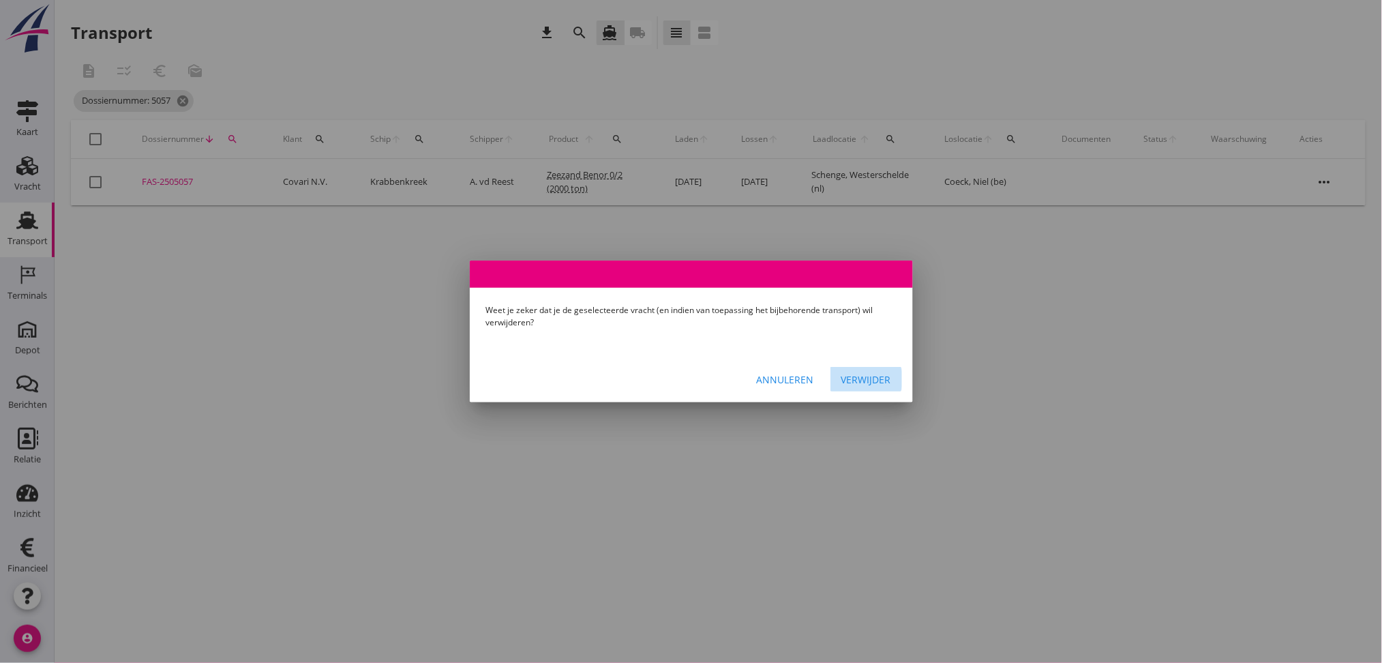
click at [864, 384] on div "Verwijder" at bounding box center [866, 379] width 50 height 14
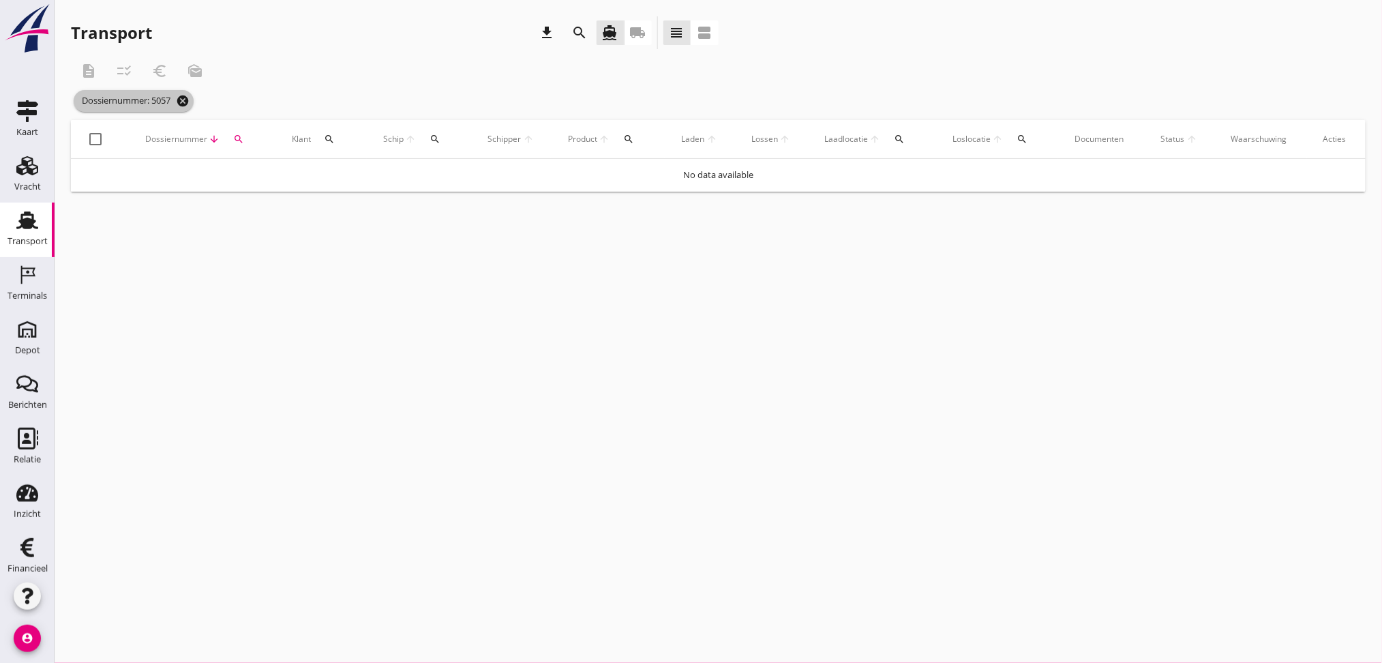
click at [182, 102] on icon "cancel" at bounding box center [183, 101] width 14 height 14
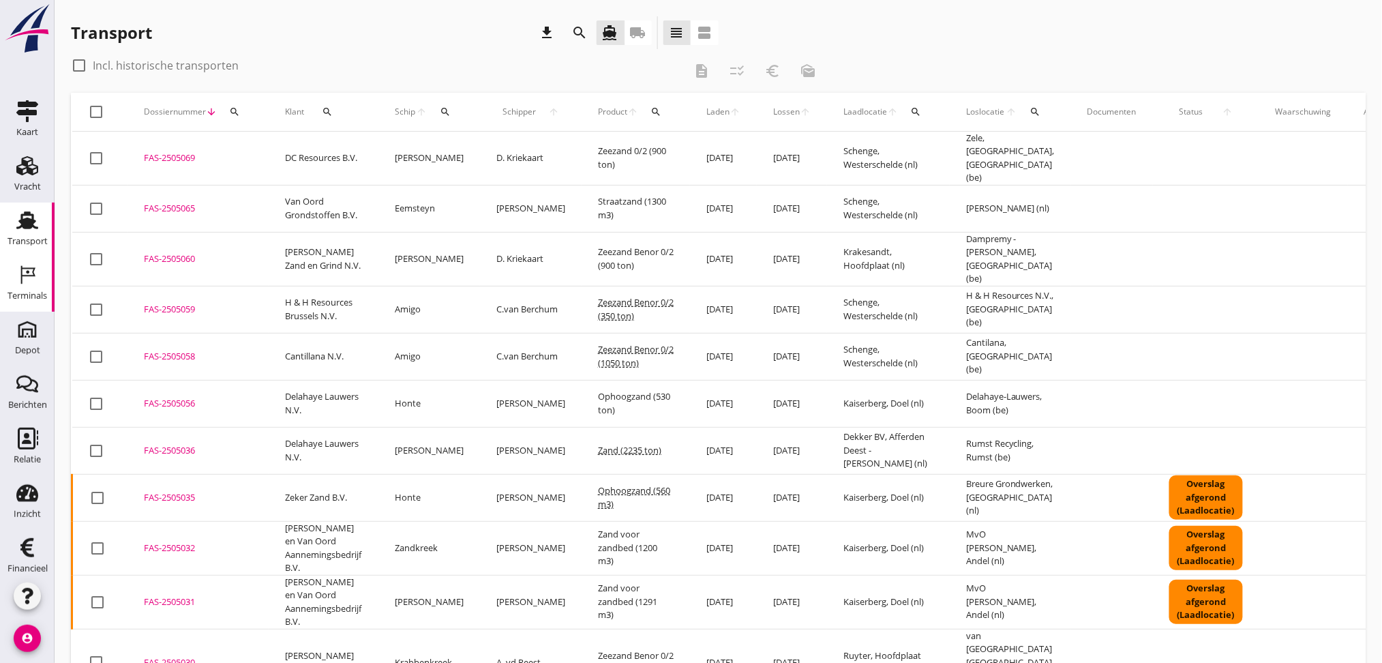
click at [20, 286] on div "Terminals" at bounding box center [27, 295] width 40 height 19
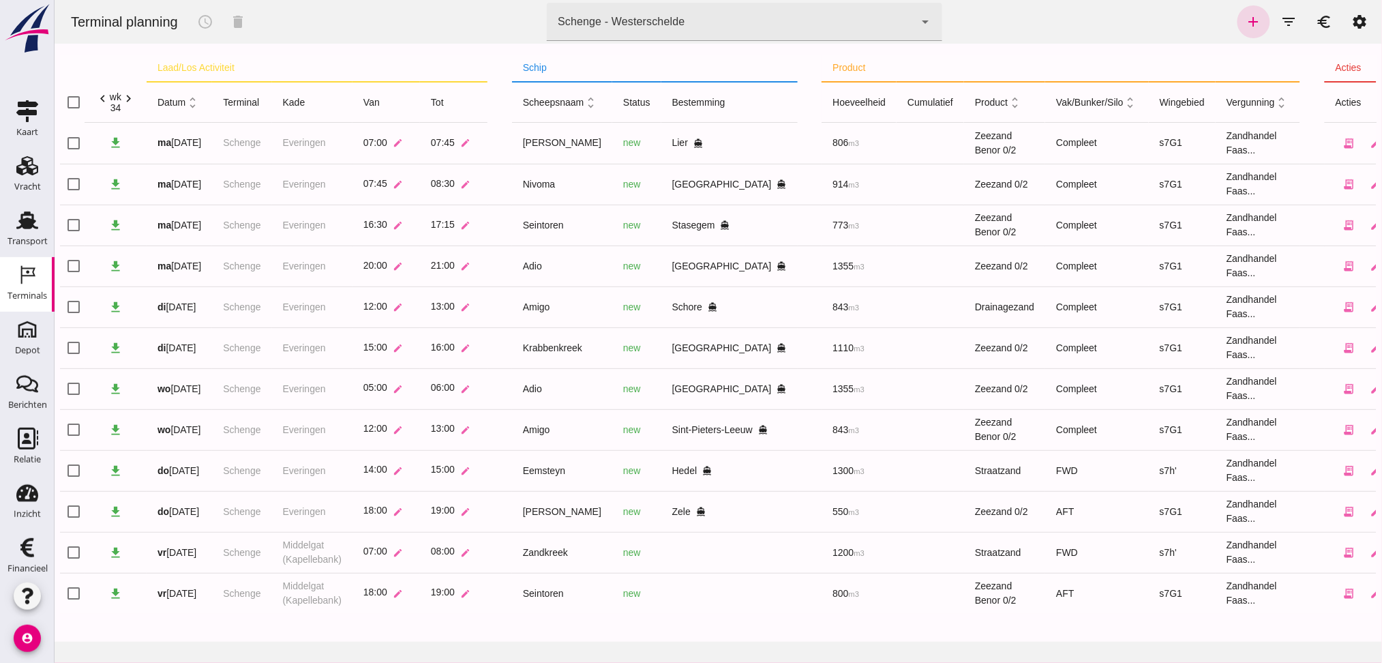
type input "7f603609-51ae-4e75-986b-c9057e559465"
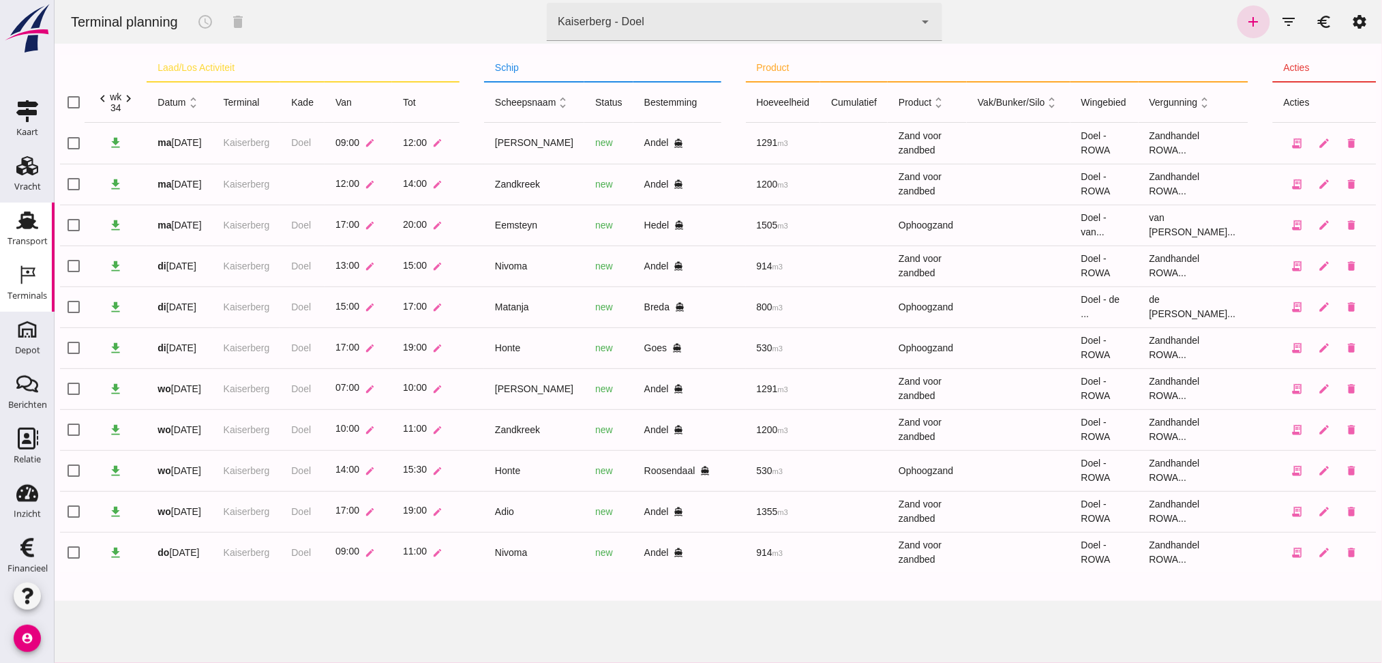
click at [7, 244] on div "Transport" at bounding box center [27, 241] width 40 height 9
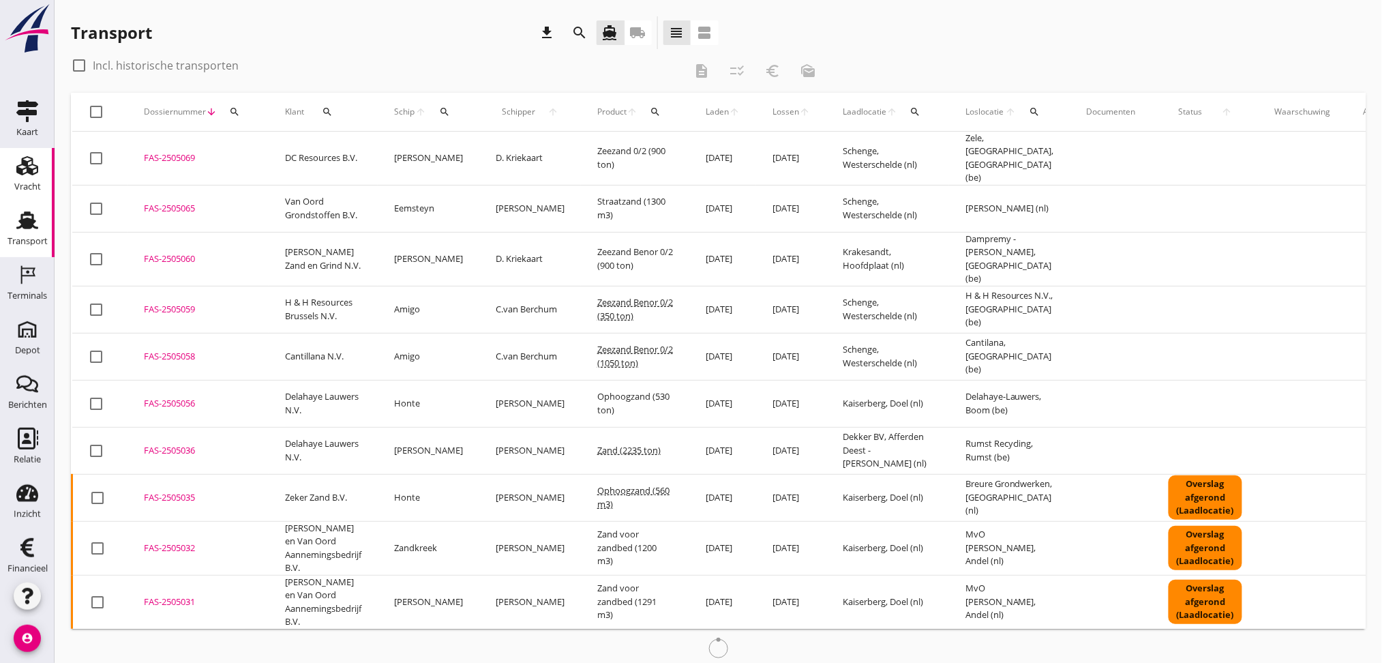
click at [35, 175] on div "Vracht" at bounding box center [27, 166] width 33 height 22
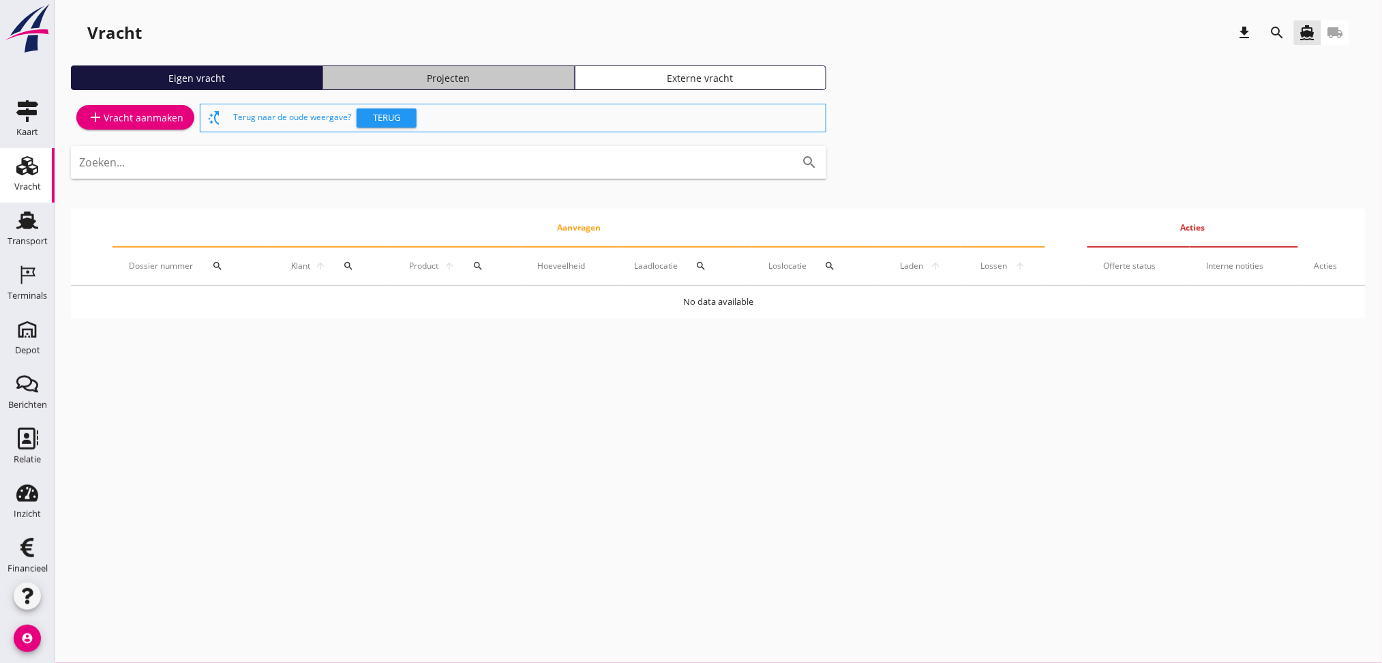
click at [446, 74] on div "Projecten" at bounding box center [448, 78] width 239 height 14
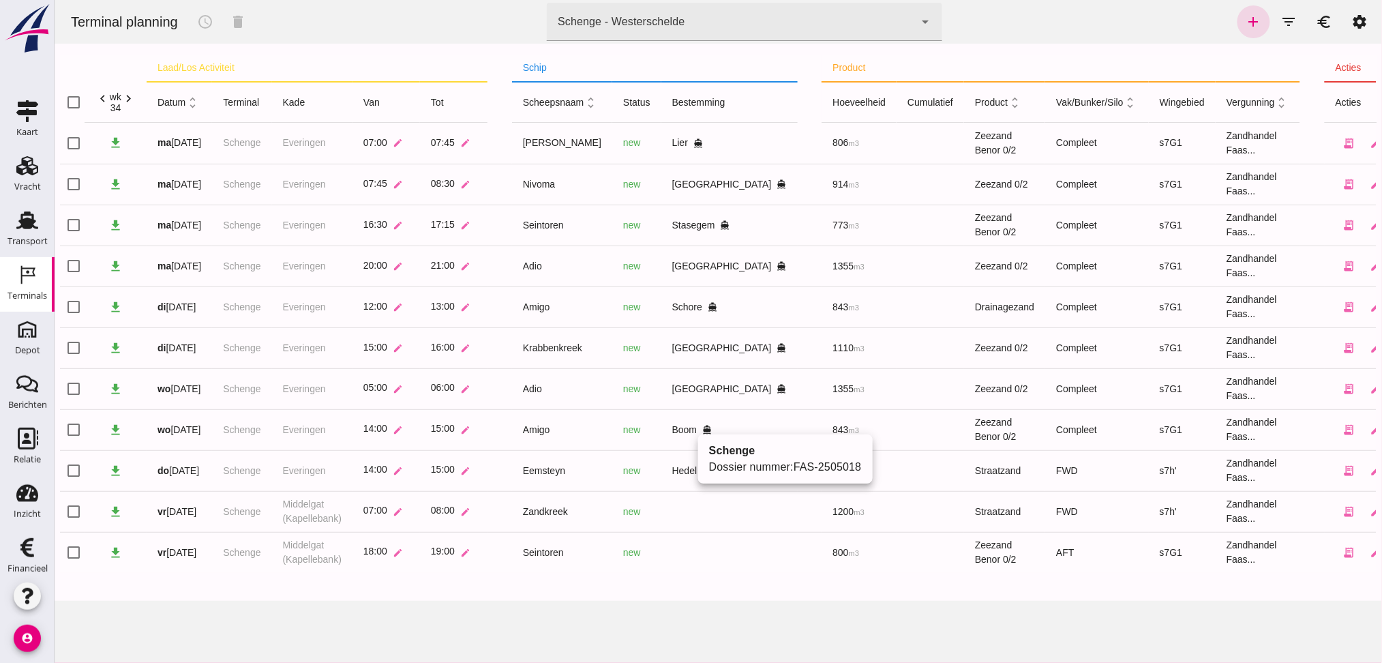
click at [701, 426] on icon "directions_boat" at bounding box center [706, 430] width 10 height 10
click at [1369, 432] on icon "edit" at bounding box center [1375, 429] width 12 height 12
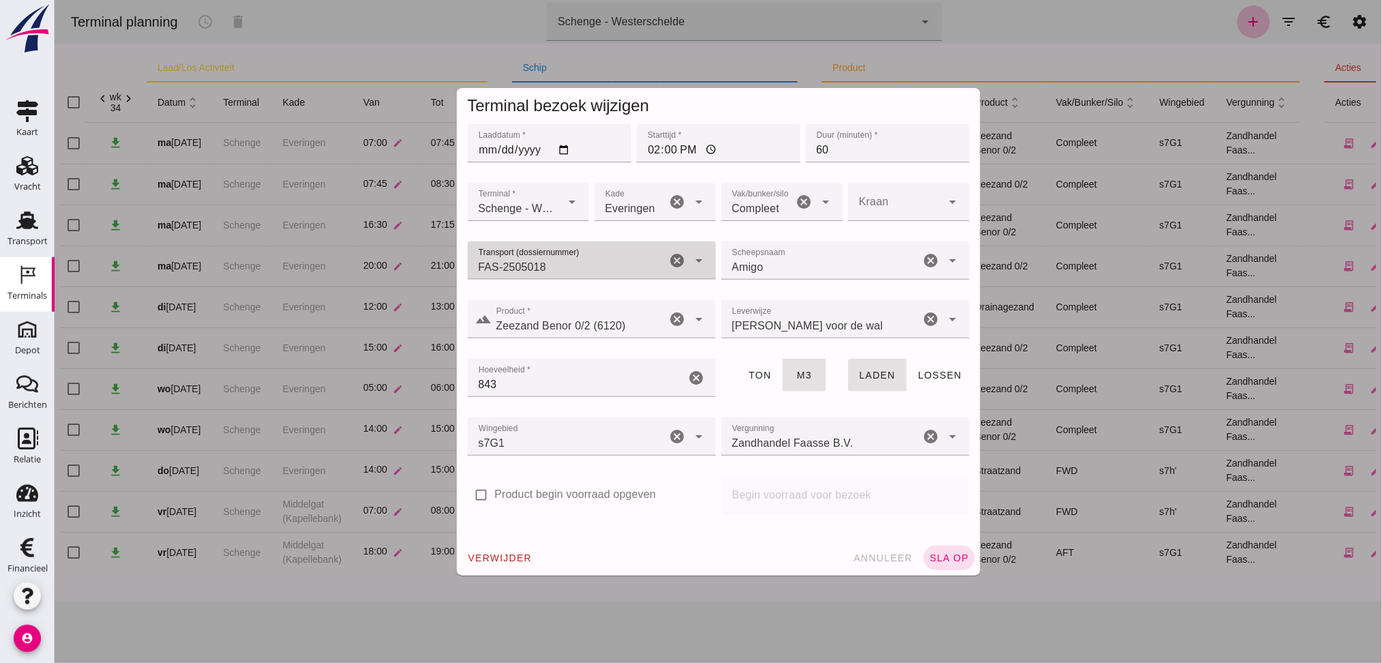
click input "Transport (dossiernummer)"
click span "FAS-2505058"
type input "FAS-2505058"
click input "14:00"
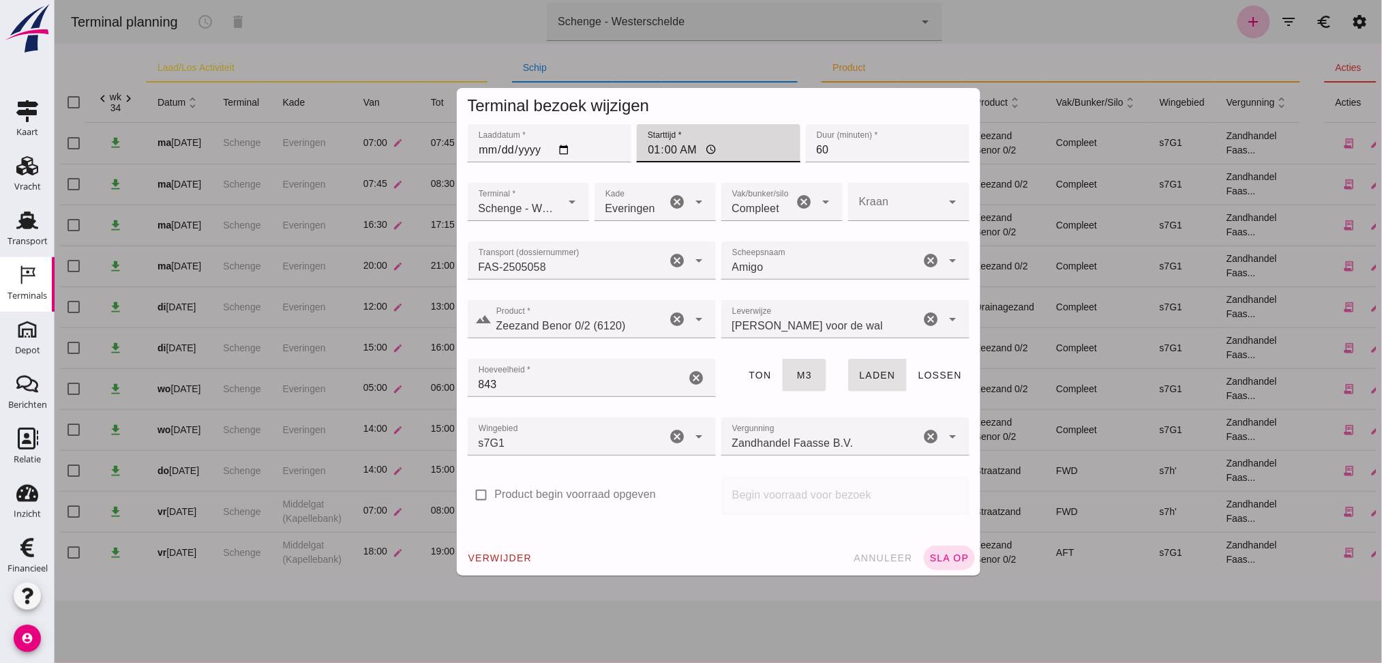
type input "12:00"
click span "sla op"
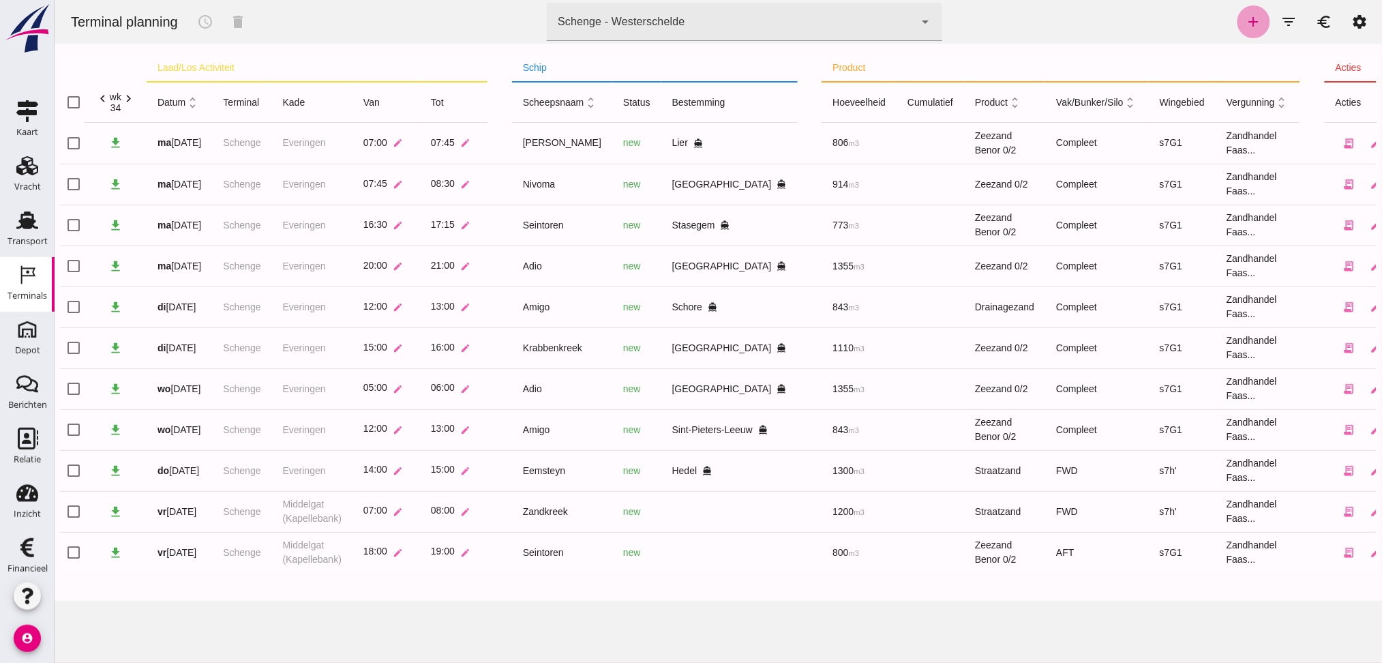
click at [1245, 16] on icon "add" at bounding box center [1253, 22] width 16 height 16
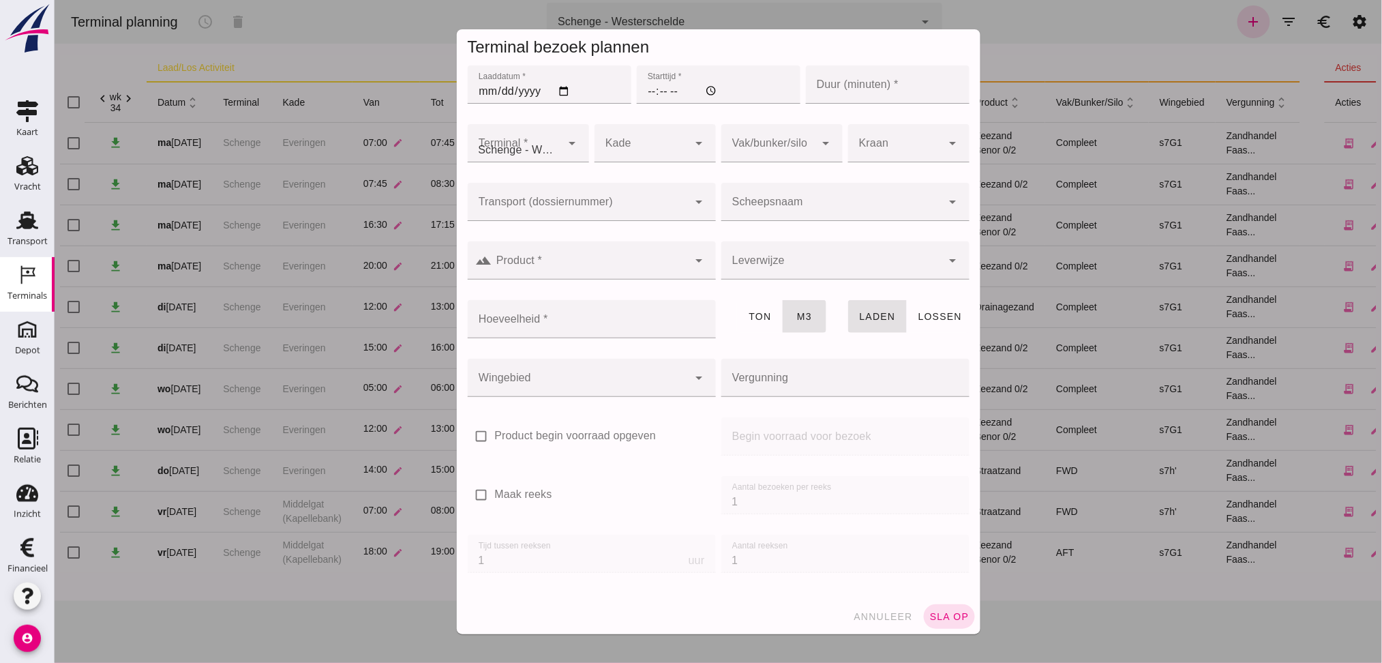
type input "Zandhandel Faasse B.V."
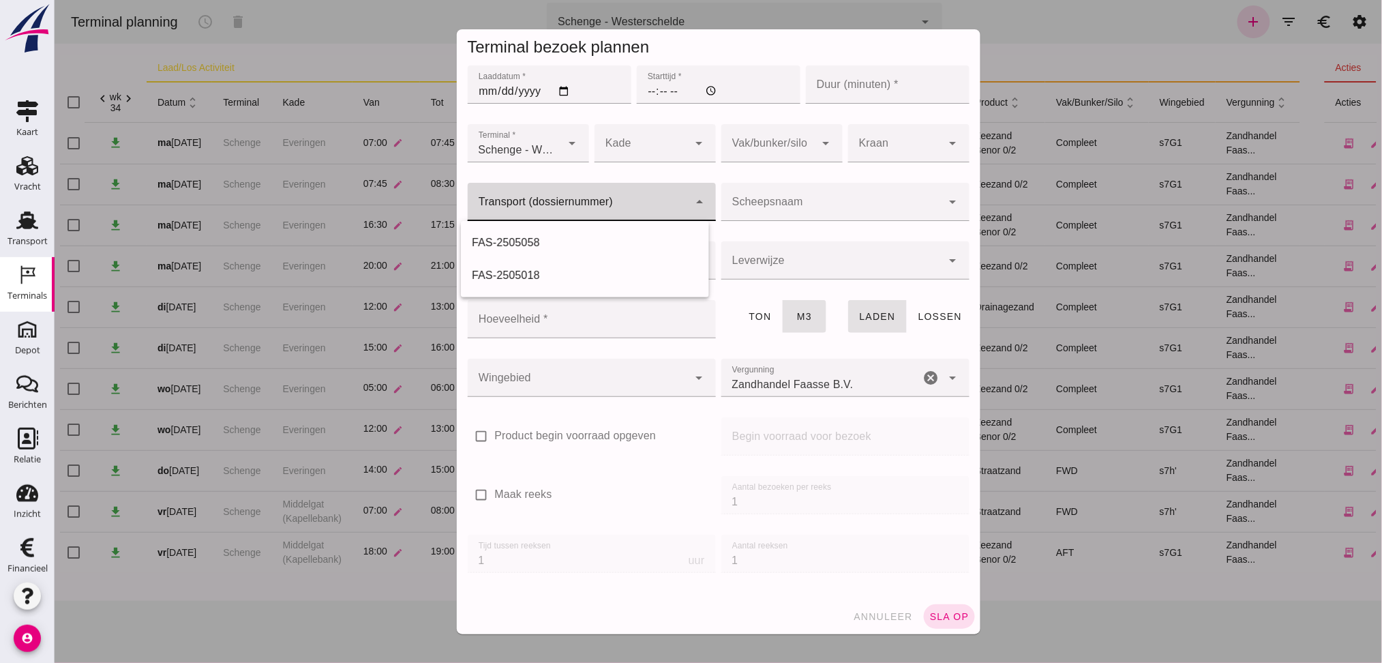
click input "Transport (dossiernummer)"
click at [502, 249] on div "FAS-250 5069" at bounding box center [584, 242] width 226 height 16
type input "FAS-2505069"
type input "franco_on_board"
type input "550"
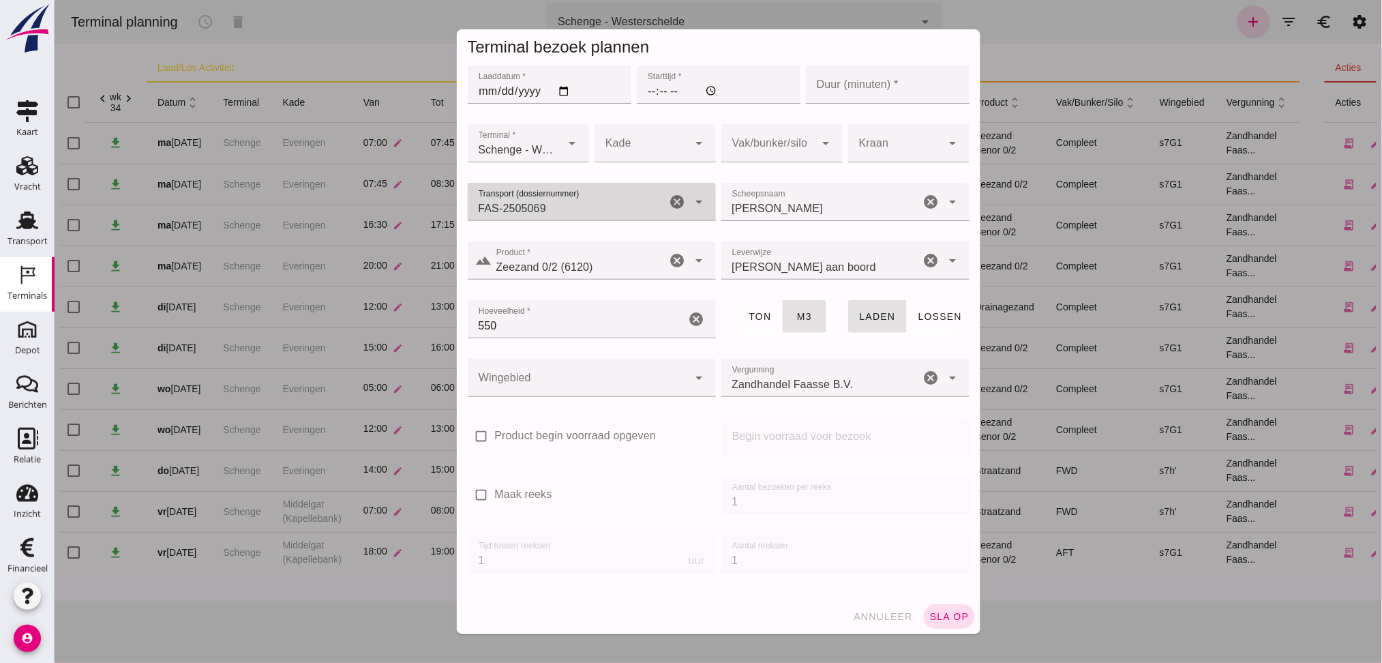
type input "FAS-2505069"
click input "Laaddatum *"
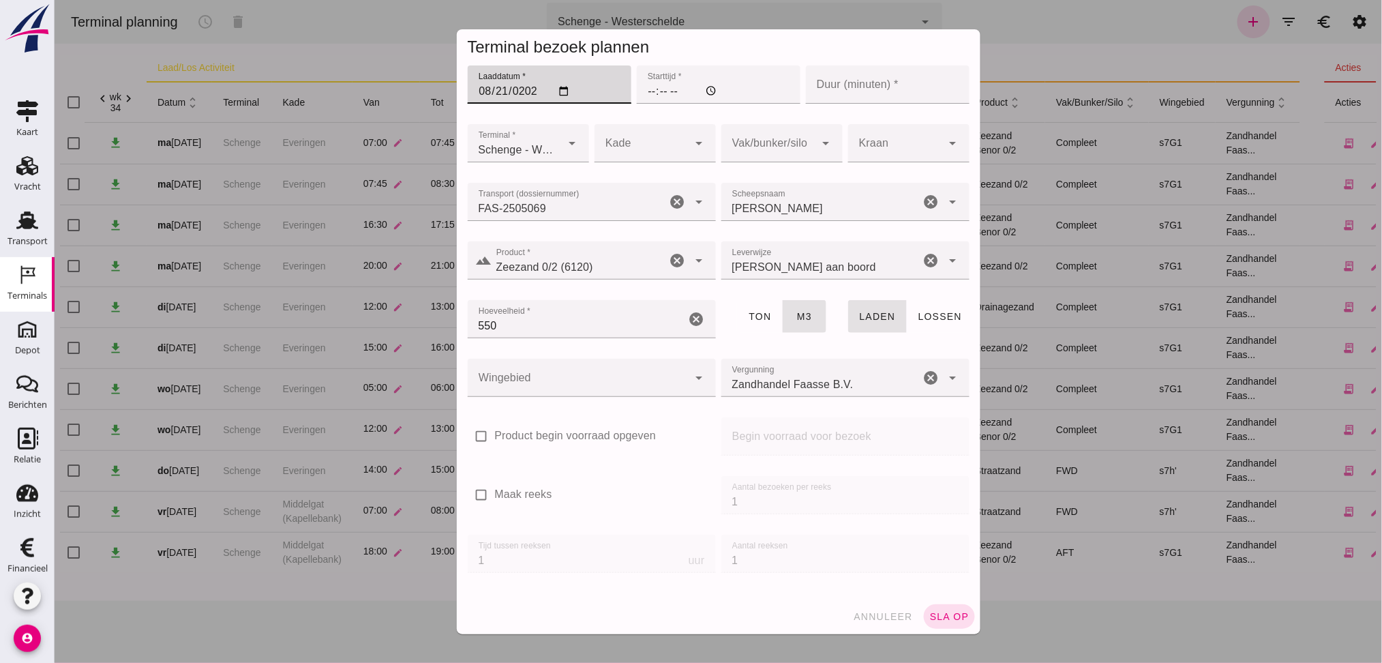
type input "[DATE]"
click input "Starttijd *"
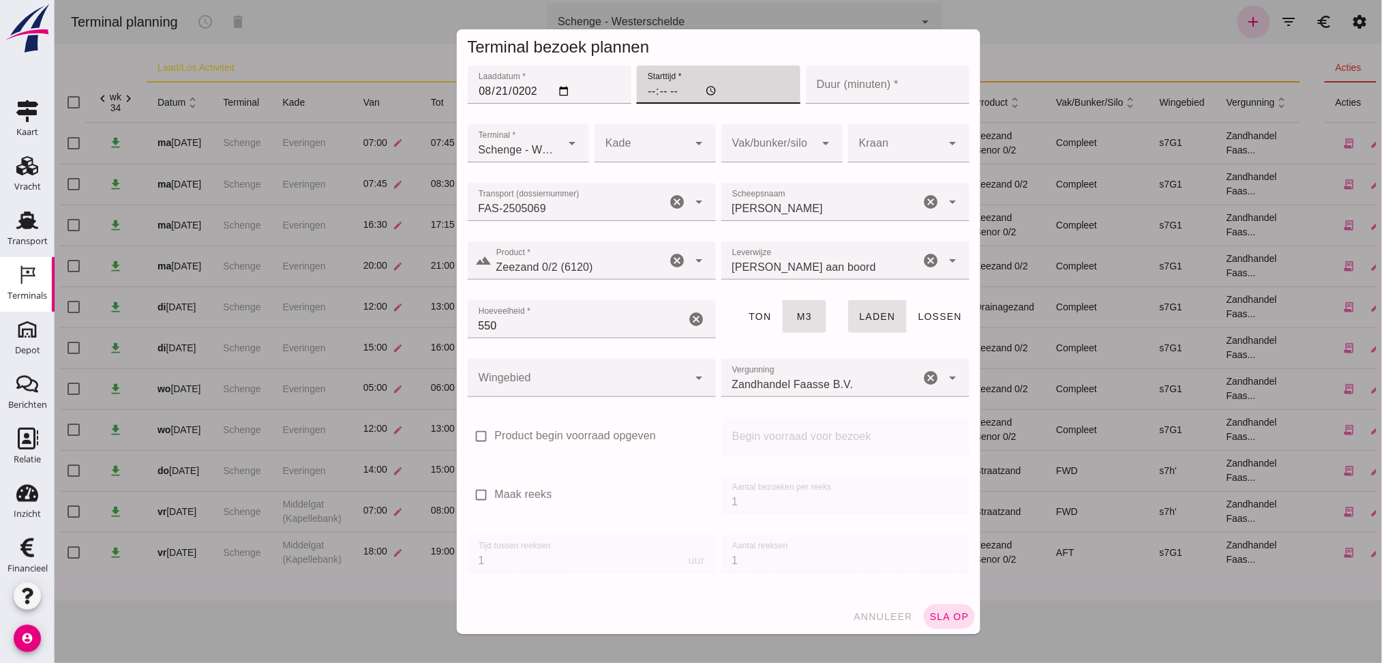
type input "18:00"
click input "Duur (minuten) *"
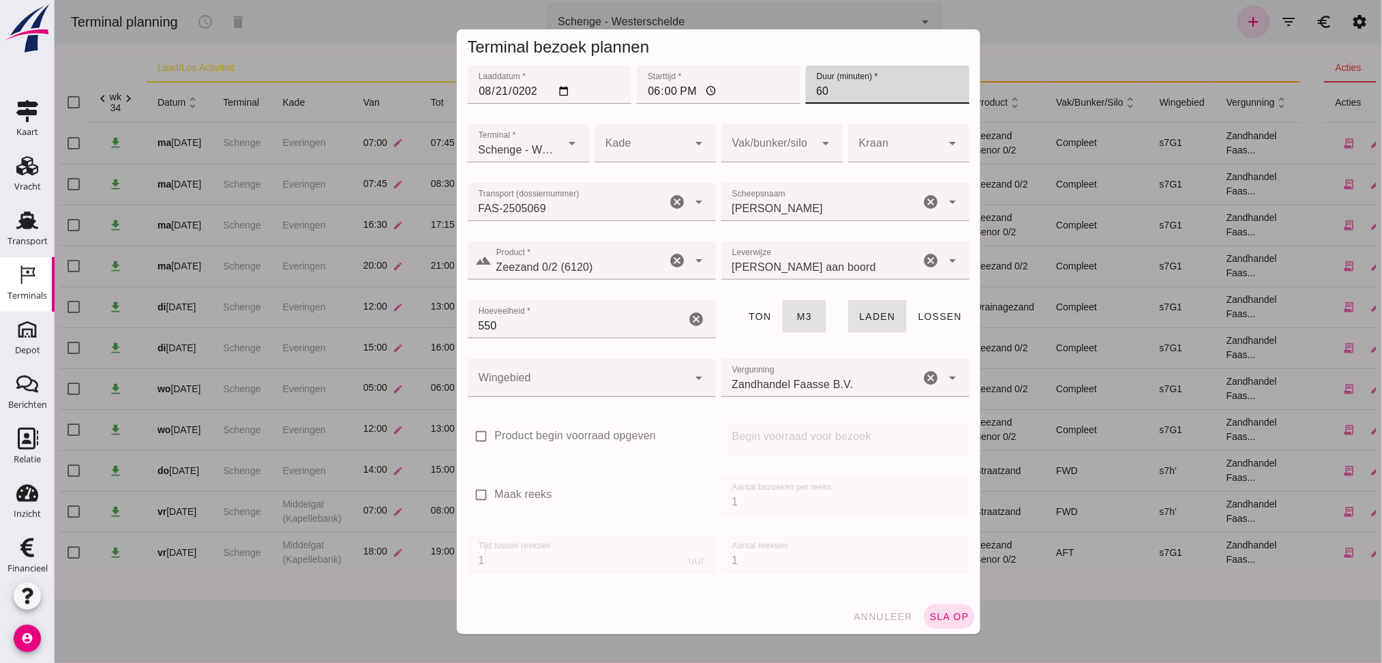
type input "60"
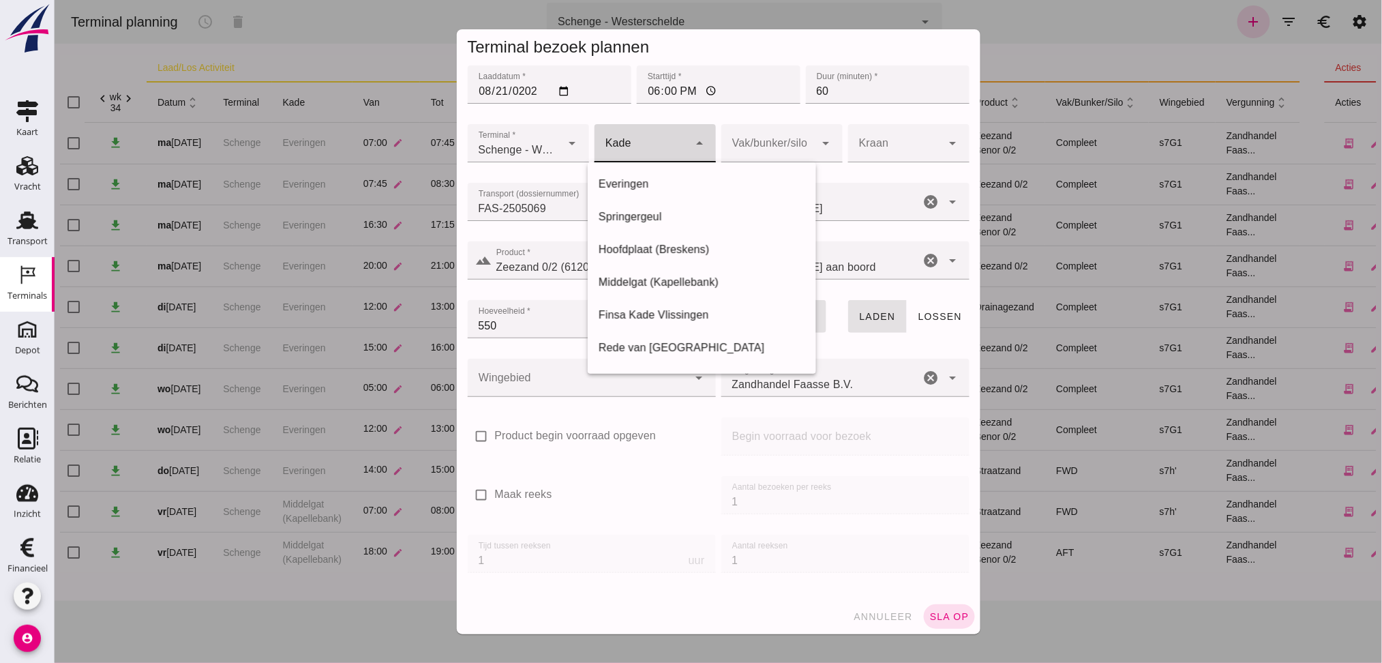
click div
drag, startPoint x: 667, startPoint y: 178, endPoint x: 696, endPoint y: 170, distance: 30.4
click at [671, 177] on div "Everingen" at bounding box center [701, 184] width 207 height 16
type input "7"
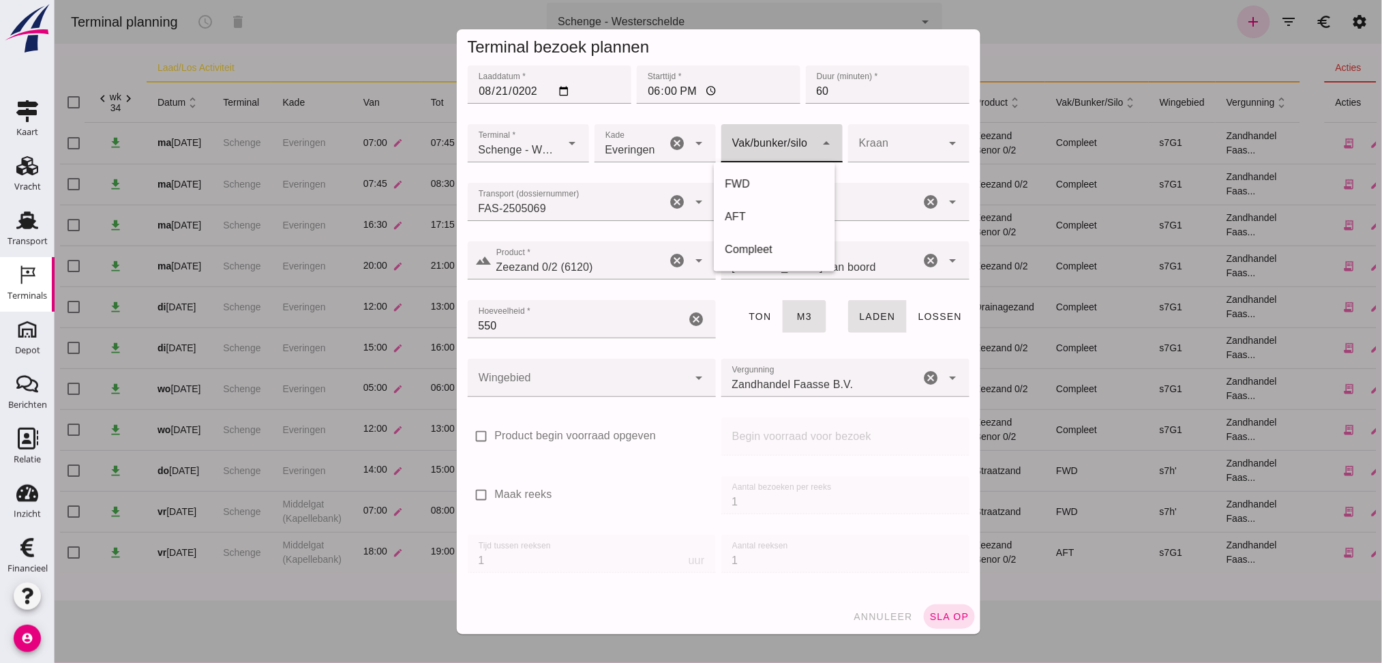
click div
click at [754, 213] on div "AFT" at bounding box center [774, 217] width 100 height 16
type input "105"
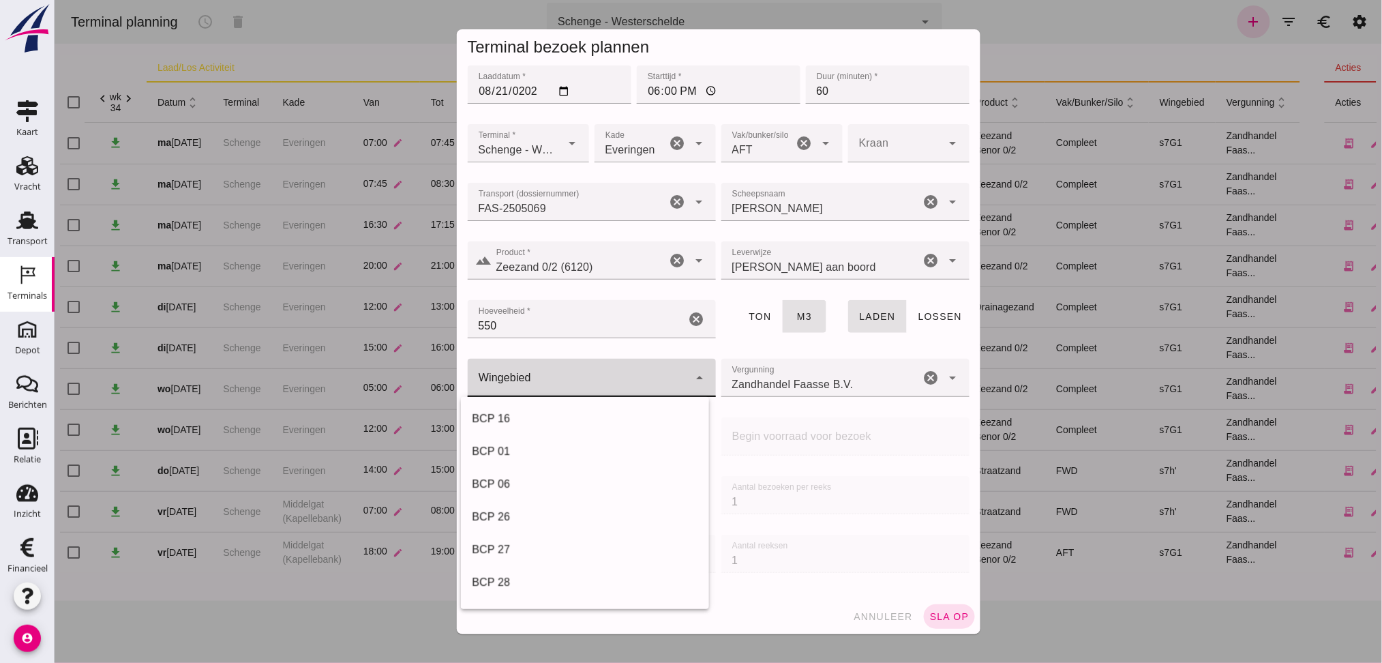
click div
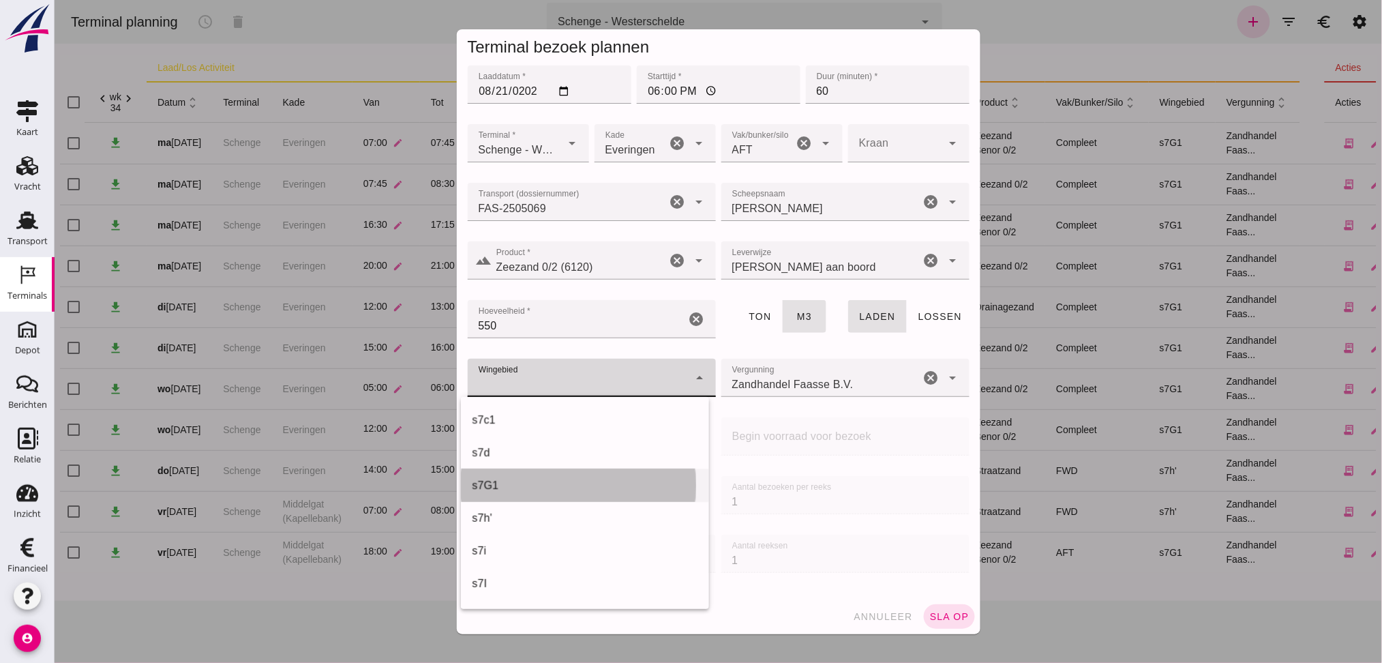
click at [509, 492] on div "s7G1" at bounding box center [584, 485] width 226 height 16
type input "224"
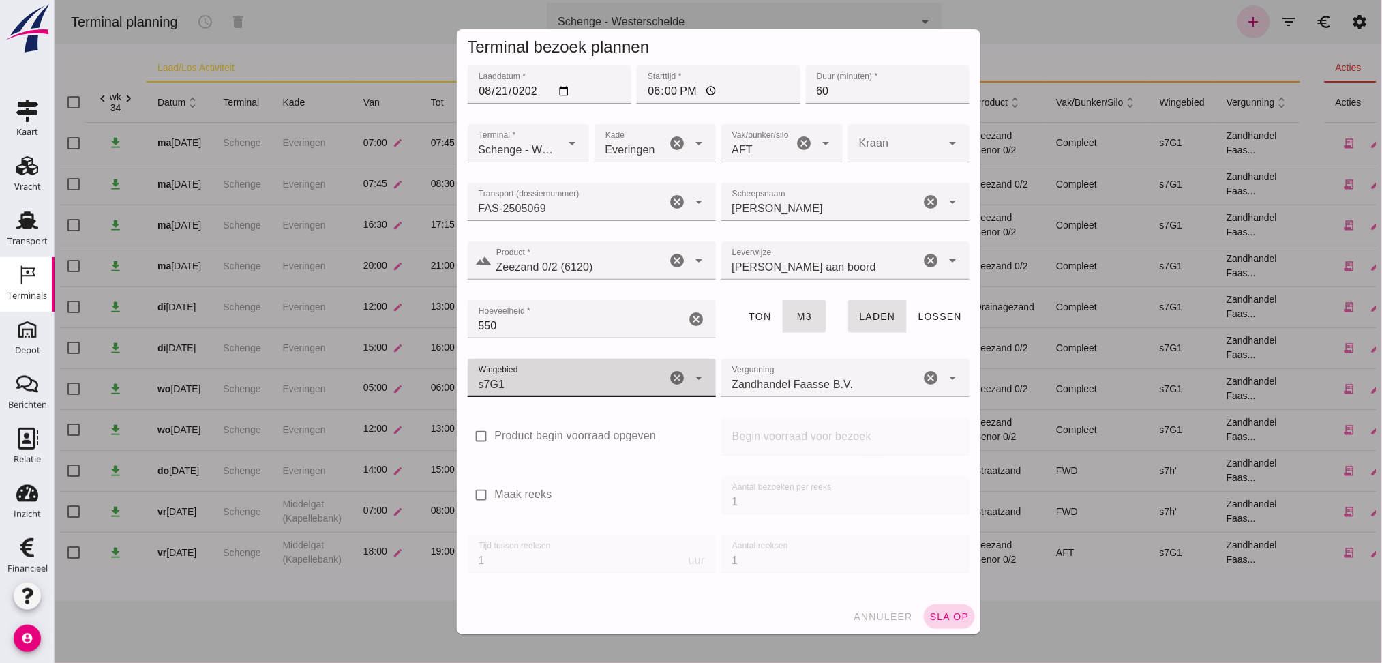
click span "sla op"
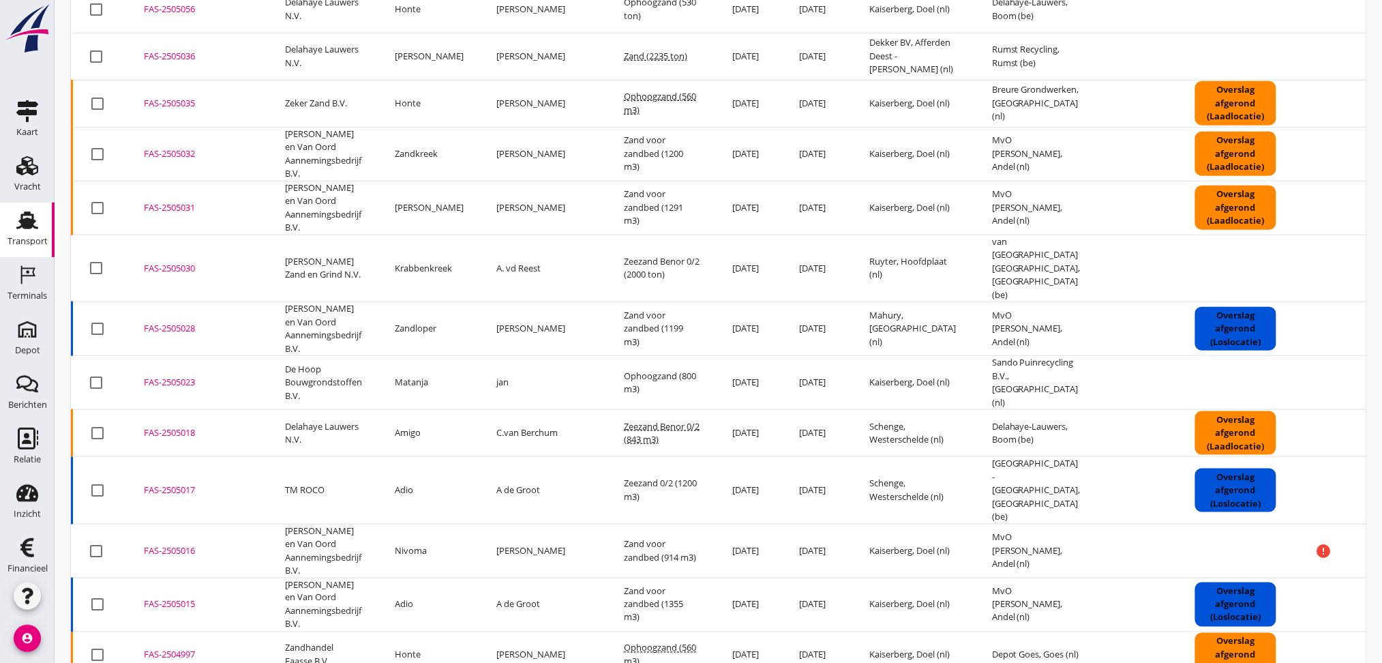
scroll to position [545, 0]
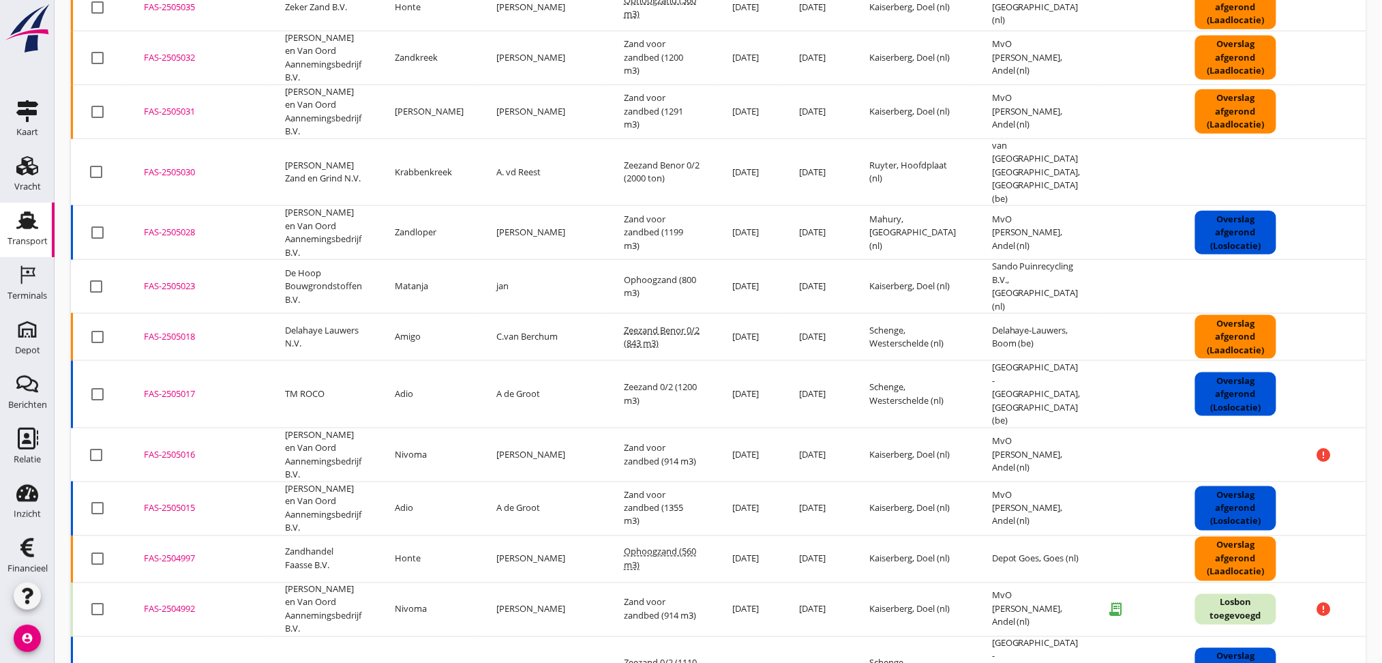
click at [193, 330] on div "FAS-2505018" at bounding box center [198, 337] width 108 height 14
